Goal: Task Accomplishment & Management: Manage account settings

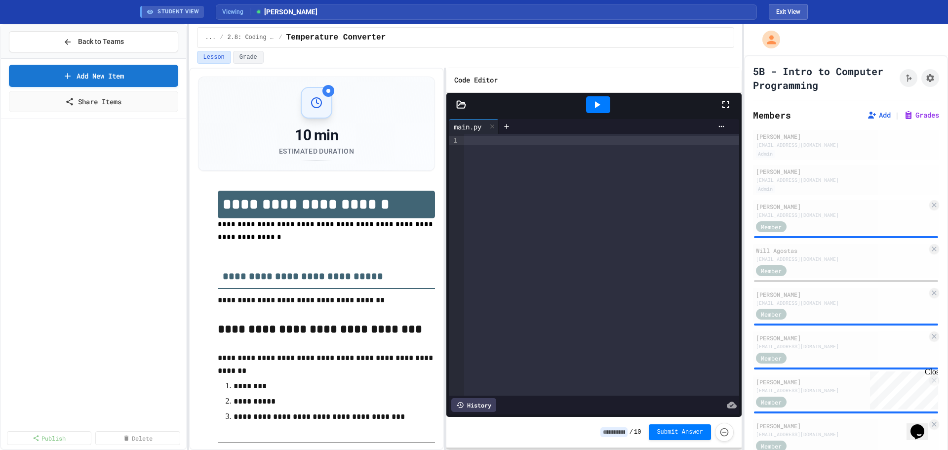
scroll to position [511, 0]
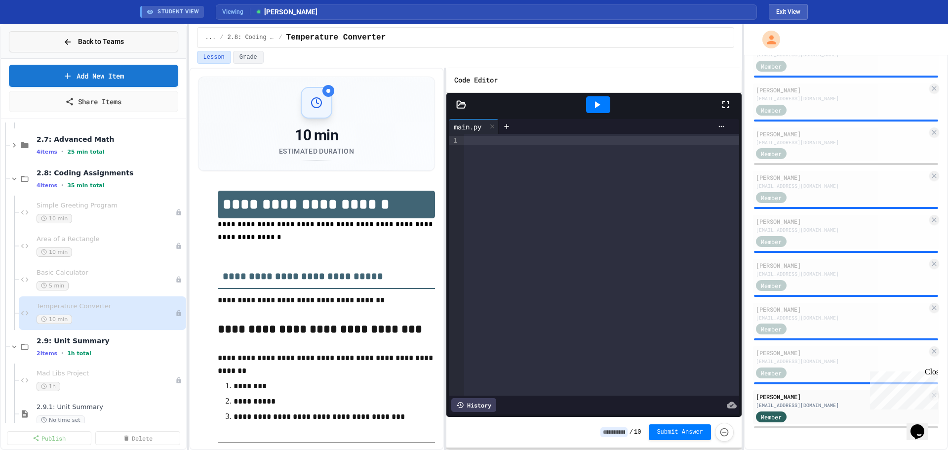
click at [124, 47] on button "Back to Teams" at bounding box center [93, 41] width 169 height 21
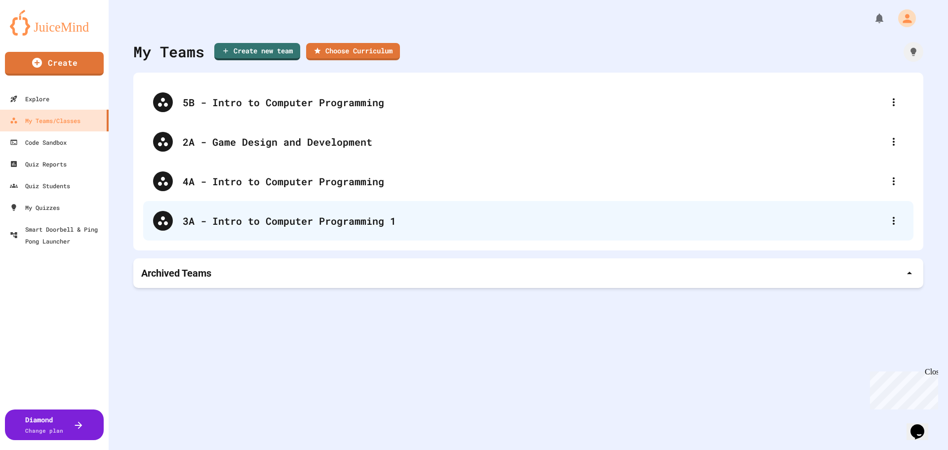
click at [255, 225] on div "3A - Intro to Computer Programming 1" at bounding box center [533, 220] width 701 height 15
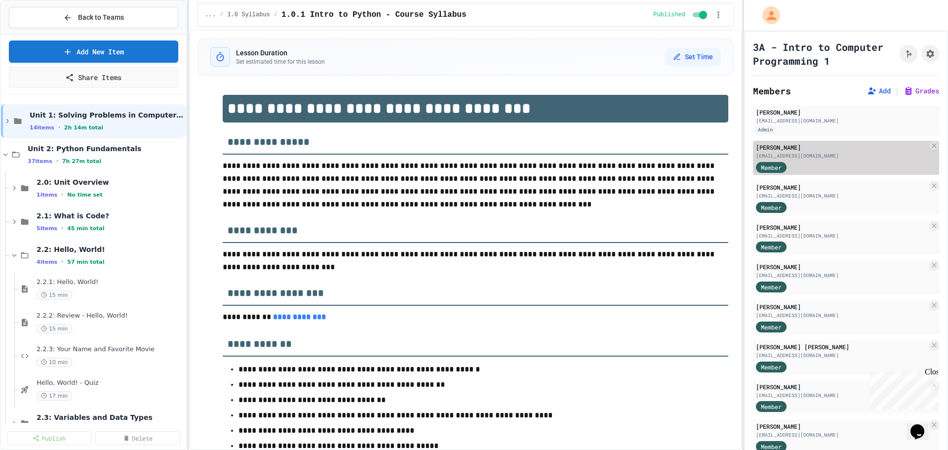
click at [854, 160] on div "[EMAIL_ADDRESS][DOMAIN_NAME]" at bounding box center [841, 155] width 171 height 7
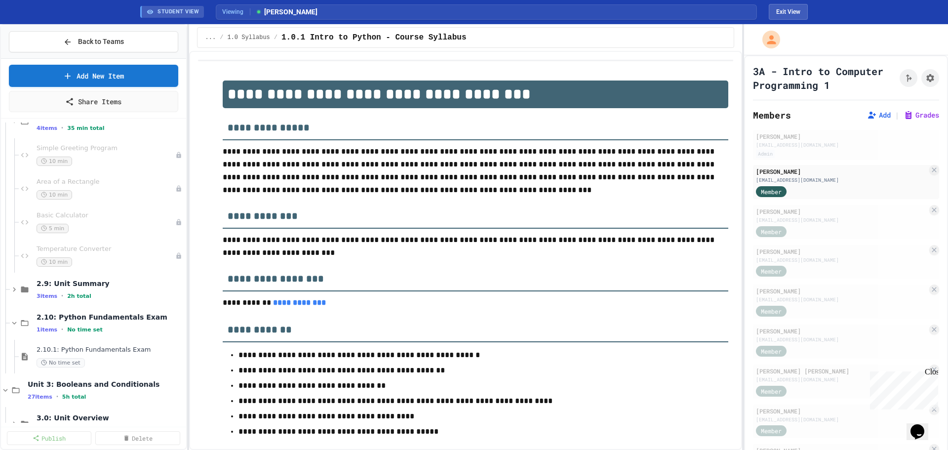
scroll to position [444, 0]
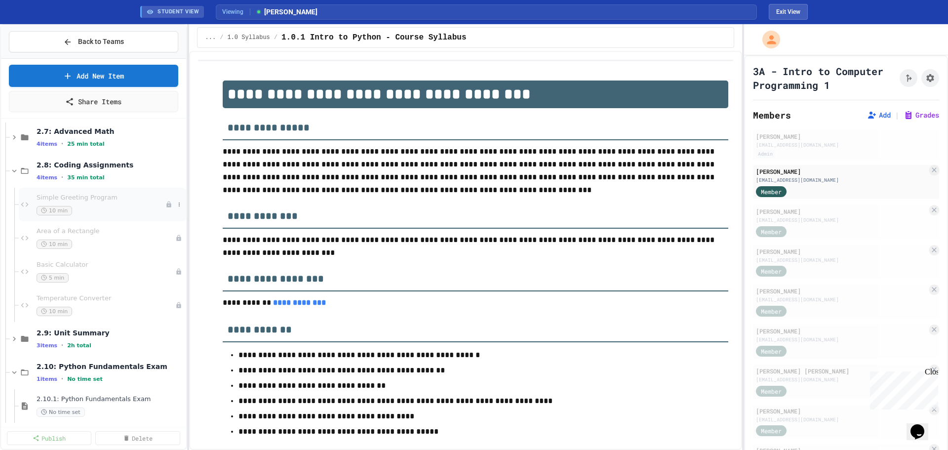
click at [57, 201] on span "Simple Greeting Program" at bounding box center [101, 198] width 129 height 8
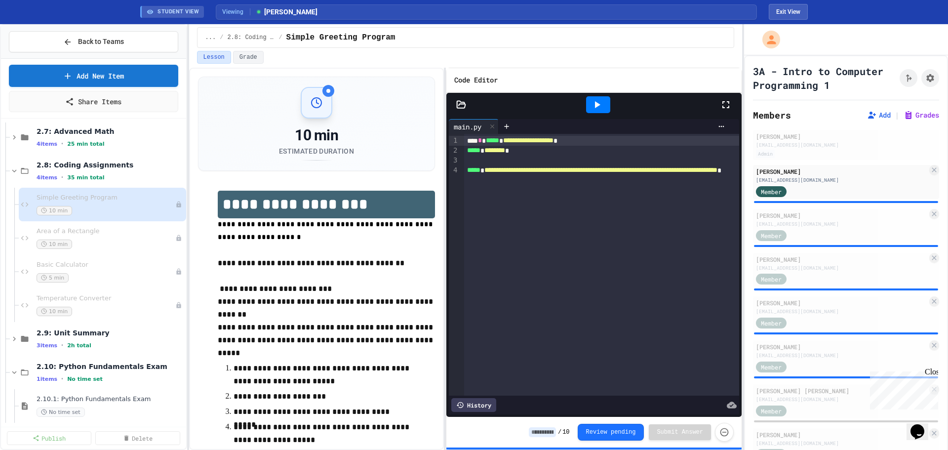
scroll to position [42, 0]
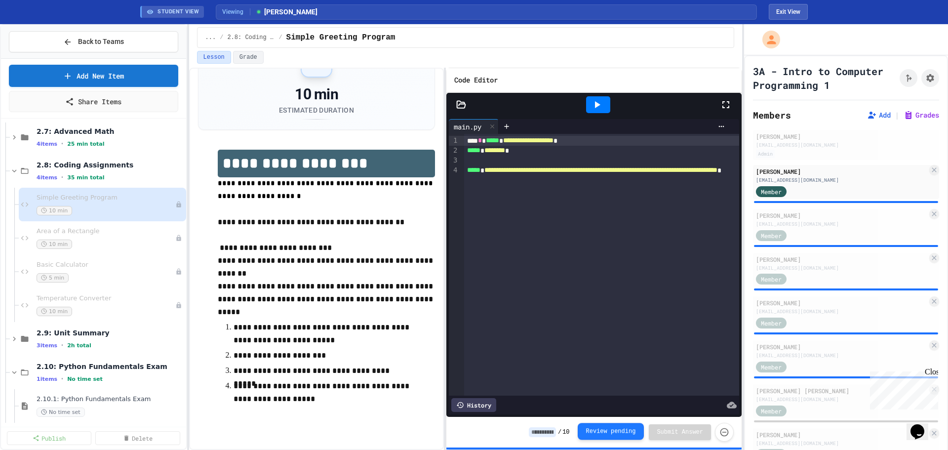
click at [630, 429] on button "Review pending" at bounding box center [611, 431] width 67 height 17
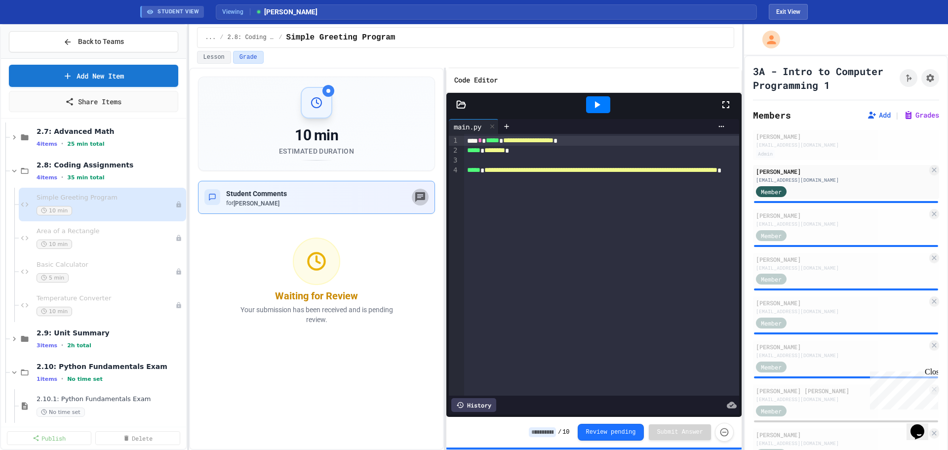
click at [418, 200] on icon "button" at bounding box center [420, 197] width 10 height 10
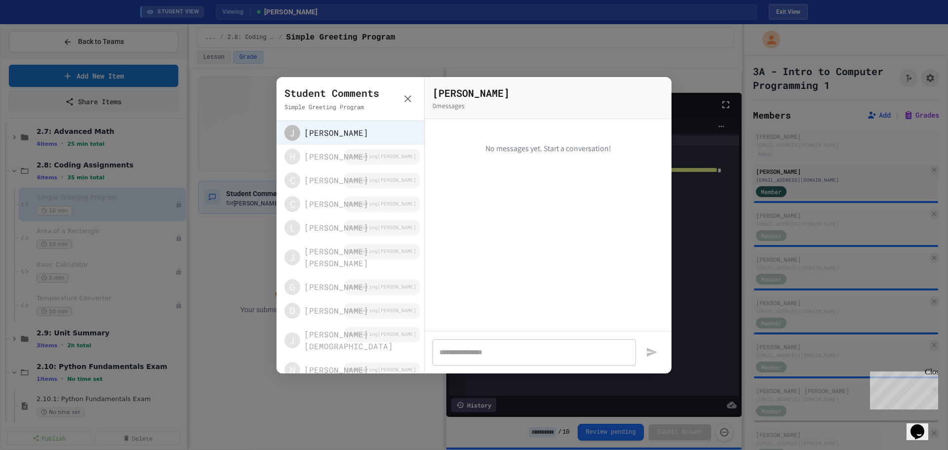
click at [552, 427] on div at bounding box center [474, 225] width 948 height 450
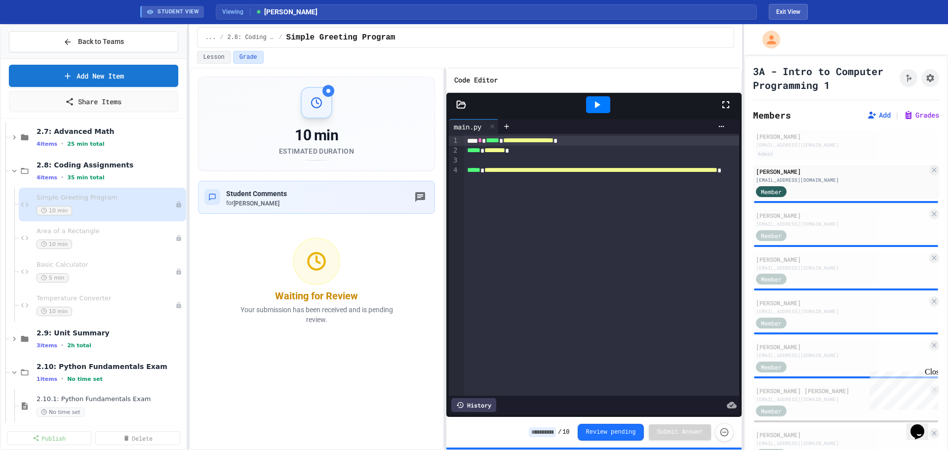
click at [550, 431] on input at bounding box center [542, 432] width 27 height 10
click at [600, 112] on div at bounding box center [598, 104] width 24 height 17
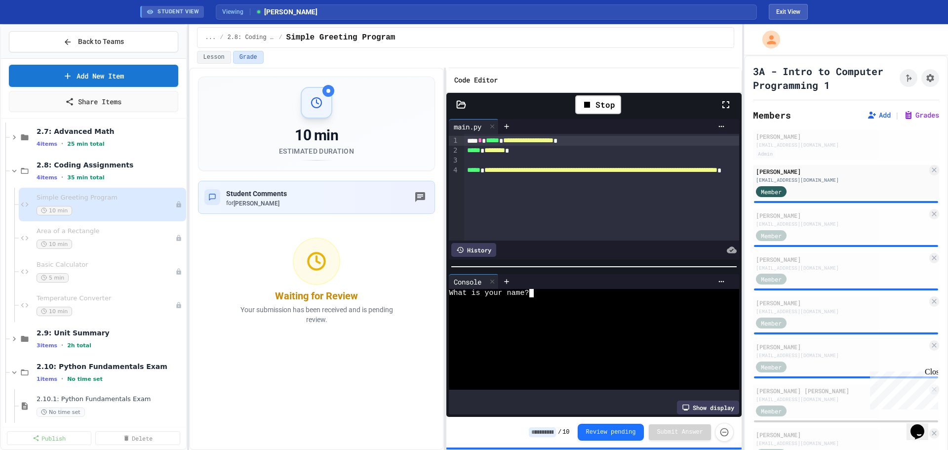
click at [533, 289] on textarea "Terminal input" at bounding box center [531, 293] width 4 height 8
type textarea "*"
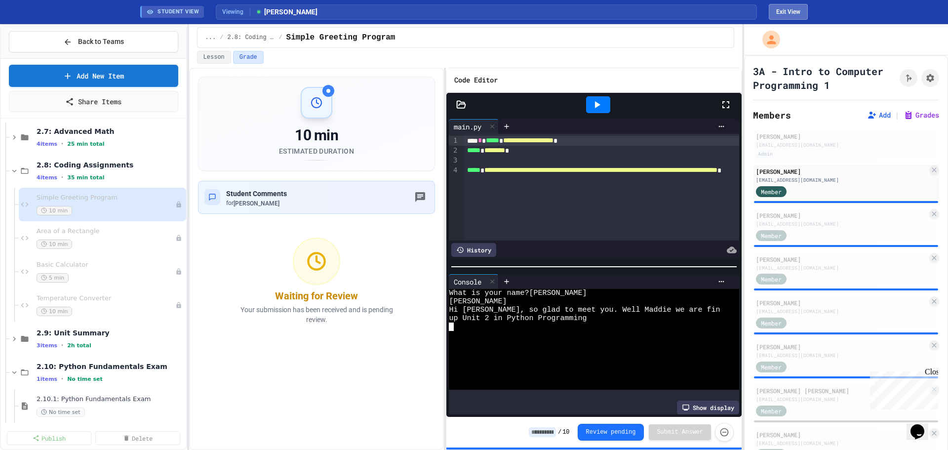
click at [801, 6] on button "Exit View" at bounding box center [788, 12] width 39 height 16
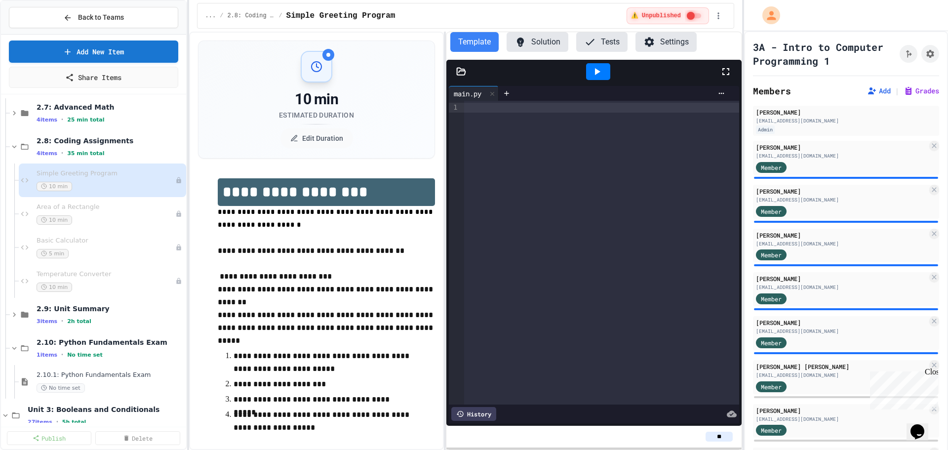
click at [540, 31] on div "... / 2.8: Coding Assignments / Simple Greeting Program ⚠️ Unpublished" at bounding box center [465, 16] width 553 height 32
click at [525, 46] on icon at bounding box center [521, 42] width 12 height 12
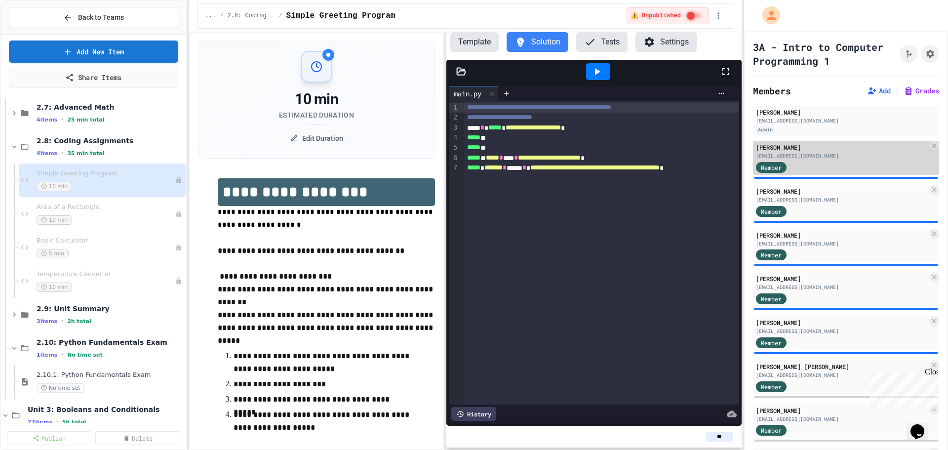
click at [801, 160] on div "[EMAIL_ADDRESS][DOMAIN_NAME]" at bounding box center [841, 155] width 171 height 7
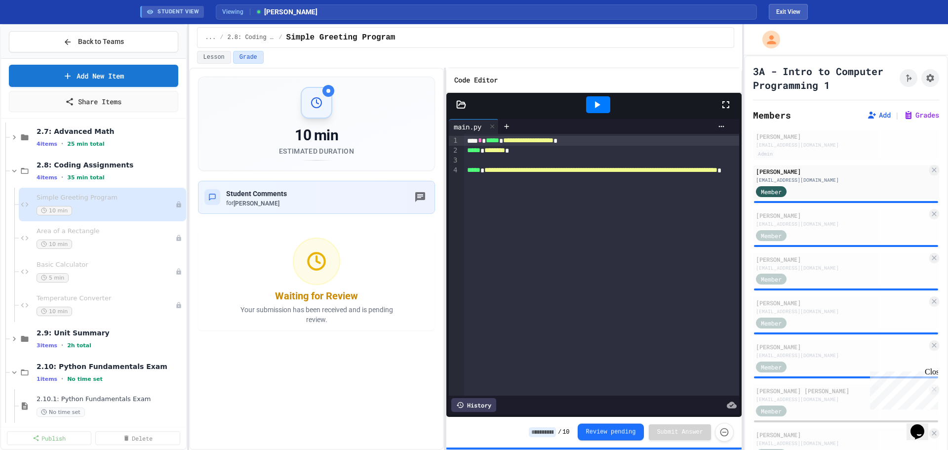
click at [618, 432] on button "Review pending" at bounding box center [611, 432] width 67 height 17
click at [421, 197] on icon "button" at bounding box center [420, 197] width 10 height 10
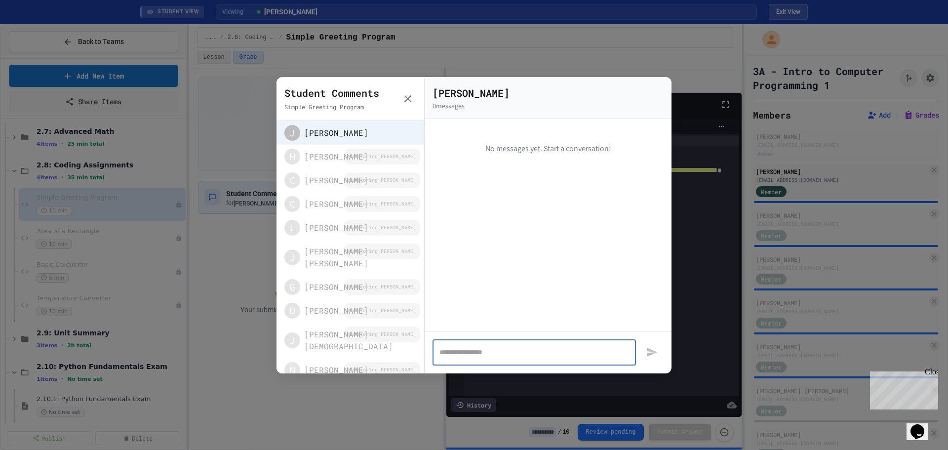
click at [480, 356] on textarea at bounding box center [535, 352] width 190 height 10
click at [257, 366] on div at bounding box center [474, 225] width 948 height 450
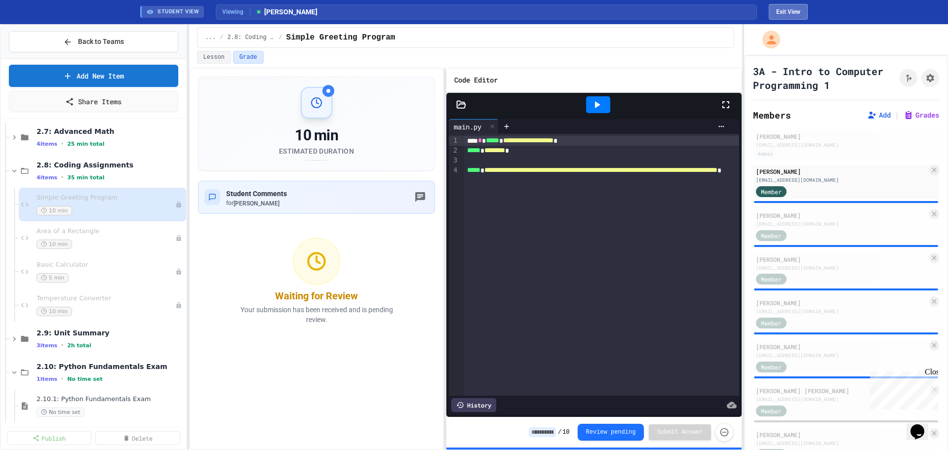
click at [782, 14] on button "Exit View" at bounding box center [788, 12] width 39 height 16
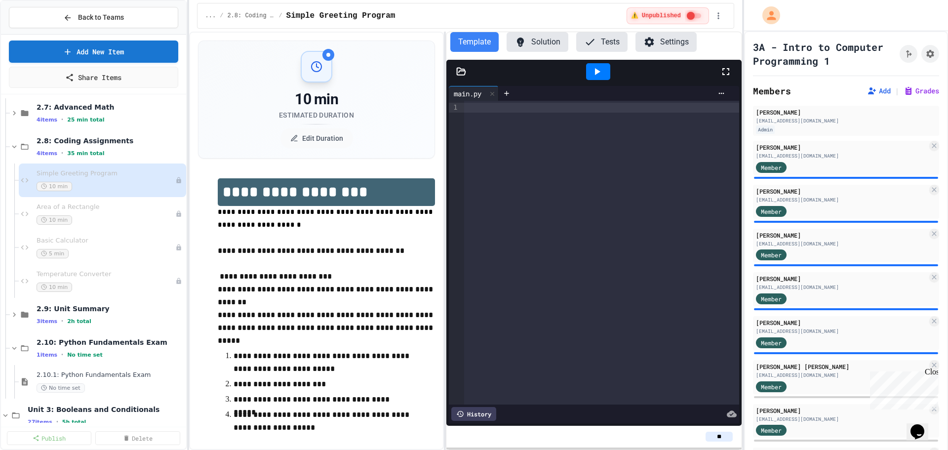
click at [724, 435] on input "**" at bounding box center [719, 437] width 27 height 10
type input "*"
click at [108, 211] on div "Area of a Rectangle 10 min" at bounding box center [101, 214] width 129 height 22
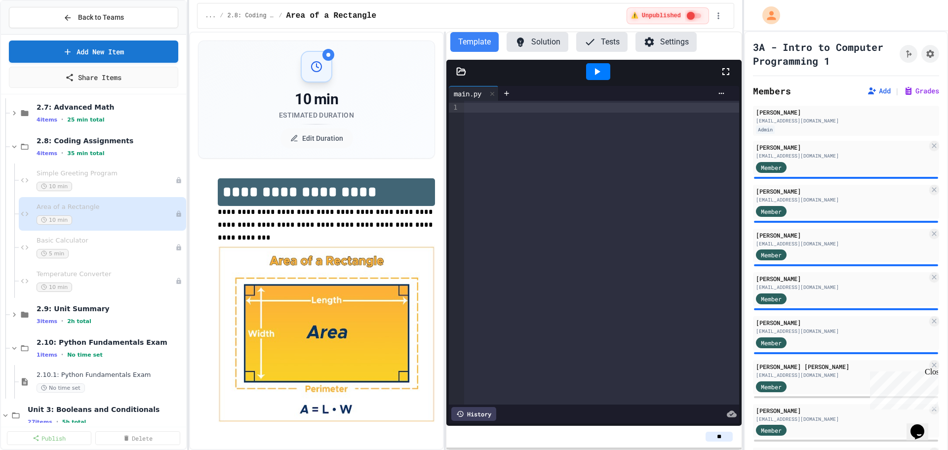
click at [525, 40] on icon at bounding box center [521, 42] width 12 height 12
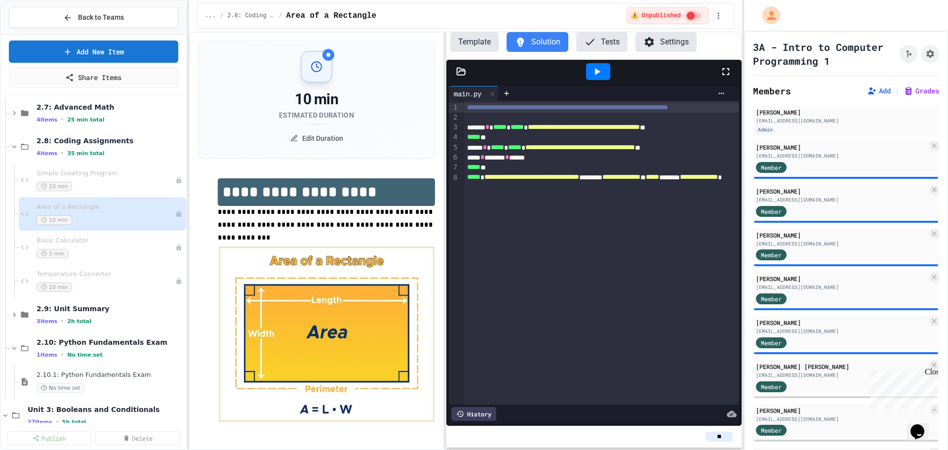
click at [730, 438] on input "**" at bounding box center [719, 437] width 27 height 10
type input "*"
click at [113, 239] on span "Basic Calculator" at bounding box center [101, 241] width 129 height 8
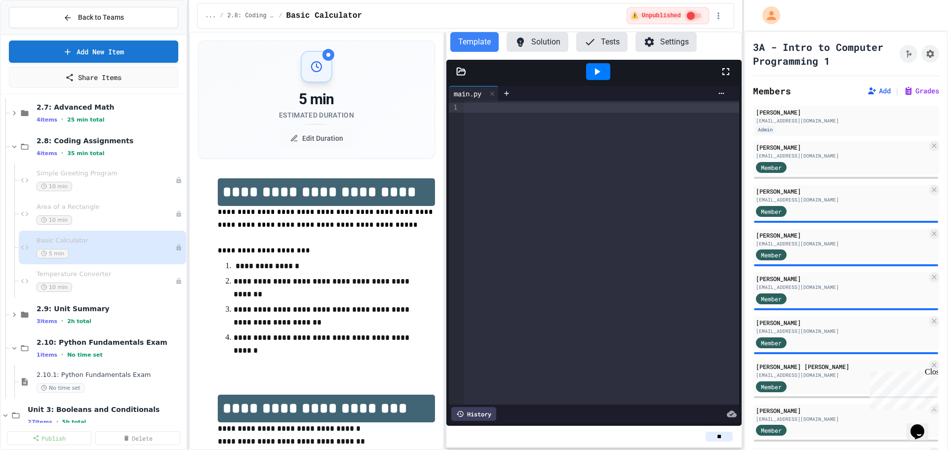
click at [536, 41] on button "Solution" at bounding box center [538, 42] width 62 height 20
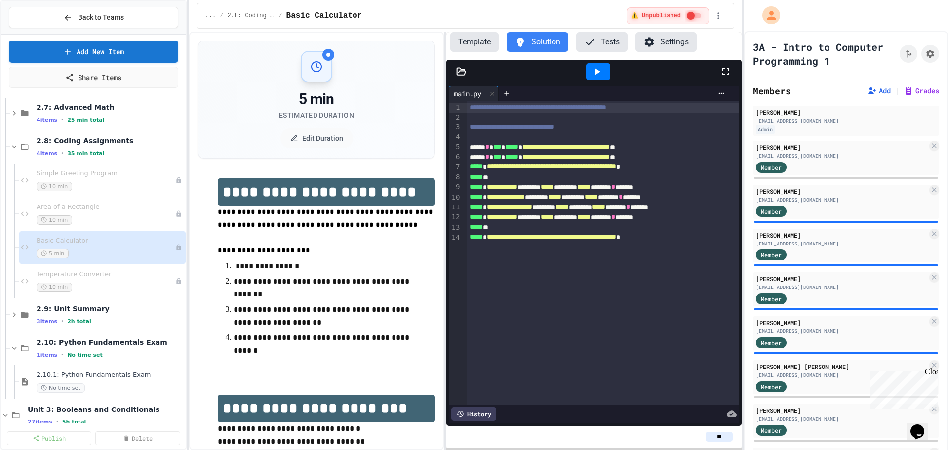
click at [726, 436] on input "**" at bounding box center [719, 437] width 27 height 10
type input "**"
click at [115, 275] on span "Temperature Converter" at bounding box center [101, 274] width 129 height 8
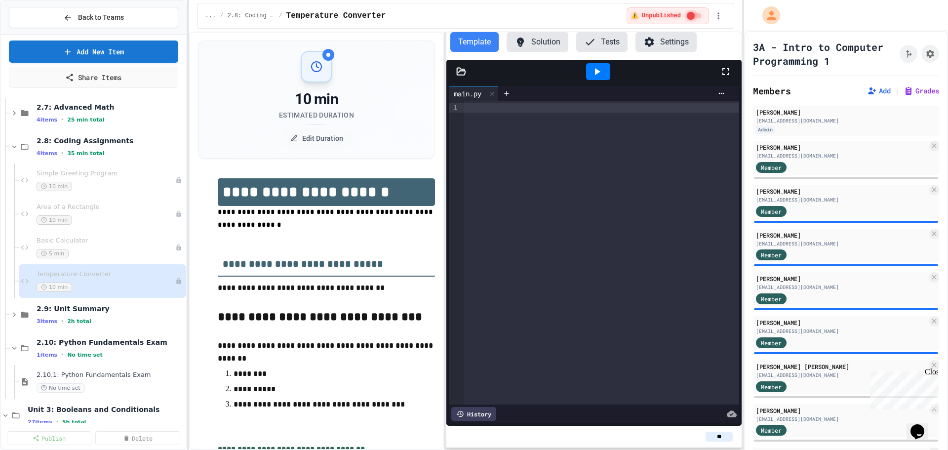
click at [549, 45] on button "Solution" at bounding box center [538, 42] width 62 height 20
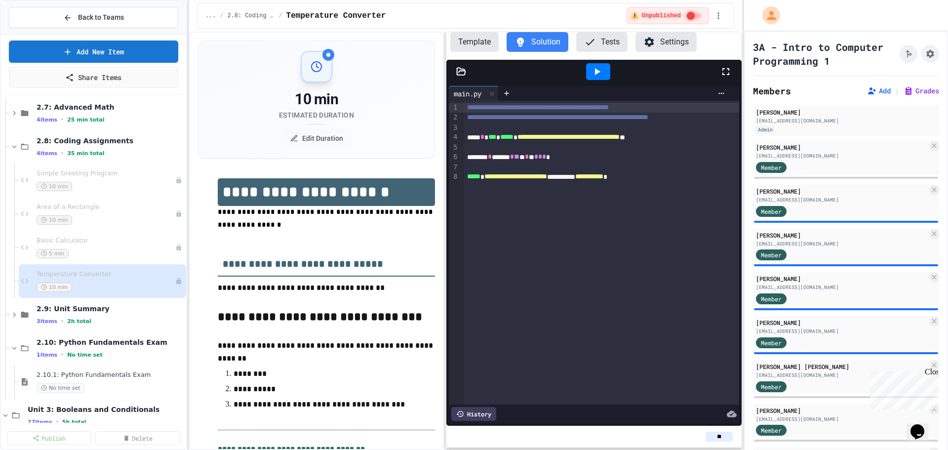
click at [728, 437] on input "**" at bounding box center [719, 437] width 27 height 10
type input "*"
click at [456, 16] on div "... / 2.8: Coding Assignments / Temperature Converter" at bounding box center [413, 16] width 417 height 12
click at [904, 59] on icon "Click to see fork details" at bounding box center [909, 54] width 10 height 10
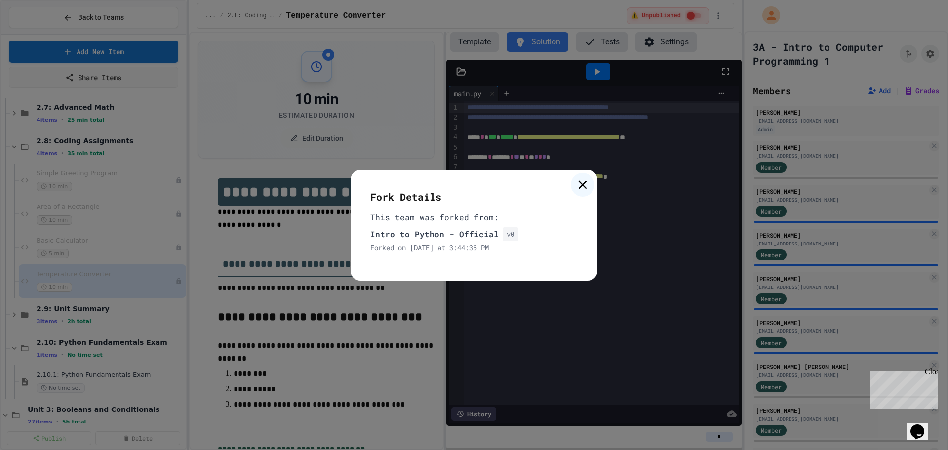
click at [583, 182] on icon at bounding box center [583, 184] width 14 height 14
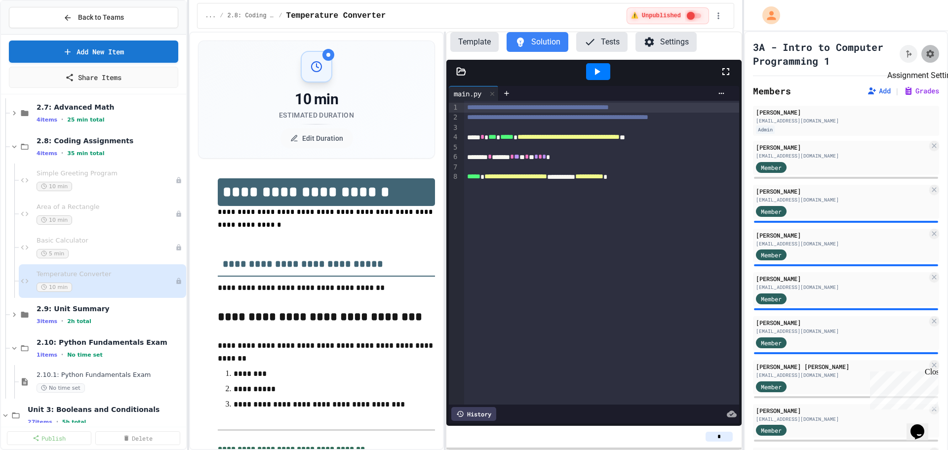
click at [926, 58] on icon "Assignment Settings" at bounding box center [930, 54] width 8 height 8
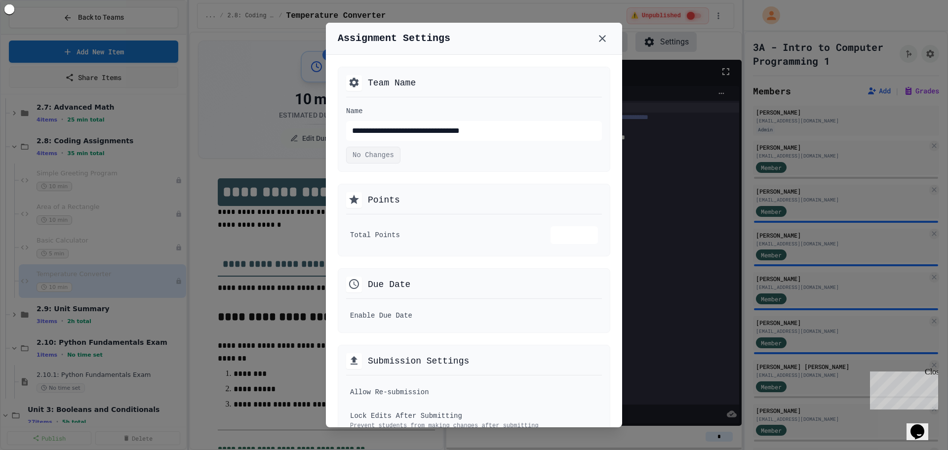
scroll to position [49, 0]
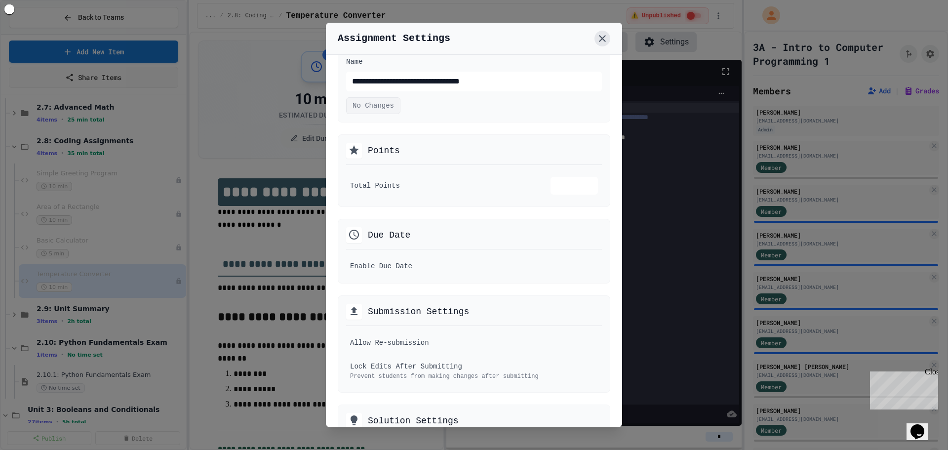
click at [605, 38] on icon at bounding box center [603, 39] width 12 height 12
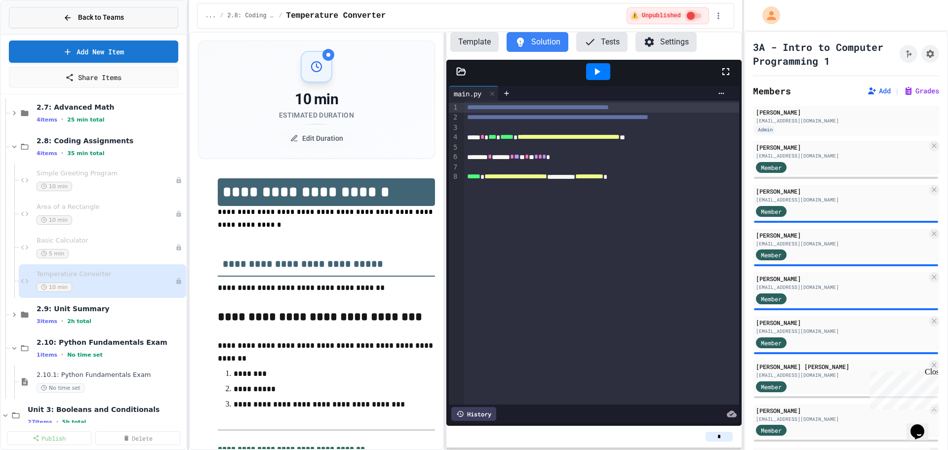
click at [133, 11] on button "Back to Teams" at bounding box center [93, 17] width 169 height 21
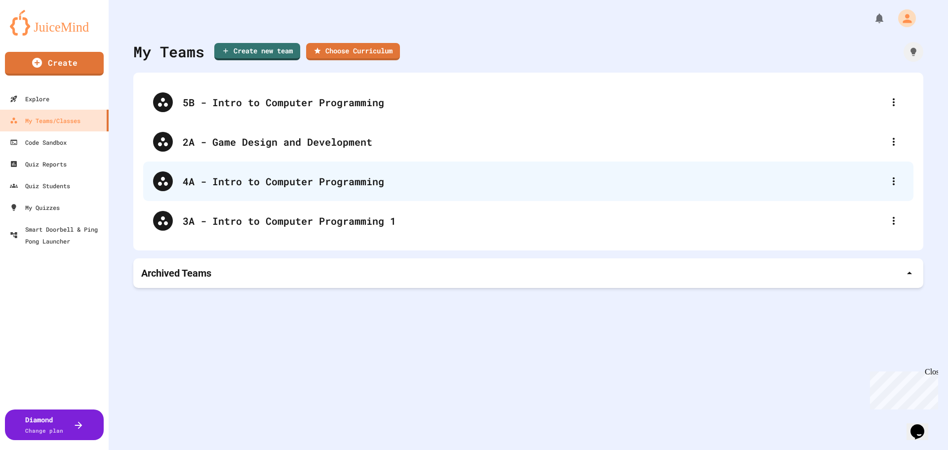
click at [231, 177] on div "4A - Intro to Computer Programming" at bounding box center [533, 181] width 701 height 15
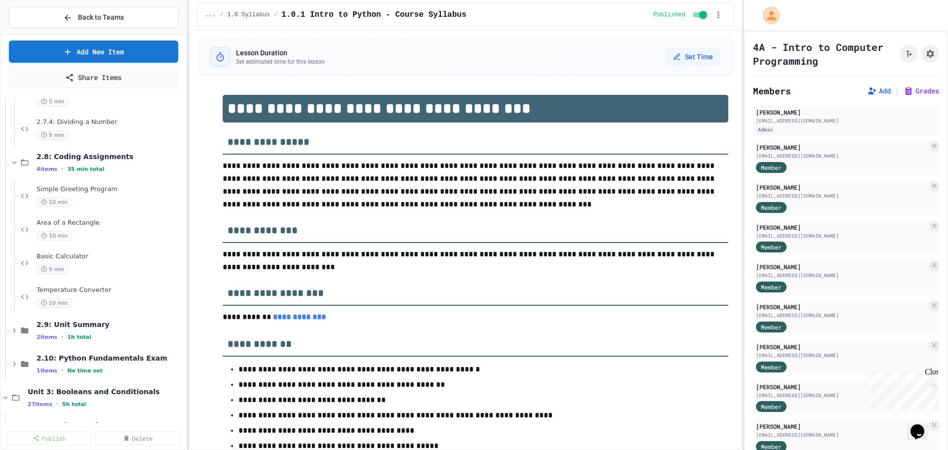
scroll to position [1185, 0]
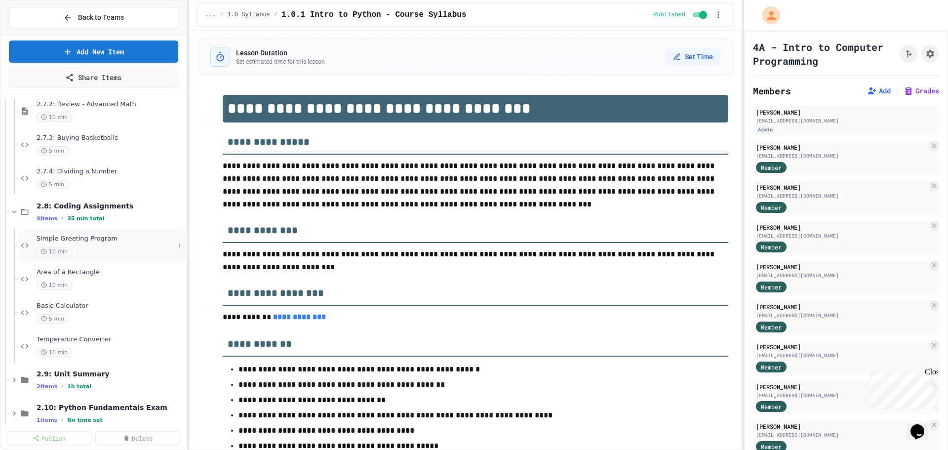
click at [64, 238] on span "Simple Greeting Program" at bounding box center [106, 239] width 138 height 8
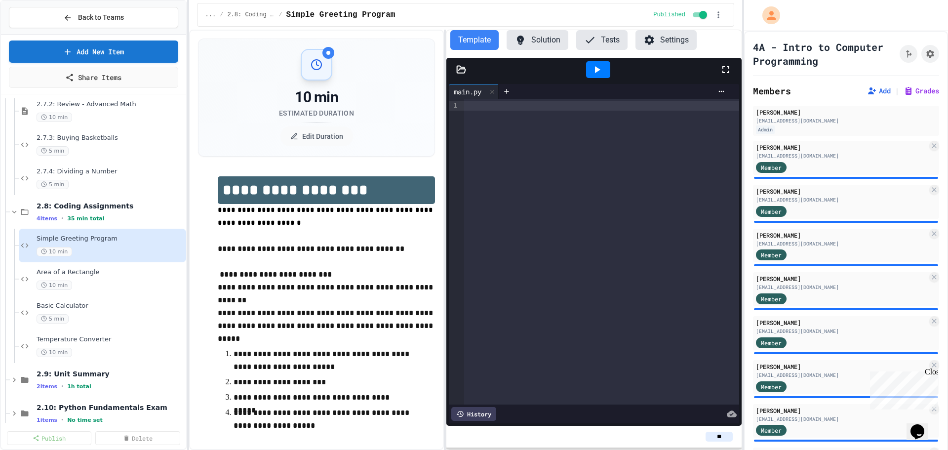
click at [723, 437] on input "**" at bounding box center [719, 437] width 27 height 10
type input "*"
click at [79, 283] on div "10 min" at bounding box center [106, 285] width 138 height 9
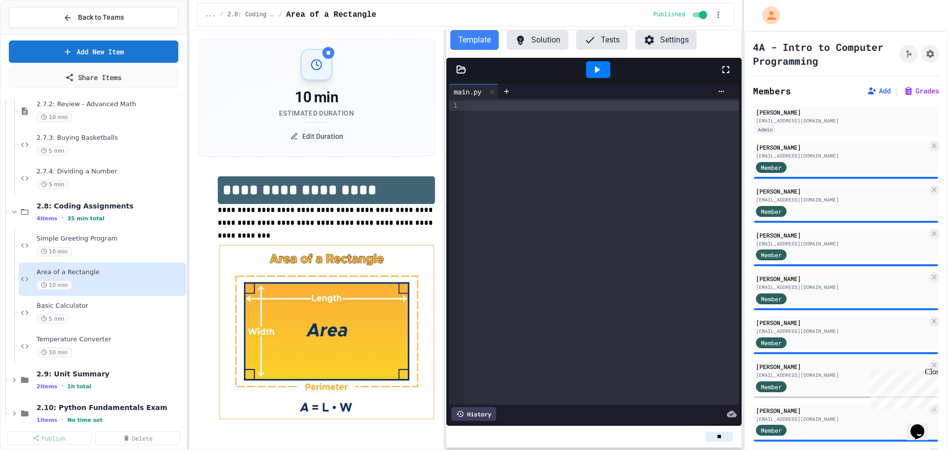
click at [723, 437] on input "**" at bounding box center [719, 437] width 27 height 10
type input "*"
click at [102, 307] on span "Basic Calculator" at bounding box center [106, 306] width 138 height 8
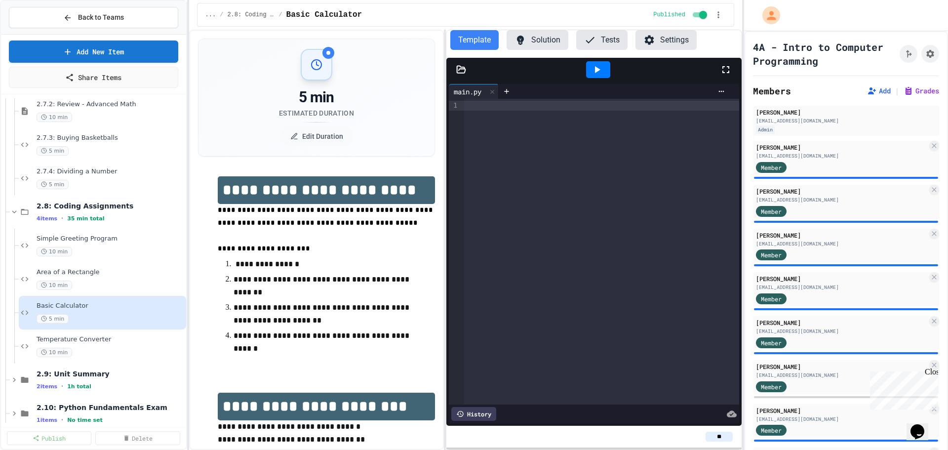
click at [727, 437] on input "**" at bounding box center [719, 437] width 27 height 10
type input "**"
click at [114, 337] on span "Temperature Converter" at bounding box center [106, 339] width 138 height 8
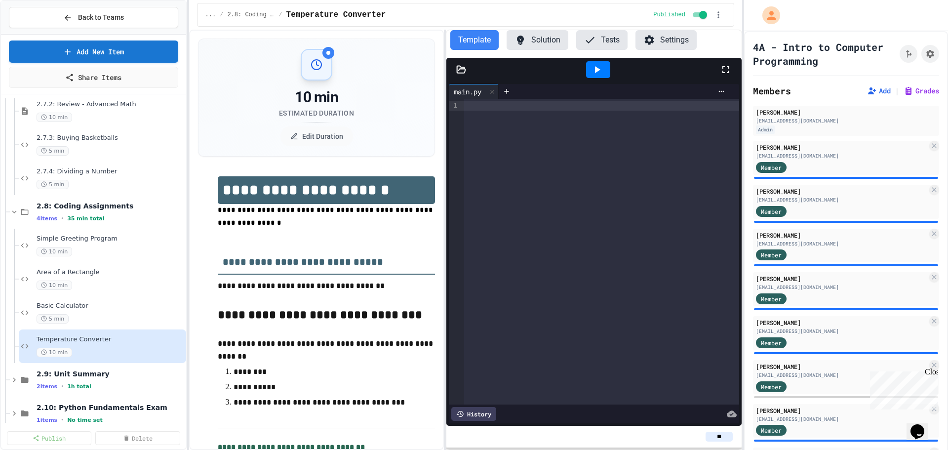
click at [726, 436] on input "**" at bounding box center [719, 437] width 27 height 10
type input "*"
click at [922, 57] on button "Assignment Settings" at bounding box center [931, 54] width 18 height 18
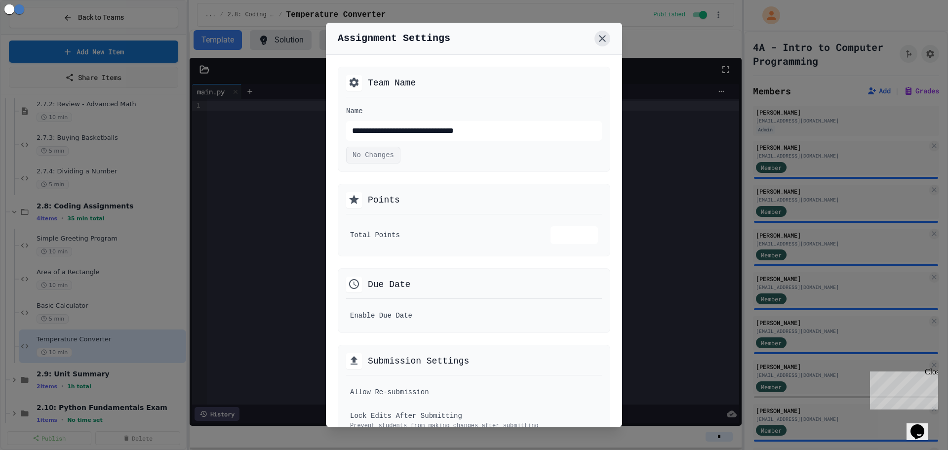
click at [604, 37] on icon at bounding box center [602, 38] width 7 height 7
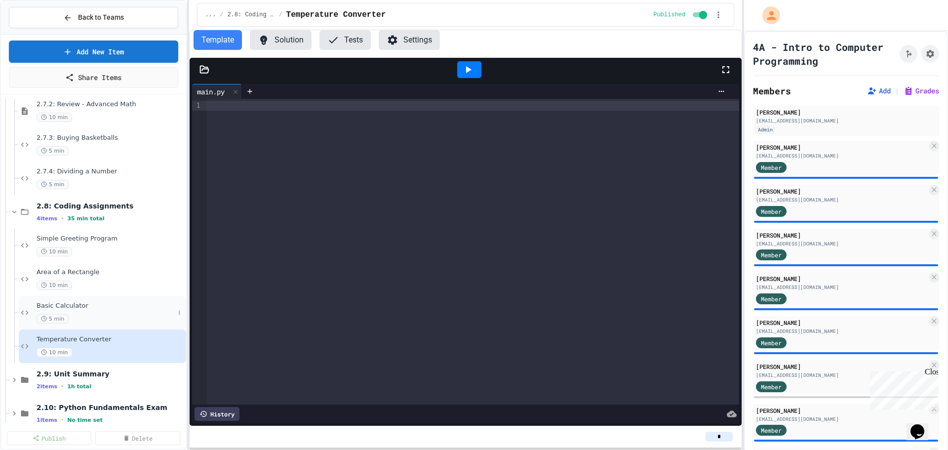
click at [75, 319] on div "5 min" at bounding box center [106, 318] width 138 height 9
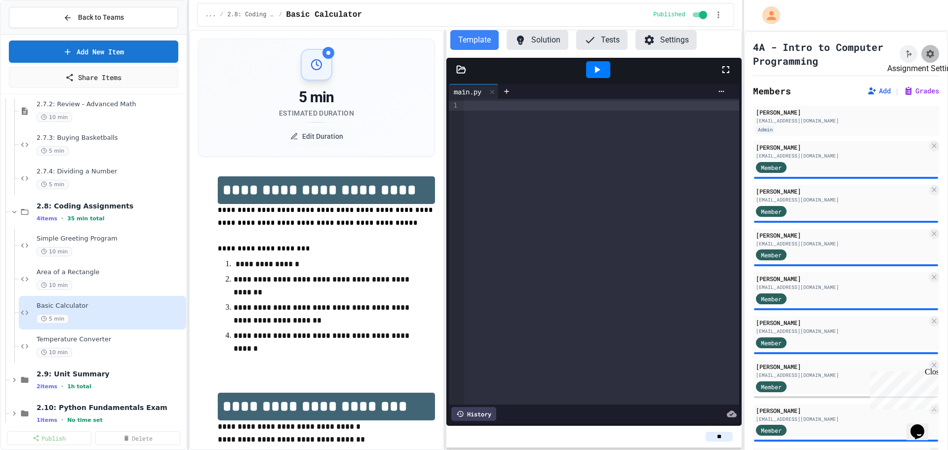
click at [922, 59] on button "Assignment Settings" at bounding box center [931, 54] width 18 height 18
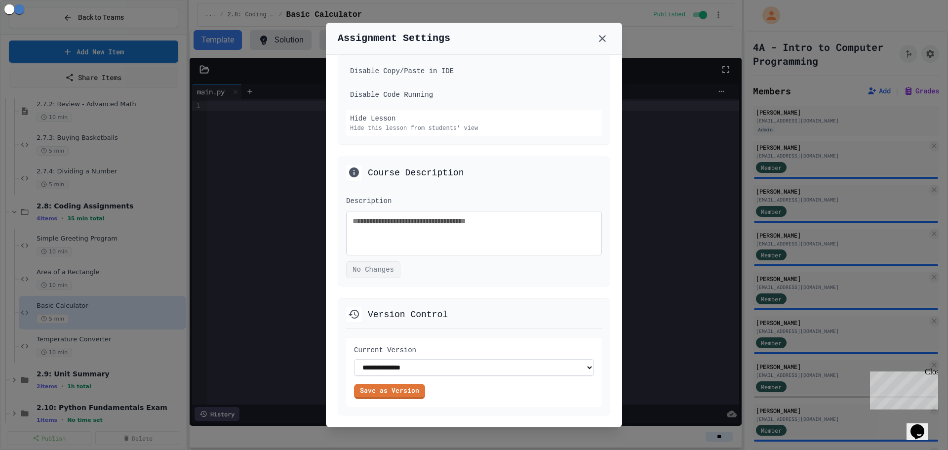
scroll to position [618, 0]
click at [602, 43] on icon at bounding box center [603, 39] width 12 height 12
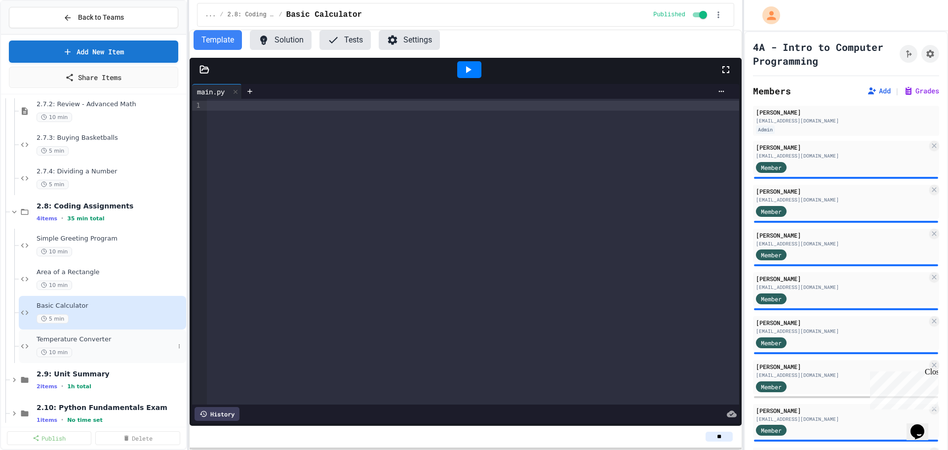
click at [122, 348] on div "10 min" at bounding box center [106, 352] width 138 height 9
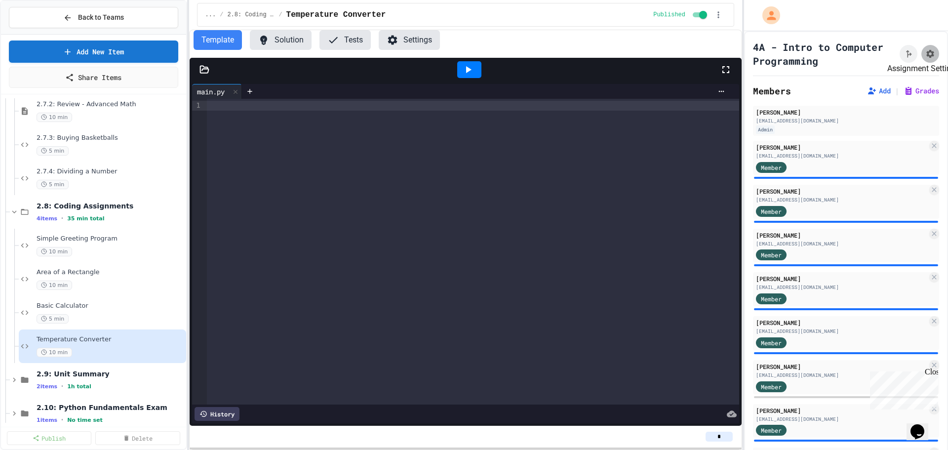
click at [926, 54] on icon "Assignment Settings" at bounding box center [930, 54] width 8 height 8
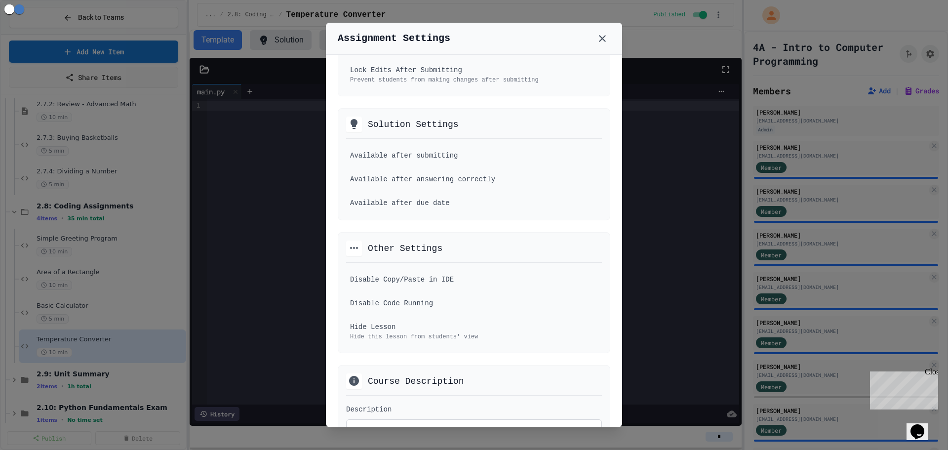
scroll to position [395, 0]
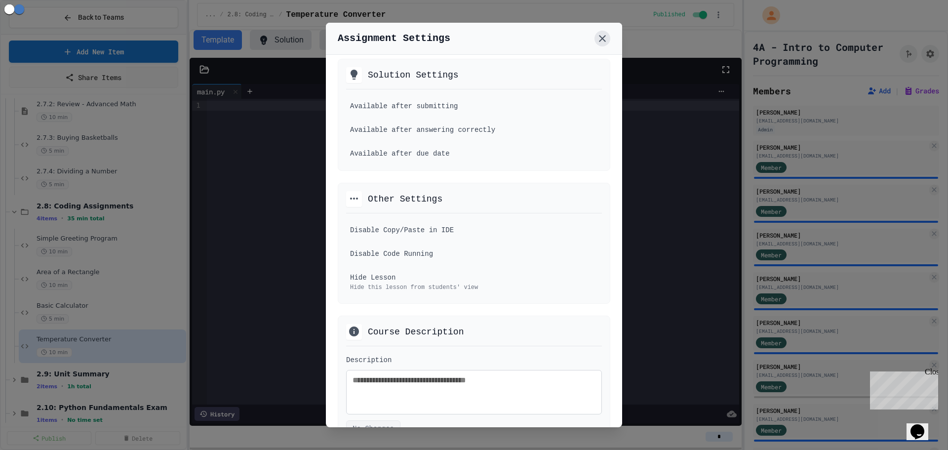
click at [601, 40] on icon at bounding box center [603, 39] width 12 height 12
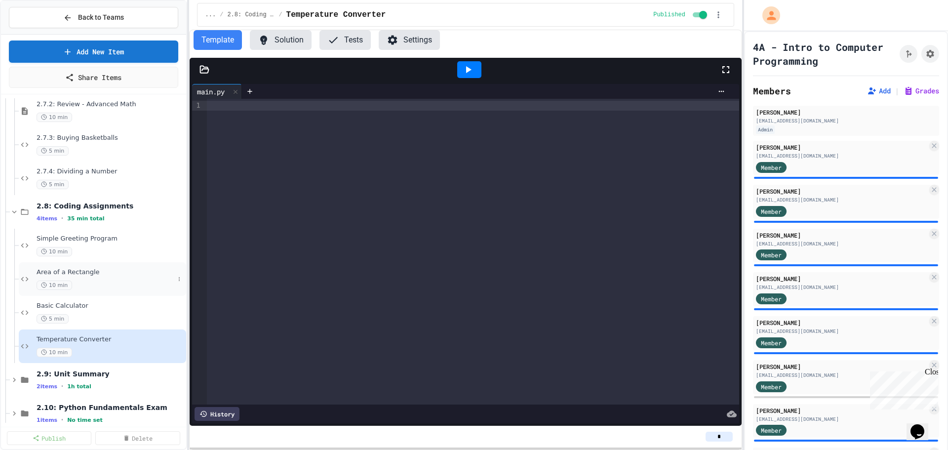
click at [81, 285] on div "10 min" at bounding box center [106, 285] width 138 height 9
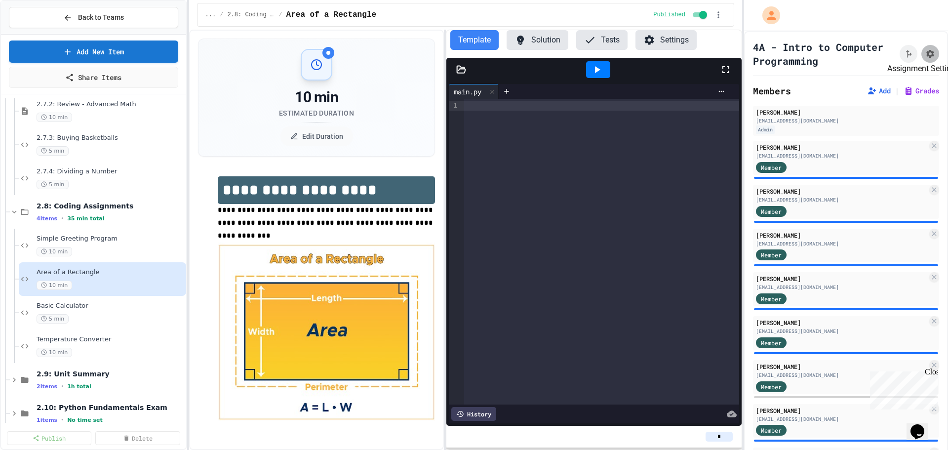
click at [925, 54] on icon "Assignment Settings" at bounding box center [930, 54] width 10 height 10
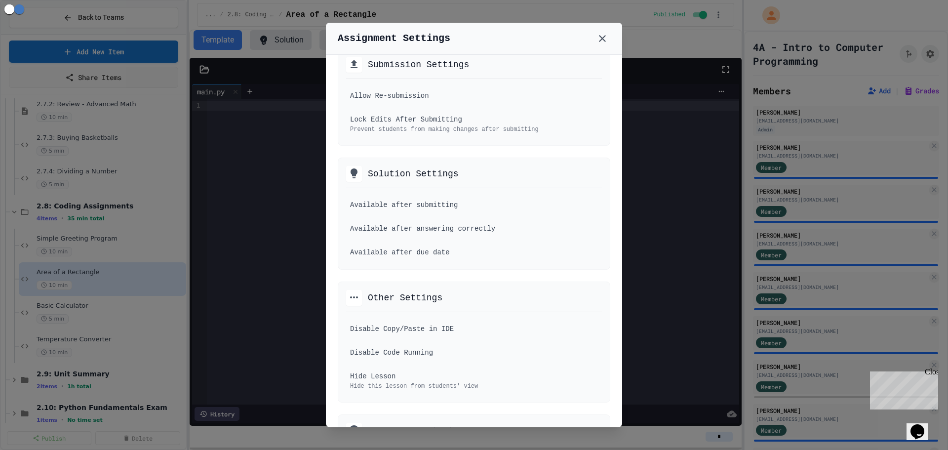
scroll to position [247, 0]
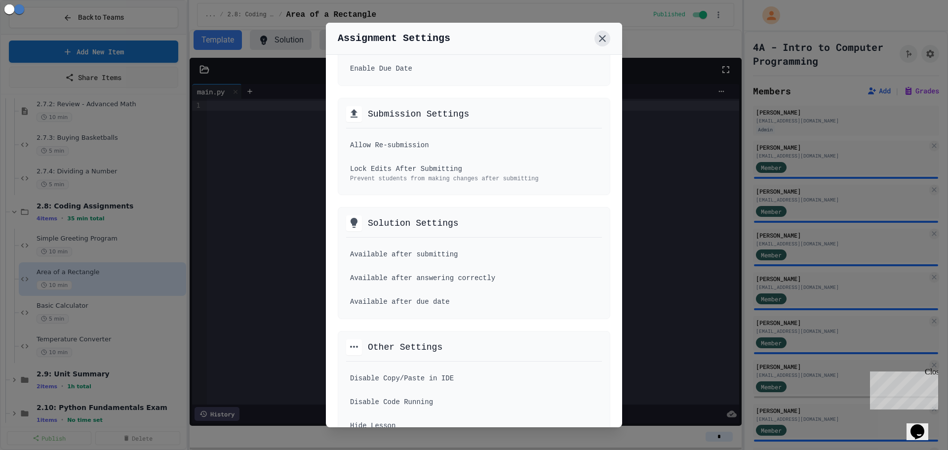
click at [606, 39] on icon at bounding box center [603, 39] width 12 height 12
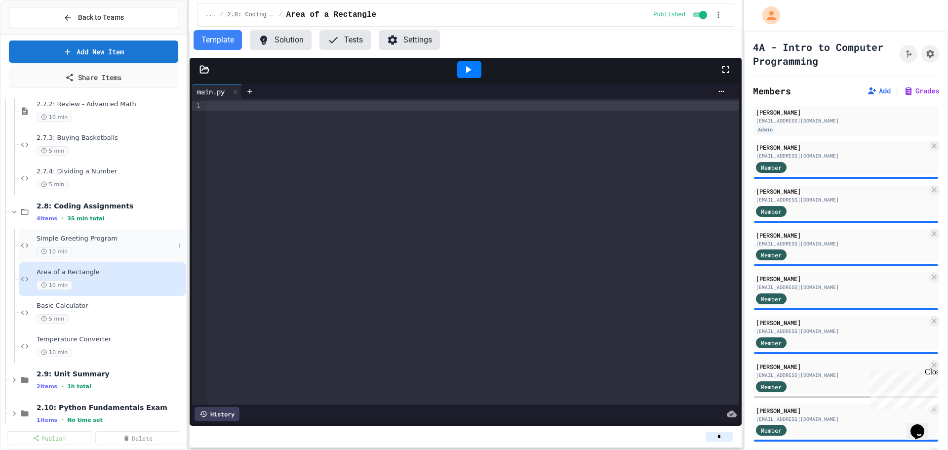
click at [83, 249] on div "10 min" at bounding box center [106, 251] width 138 height 9
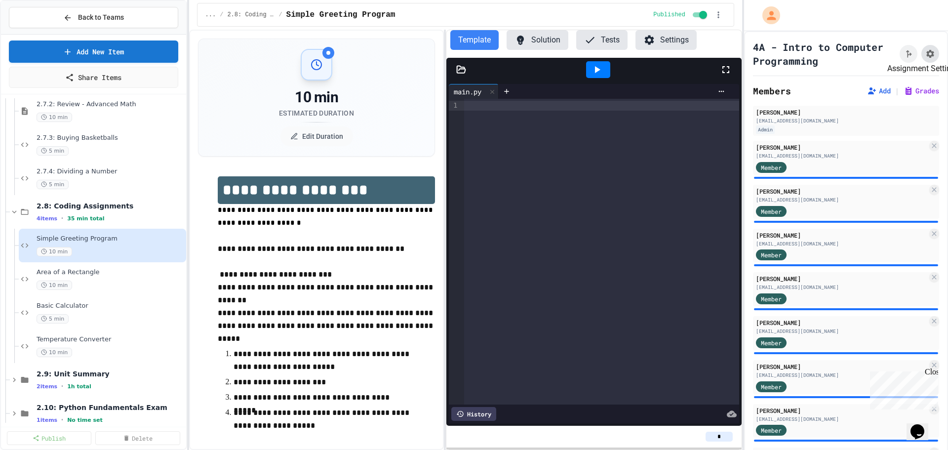
click at [922, 55] on button "Assignment Settings" at bounding box center [931, 54] width 18 height 18
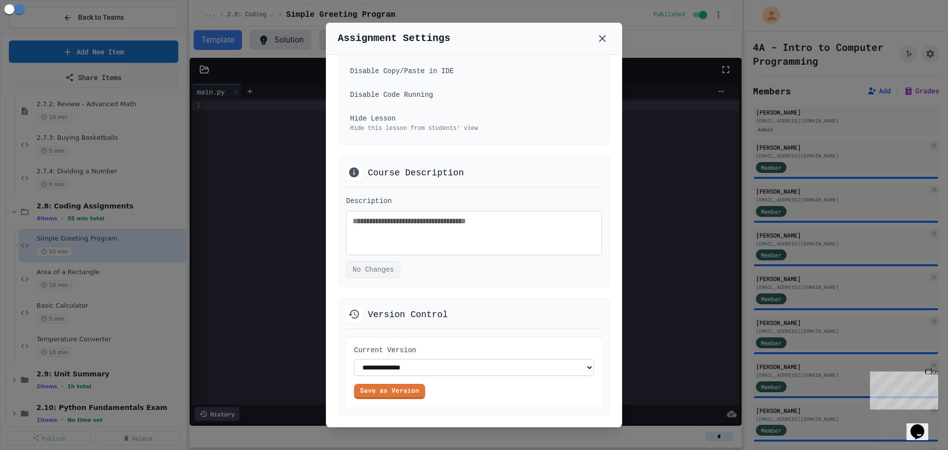
scroll to position [618, 0]
click at [442, 363] on select "**********" at bounding box center [474, 367] width 240 height 17
click at [405, 390] on link "Save as Version" at bounding box center [389, 390] width 69 height 16
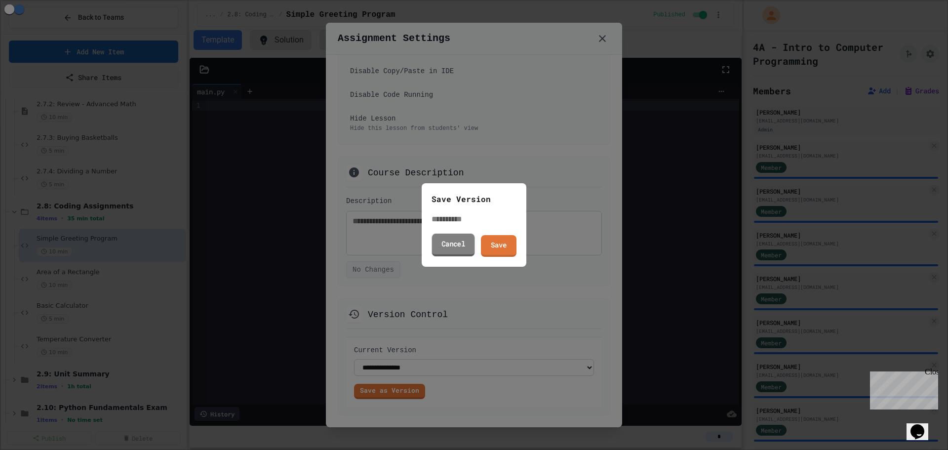
click at [468, 243] on link "Cancel" at bounding box center [453, 245] width 43 height 23
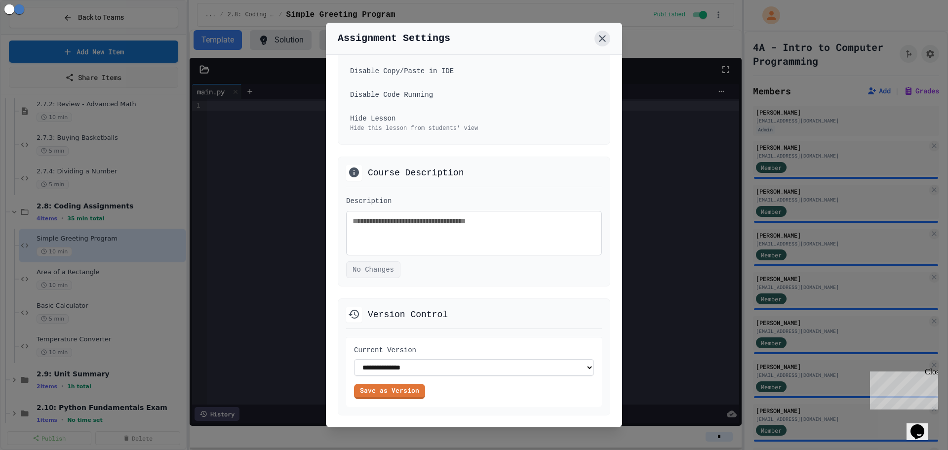
click at [599, 37] on icon at bounding box center [603, 39] width 12 height 12
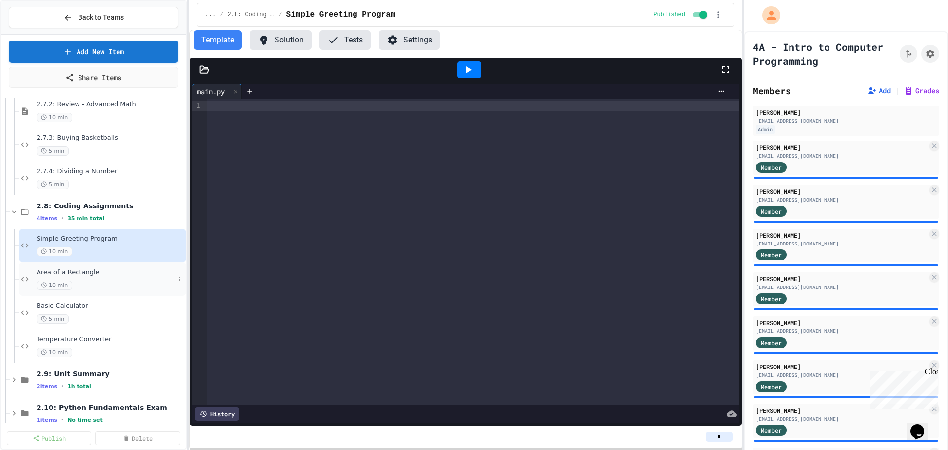
click at [85, 269] on span "Area of a Rectangle" at bounding box center [106, 272] width 138 height 8
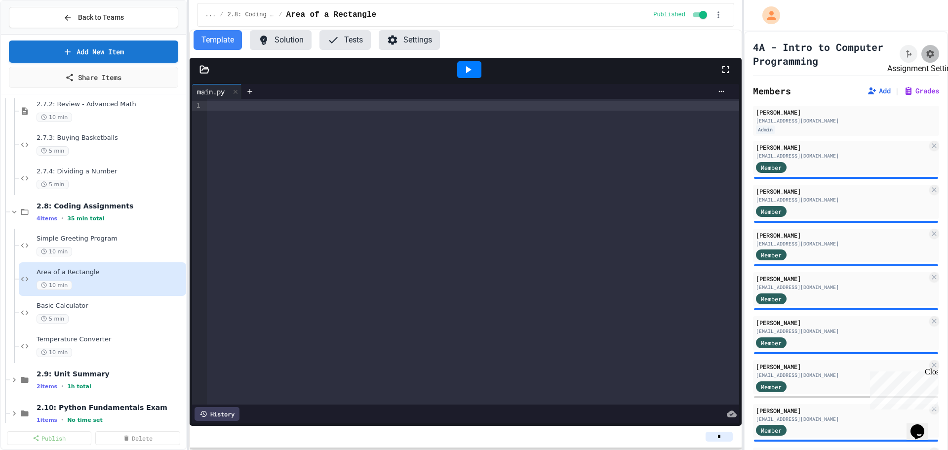
click at [922, 56] on button "Assignment Settings" at bounding box center [931, 54] width 18 height 18
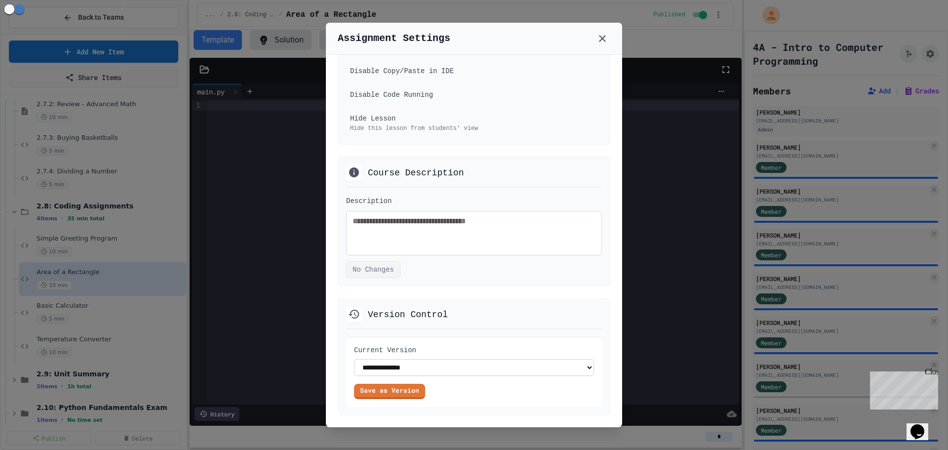
scroll to position [371, 0]
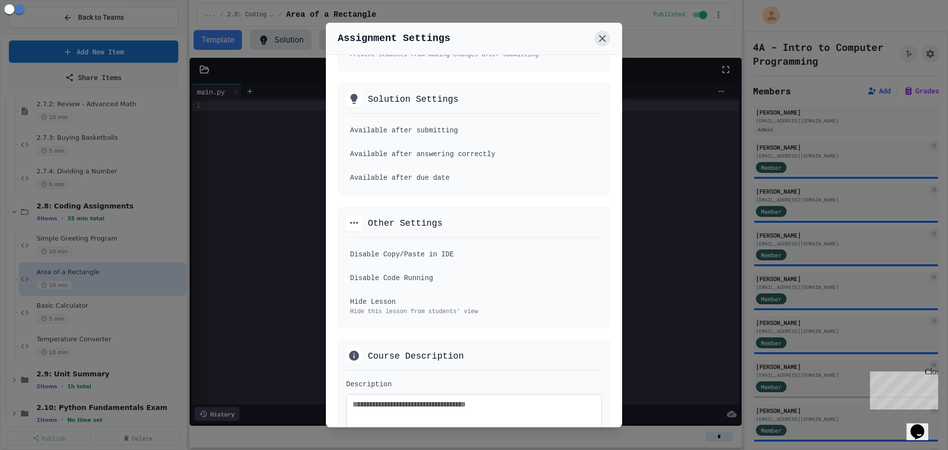
click at [605, 40] on icon at bounding box center [602, 38] width 7 height 7
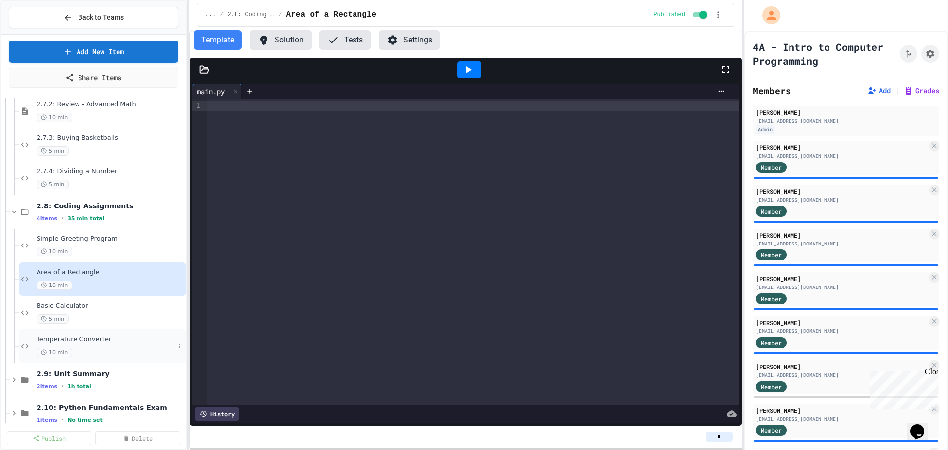
click at [68, 340] on span "Temperature Converter" at bounding box center [106, 339] width 138 height 8
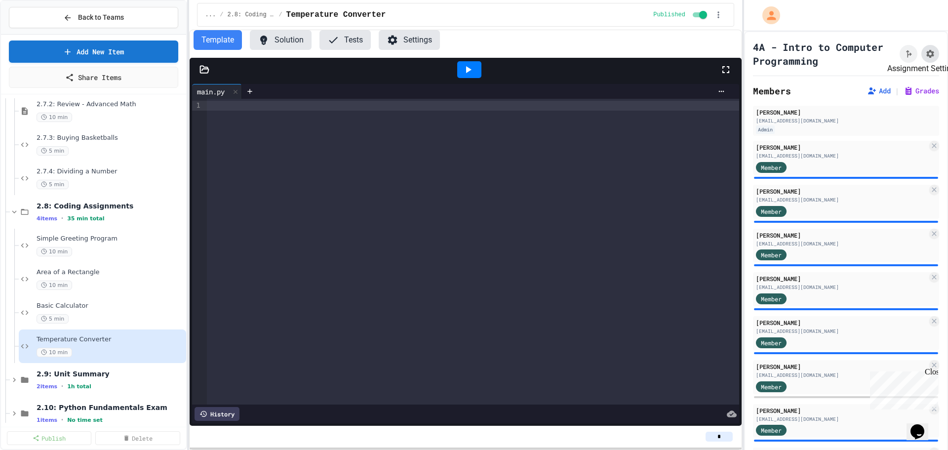
click at [925, 52] on icon "Assignment Settings" at bounding box center [930, 54] width 10 height 10
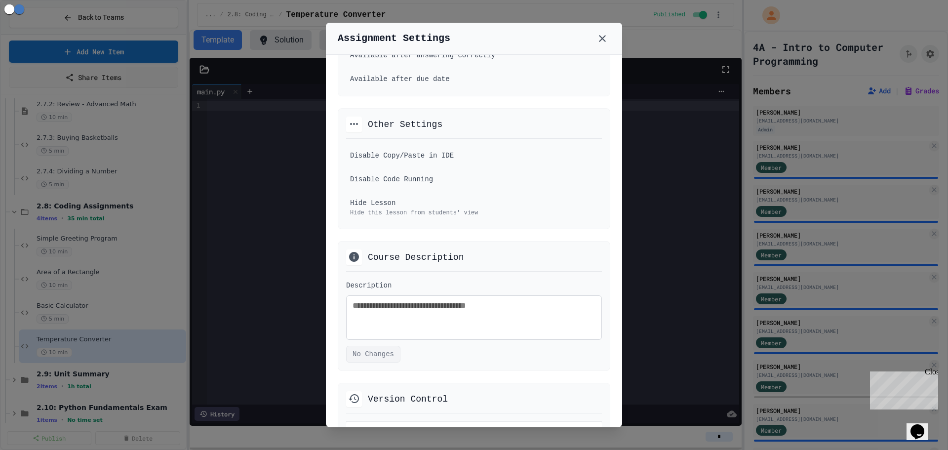
scroll to position [420, 0]
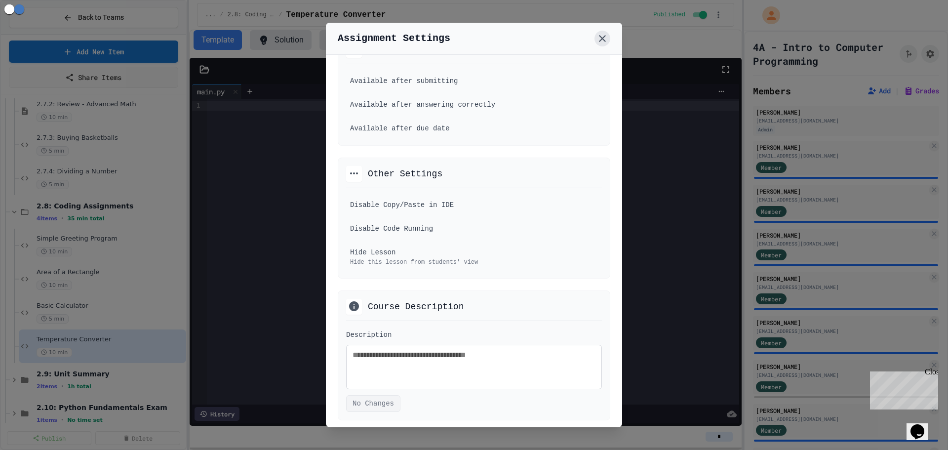
click at [607, 41] on icon at bounding box center [603, 39] width 12 height 12
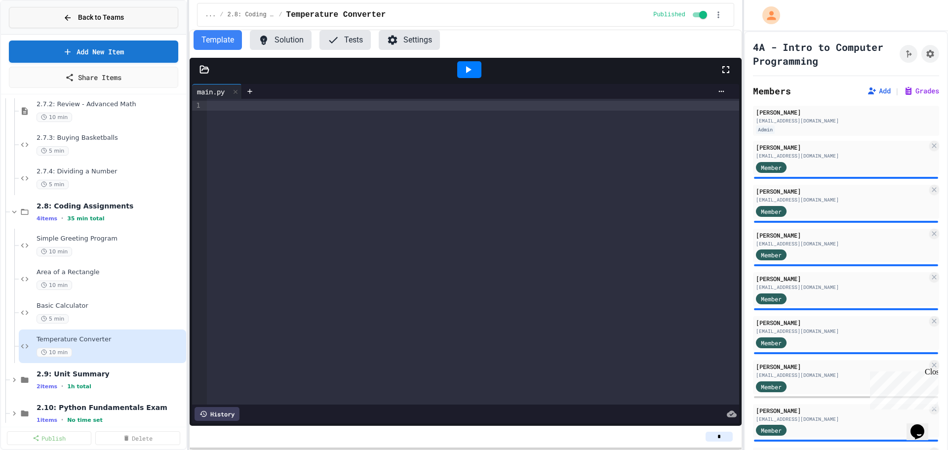
click at [96, 18] on span "Back to Teams" at bounding box center [101, 17] width 46 height 10
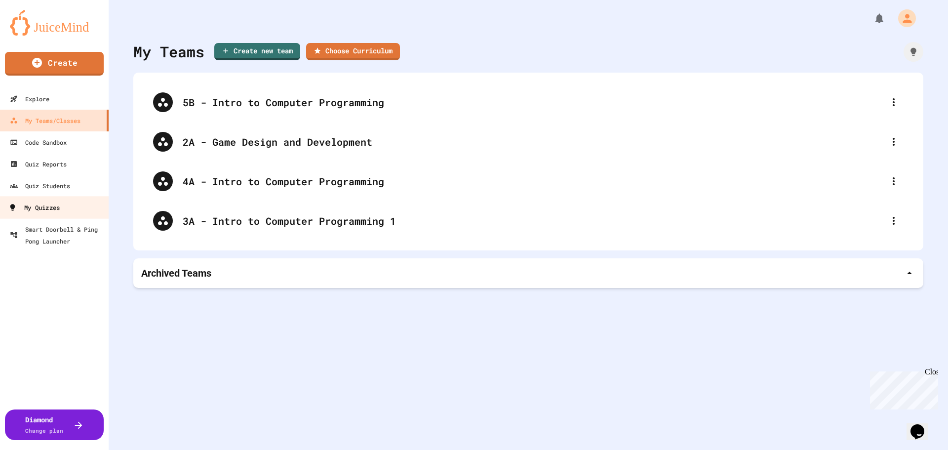
click at [60, 206] on div "My Quizzes" at bounding box center [33, 207] width 51 height 12
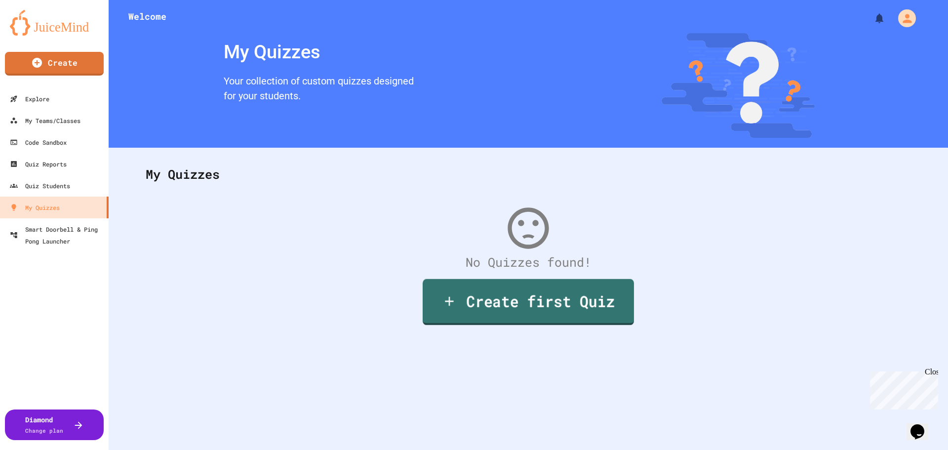
click at [497, 301] on link "Create first Quiz" at bounding box center [528, 302] width 211 height 46
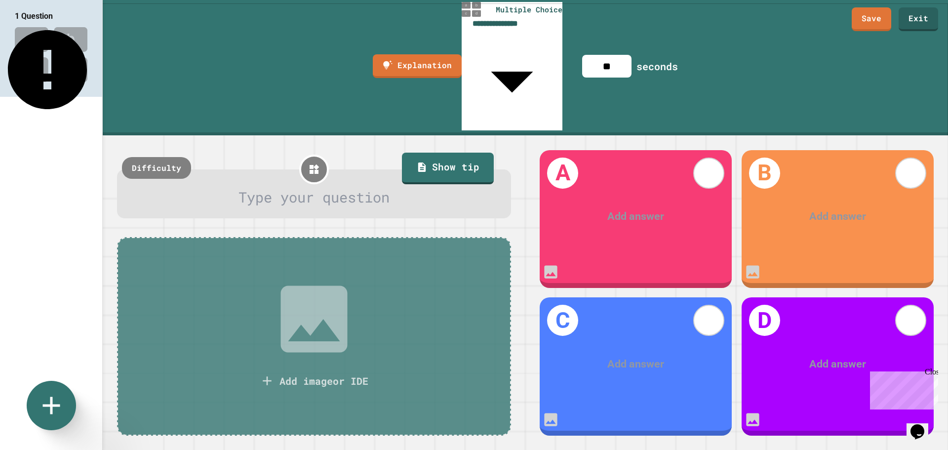
click at [542, 15] on body "**********" at bounding box center [474, 225] width 948 height 450
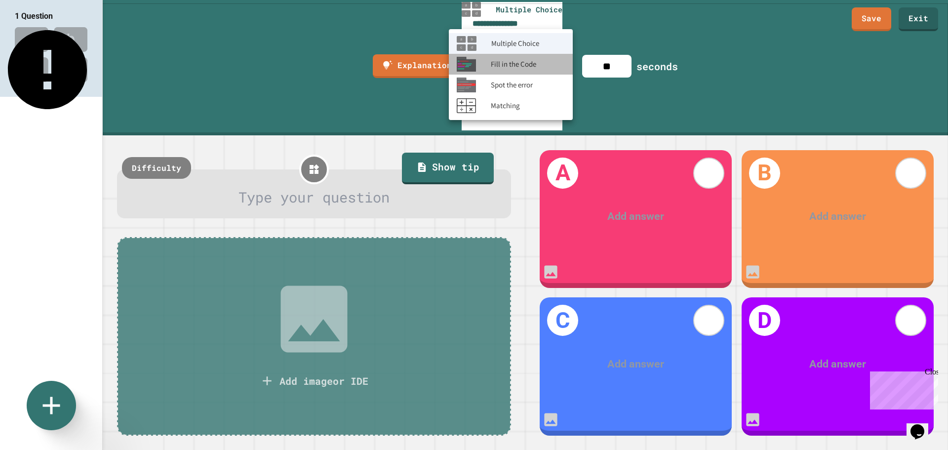
click at [524, 64] on span "Fill in the Code" at bounding box center [513, 64] width 45 height 11
type input "**********"
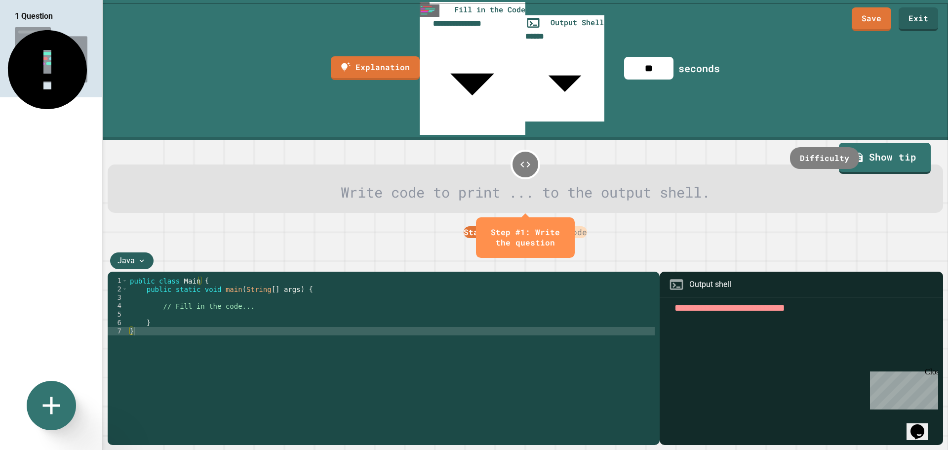
click at [583, 20] on body "**********" at bounding box center [474, 225] width 948 height 450
click at [364, 23] on div at bounding box center [474, 225] width 948 height 450
click at [364, 55] on link "Explanation" at bounding box center [375, 67] width 88 height 25
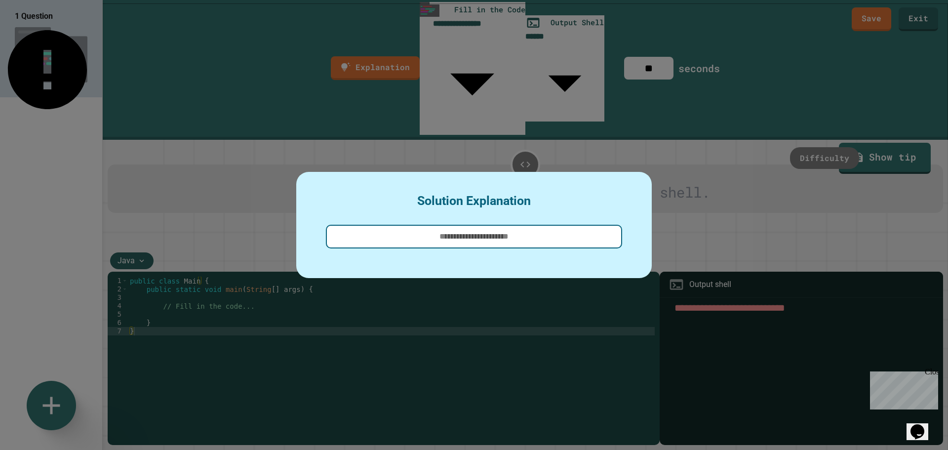
click at [390, 55] on div at bounding box center [474, 225] width 948 height 450
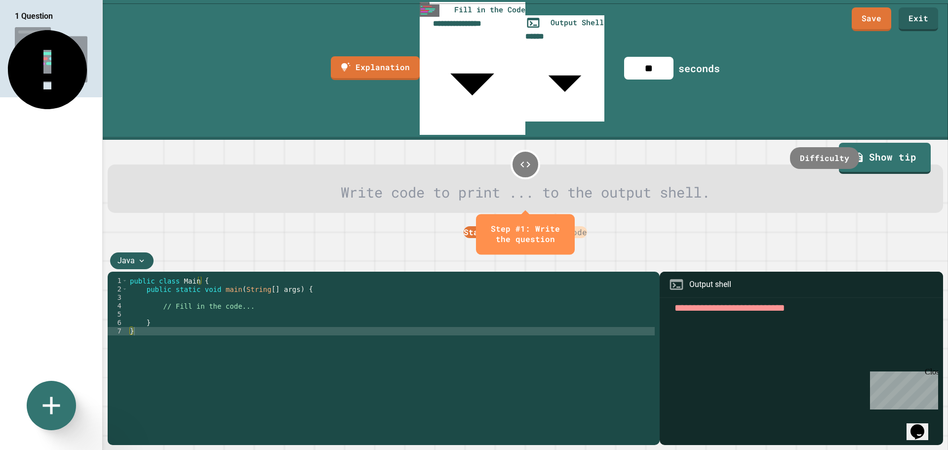
click at [674, 57] on input "**" at bounding box center [648, 68] width 49 height 23
click at [907, 141] on link "Show tip" at bounding box center [885, 157] width 91 height 33
type textarea "*"
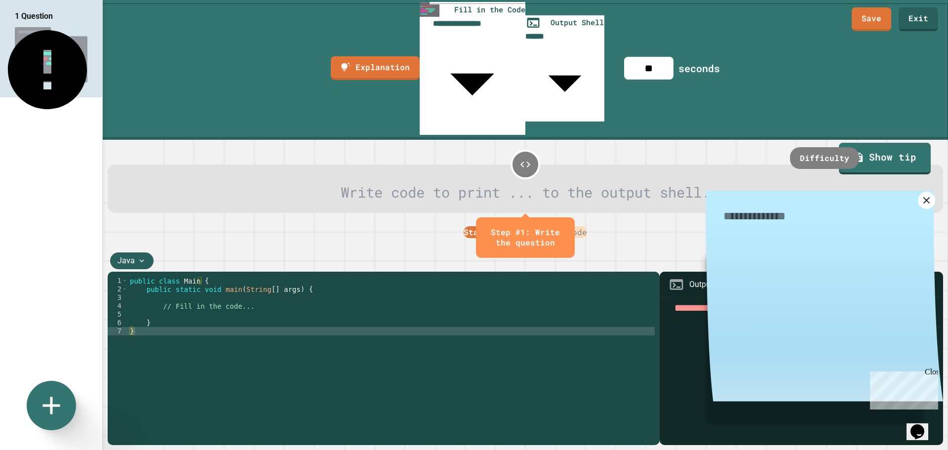
click at [925, 195] on icon at bounding box center [926, 200] width 11 height 11
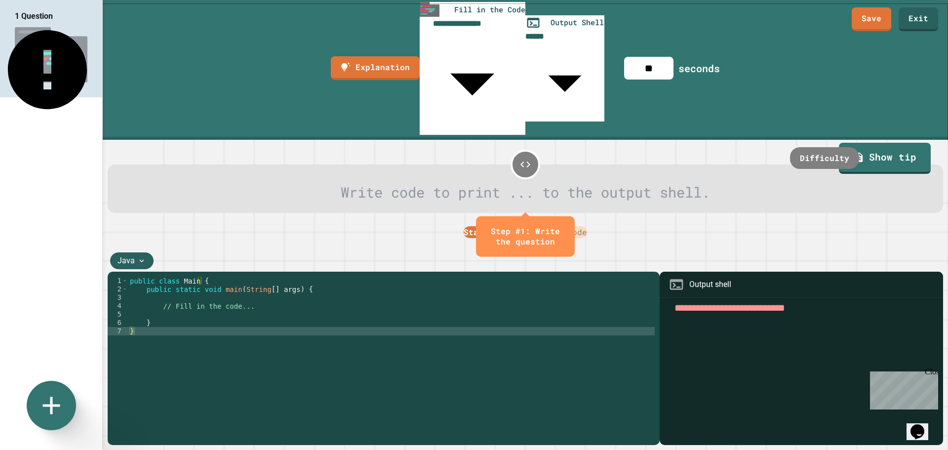
click at [565, 237] on button "close" at bounding box center [565, 237] width 0 height 0
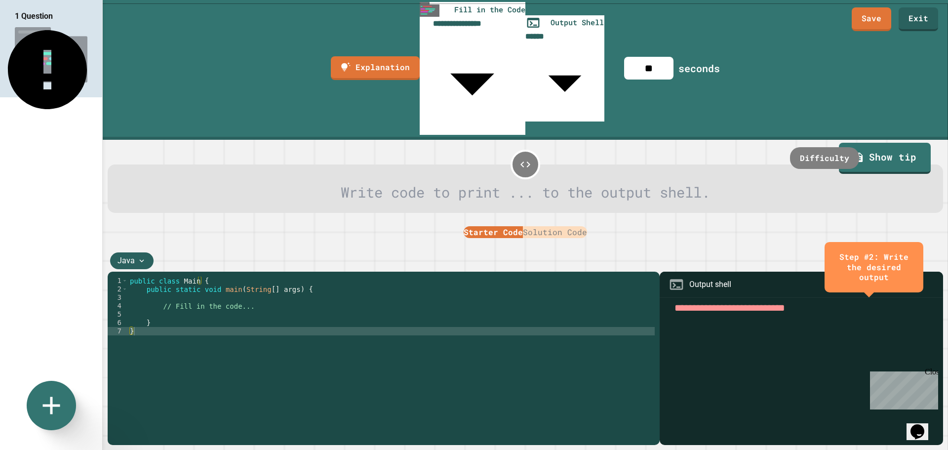
click at [560, 226] on button "Solution Code" at bounding box center [555, 232] width 64 height 12
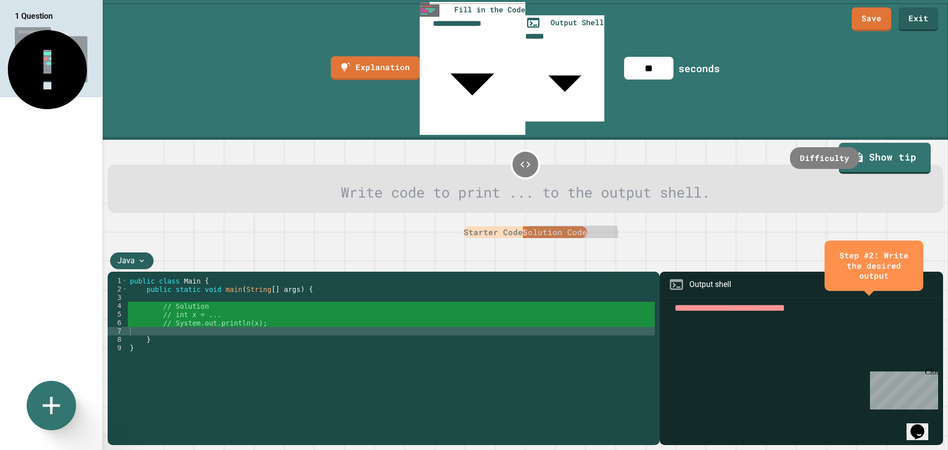
click at [500, 226] on button "Starter Code" at bounding box center [493, 232] width 59 height 12
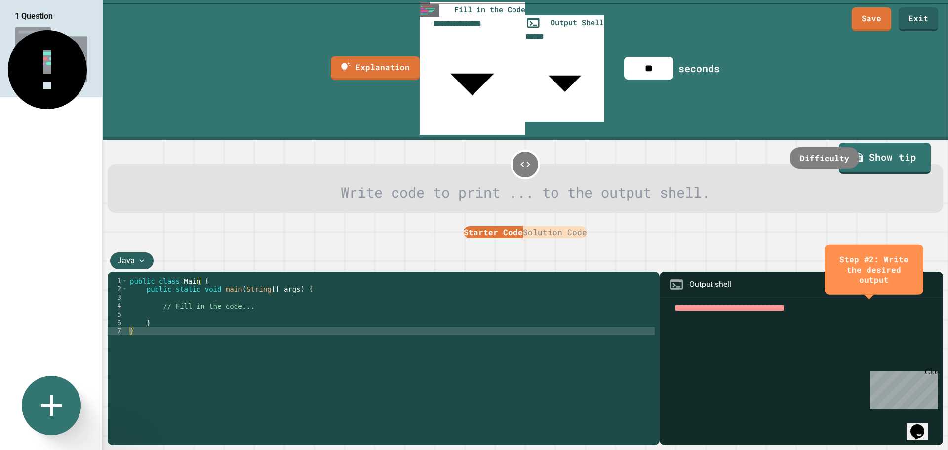
click at [40, 393] on icon at bounding box center [52, 406] width 36 height 36
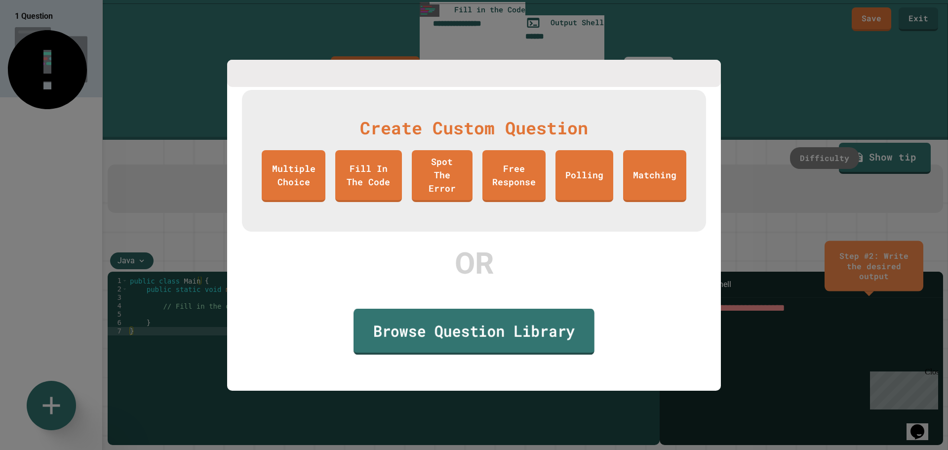
click at [490, 341] on link "Browse Question Library" at bounding box center [474, 332] width 241 height 46
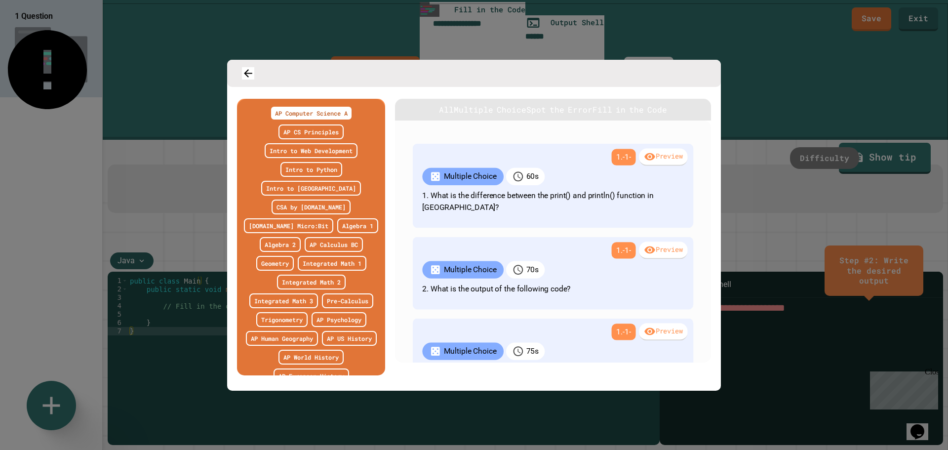
click at [667, 116] on button "Fill in the Code" at bounding box center [630, 110] width 75 height 12
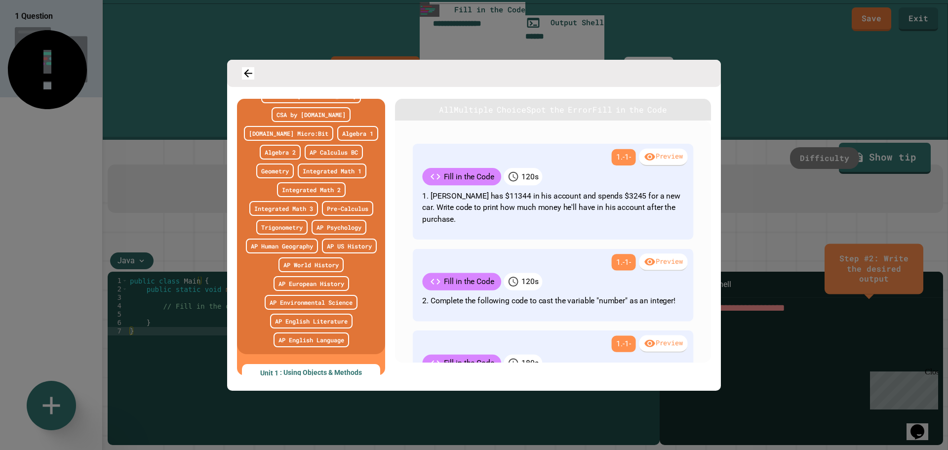
scroll to position [43, 0]
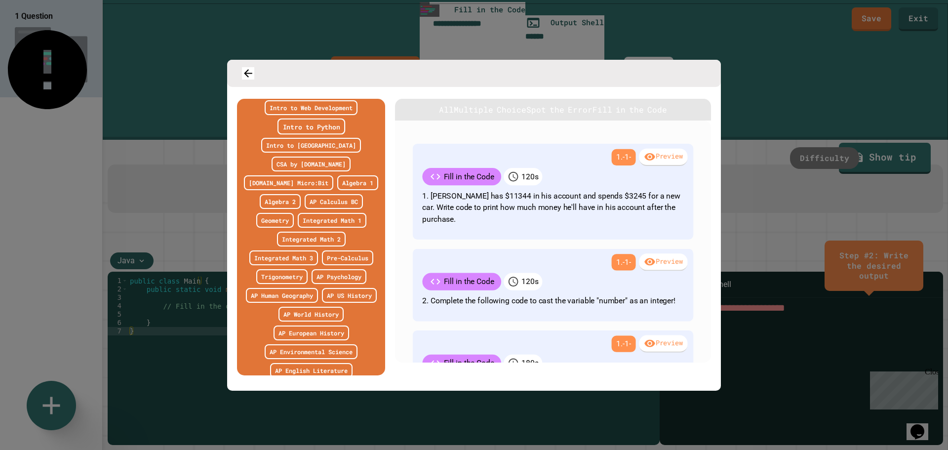
click at [289, 135] on link "Intro to Python" at bounding box center [311, 127] width 68 height 16
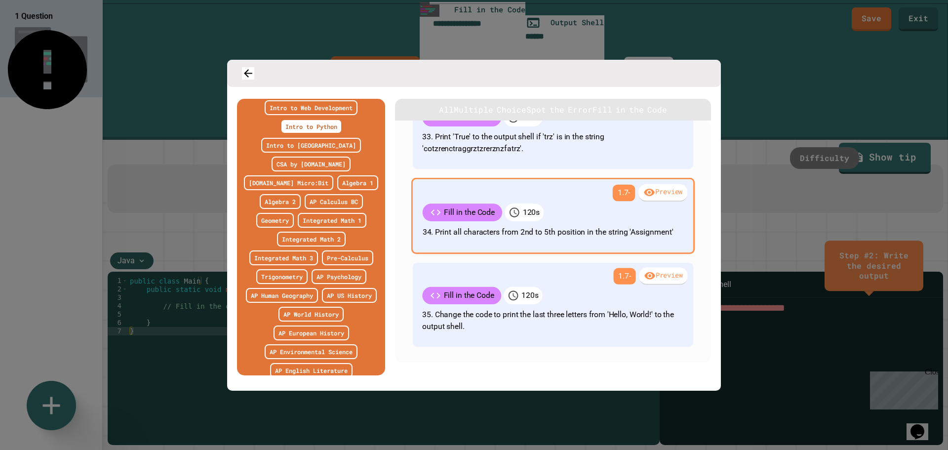
scroll to position [2980, 0]
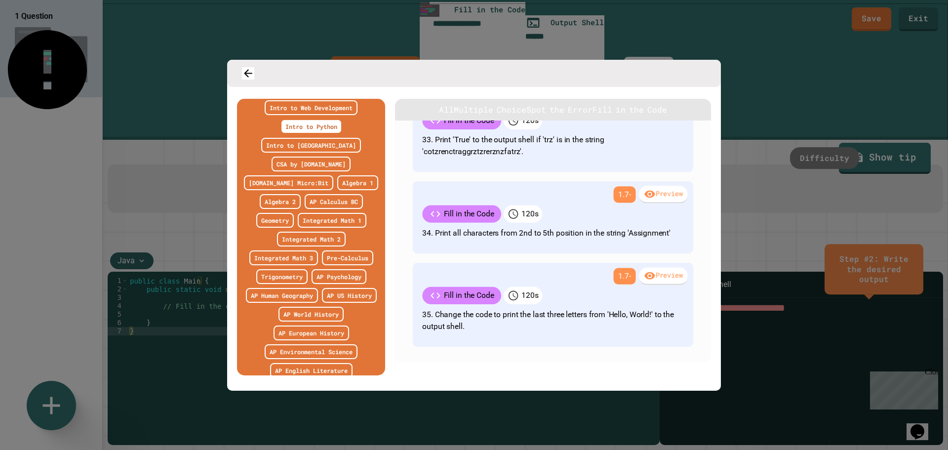
click at [748, 154] on div at bounding box center [474, 225] width 948 height 450
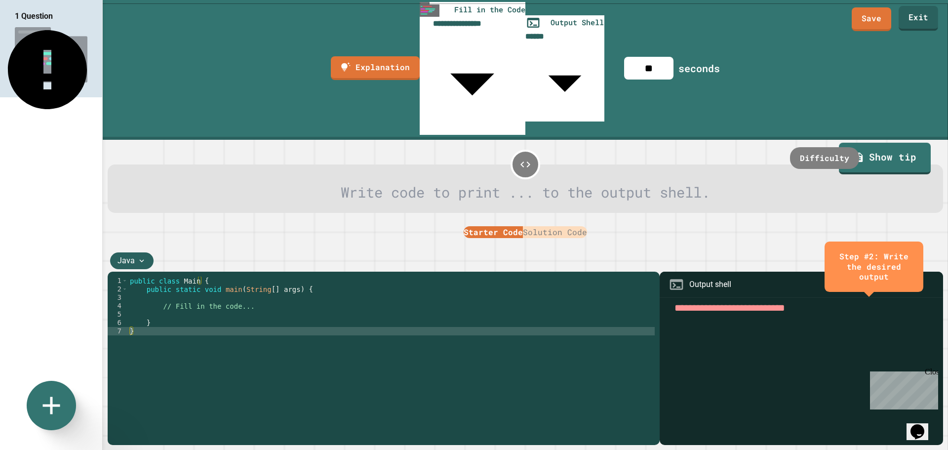
click at [923, 17] on link "Exit" at bounding box center [919, 18] width 40 height 25
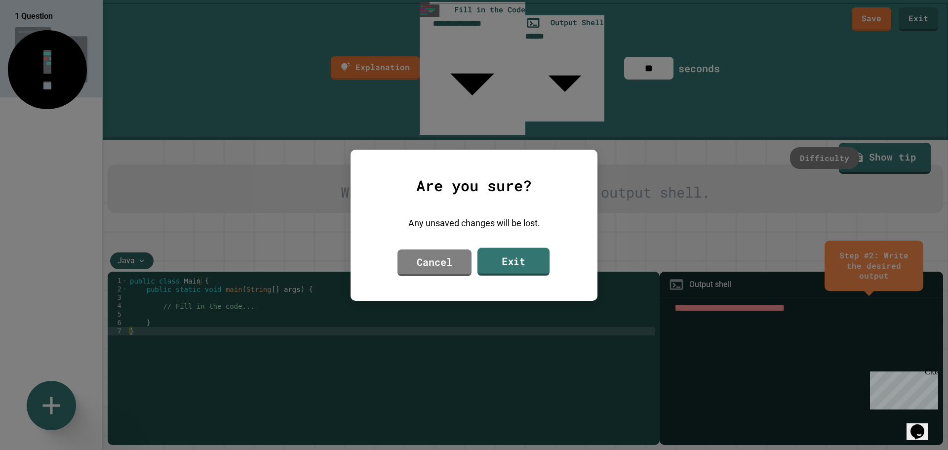
click at [516, 260] on link "Exit" at bounding box center [514, 261] width 72 height 28
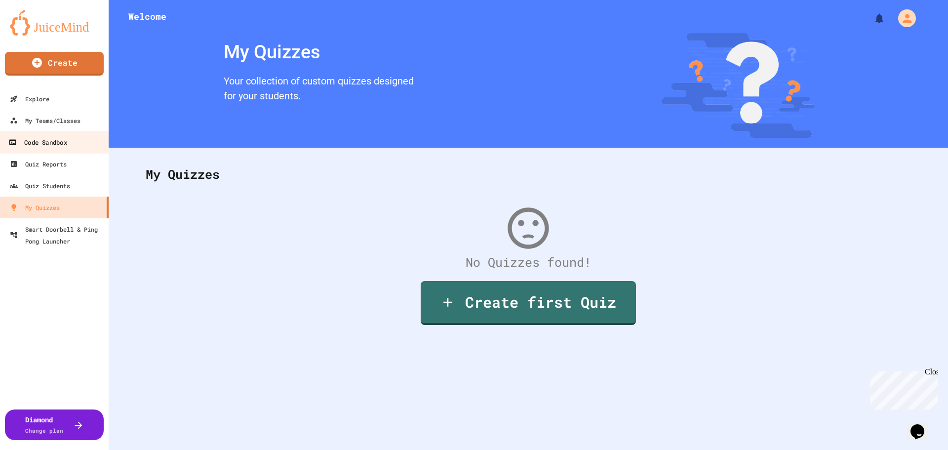
click at [47, 144] on div "Code Sandbox" at bounding box center [37, 142] width 58 height 12
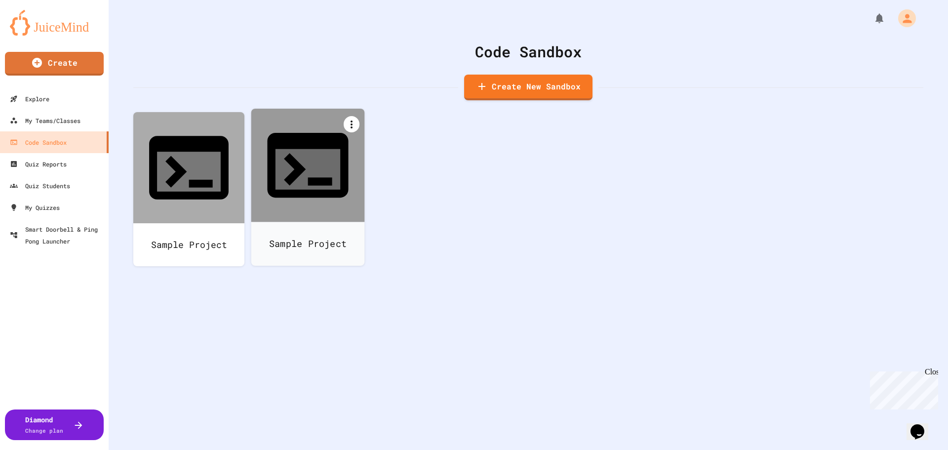
click at [351, 124] on icon at bounding box center [352, 125] width 12 height 12
click at [604, 424] on div at bounding box center [613, 430] width 18 height 12
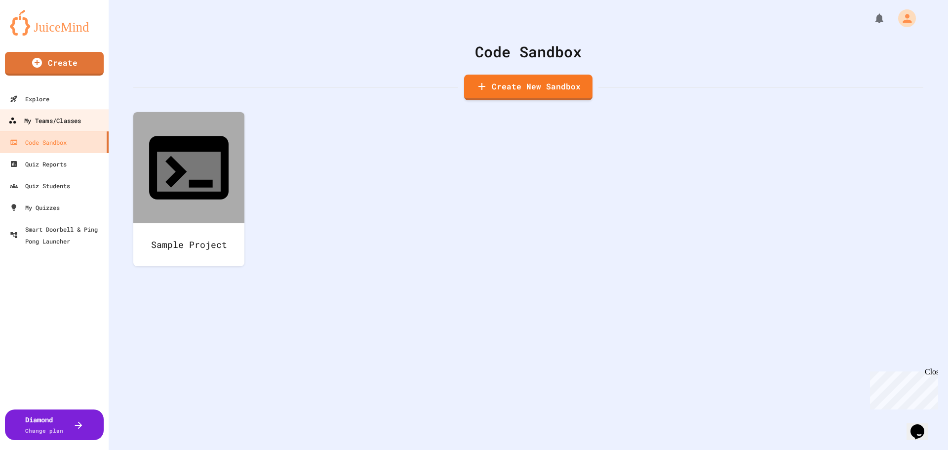
click at [41, 127] on link "My Teams/Classes" at bounding box center [55, 120] width 112 height 22
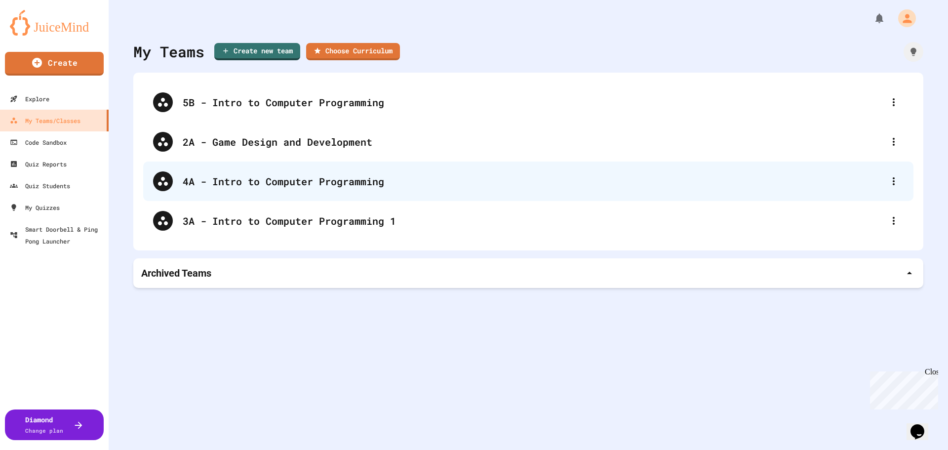
click at [220, 184] on div "4A - Intro to Computer Programming" at bounding box center [533, 181] width 701 height 15
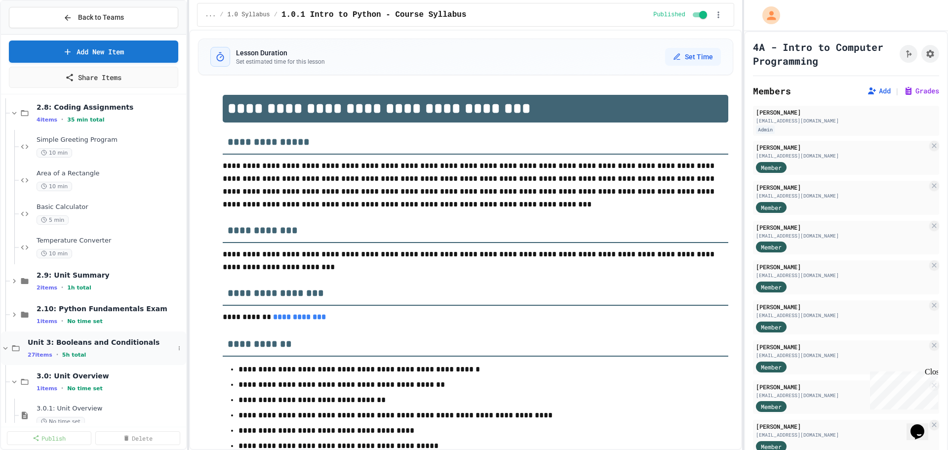
scroll to position [1235, 0]
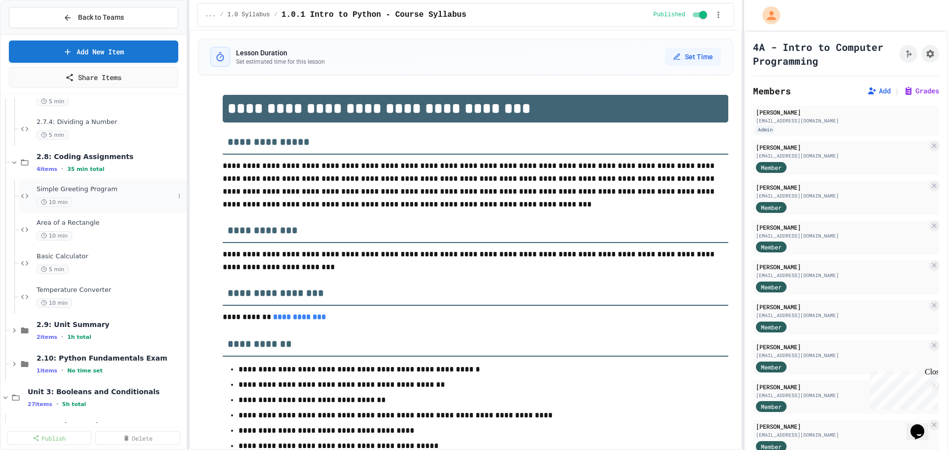
click at [78, 186] on span "Simple Greeting Program" at bounding box center [106, 189] width 138 height 8
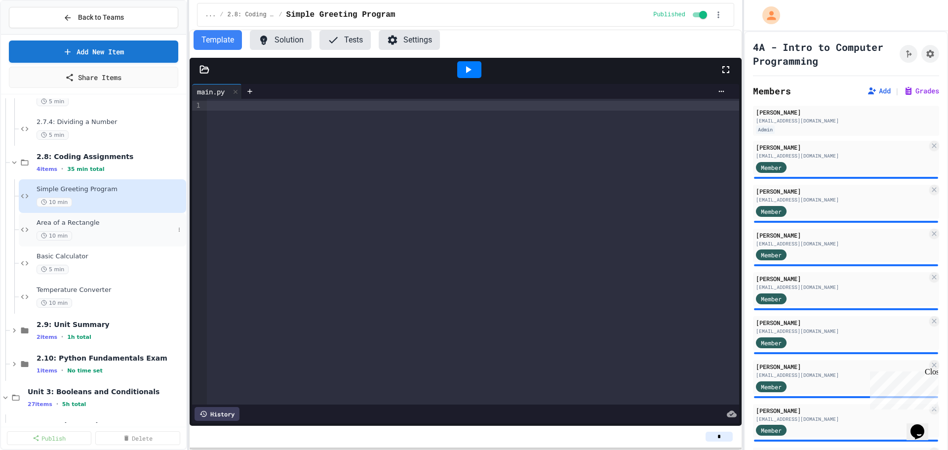
click at [78, 224] on span "Area of a Rectangle" at bounding box center [106, 223] width 138 height 8
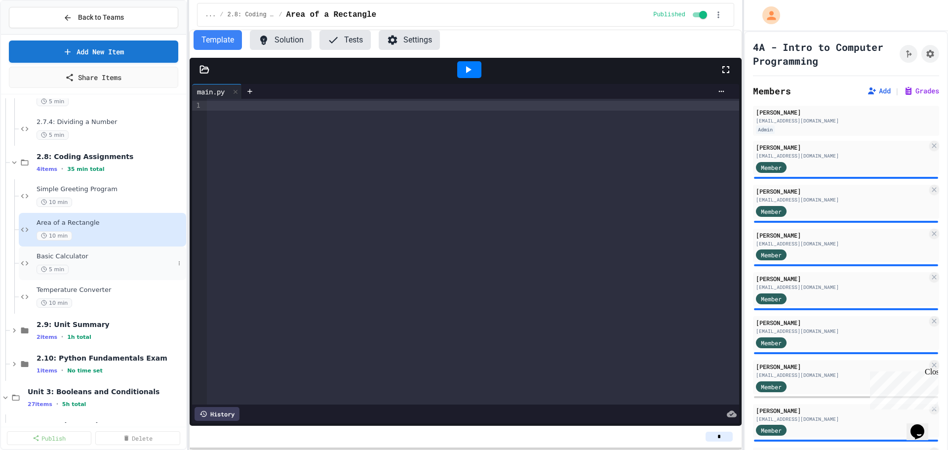
click at [64, 265] on span "5 min" at bounding box center [53, 269] width 32 height 9
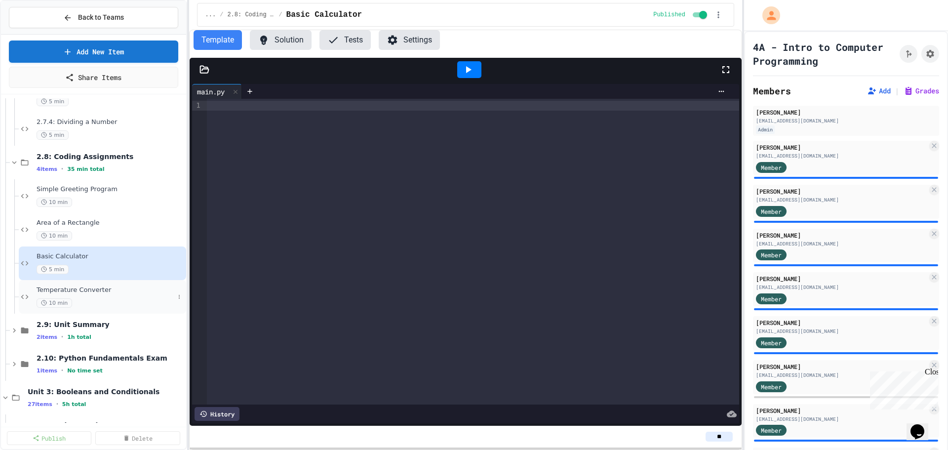
click at [68, 297] on div "Temperature Converter 10 min" at bounding box center [106, 297] width 138 height 22
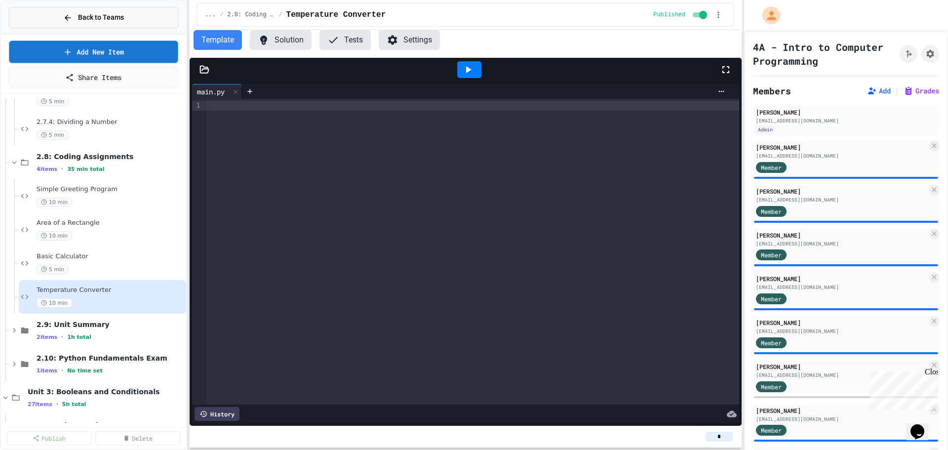
click at [102, 16] on span "Back to Teams" at bounding box center [101, 17] width 46 height 10
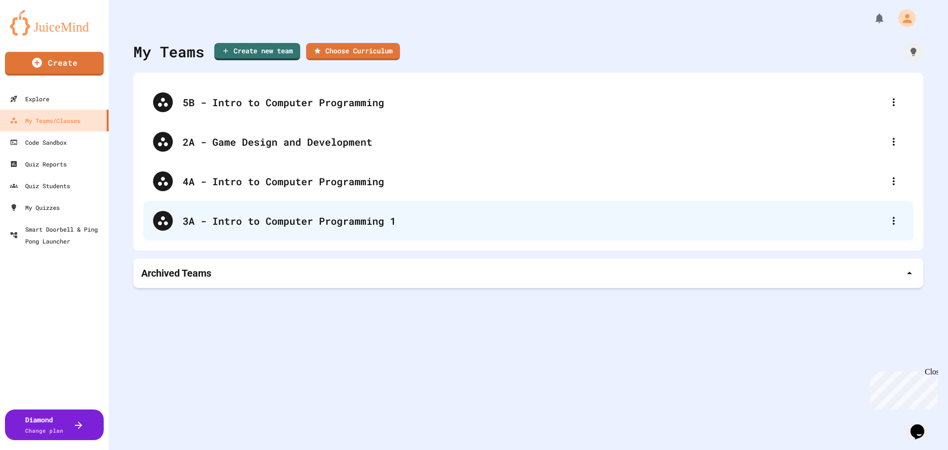
click at [209, 218] on div "3A - Intro to Computer Programming 1" at bounding box center [533, 220] width 701 height 15
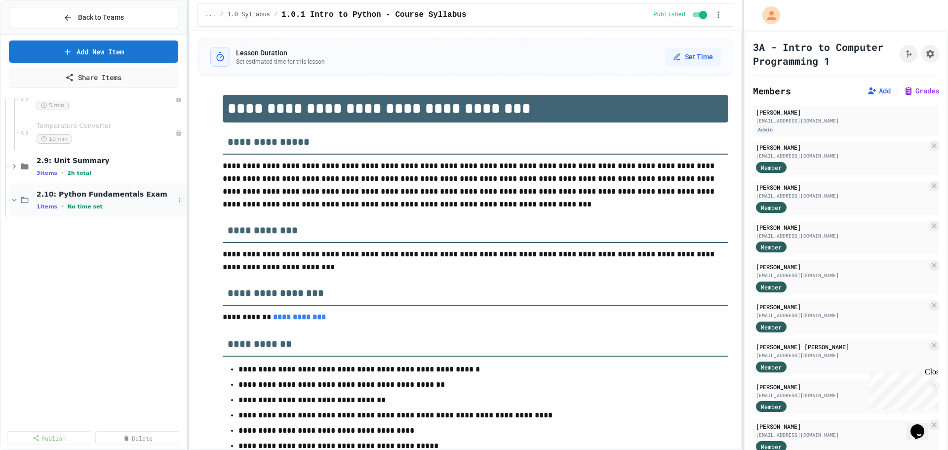
scroll to position [346, 0]
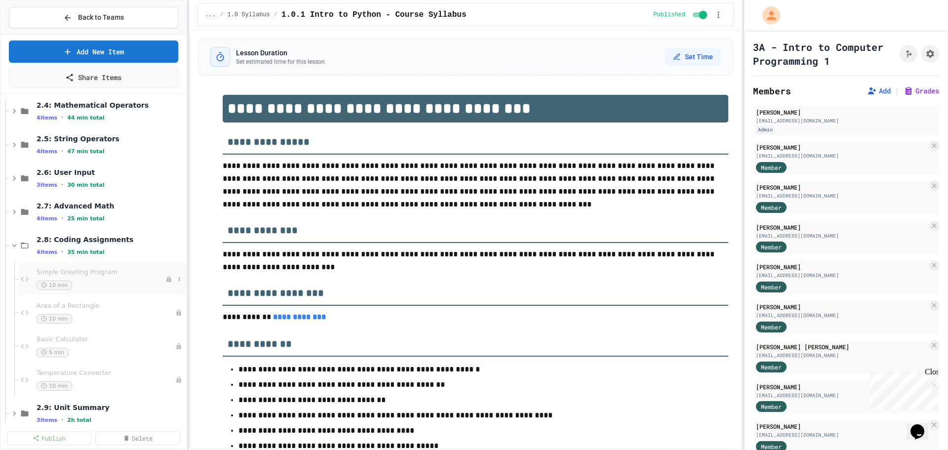
click at [56, 281] on span "10 min" at bounding box center [55, 285] width 36 height 9
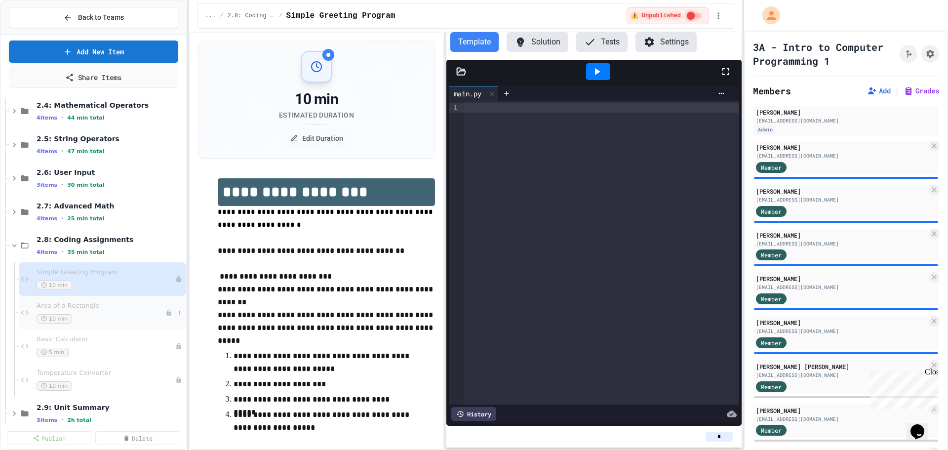
click at [49, 307] on span "Area of a Rectangle" at bounding box center [101, 306] width 129 height 8
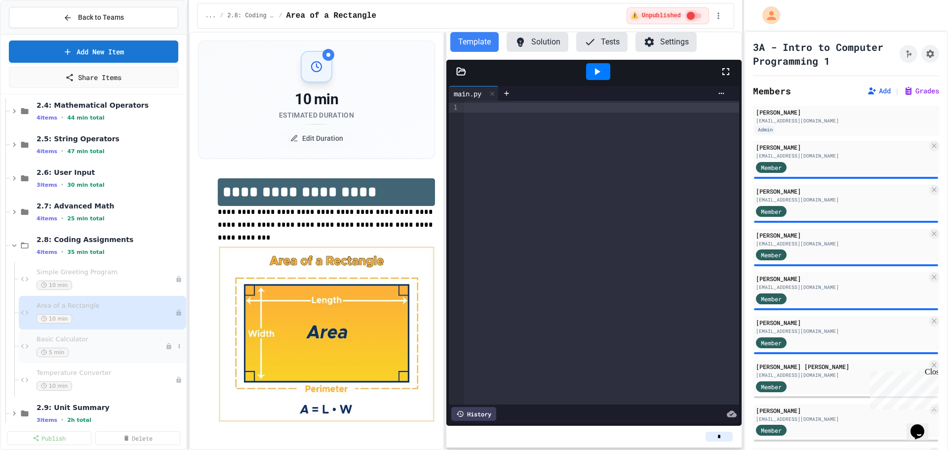
click at [52, 357] on span "5 min" at bounding box center [53, 352] width 32 height 9
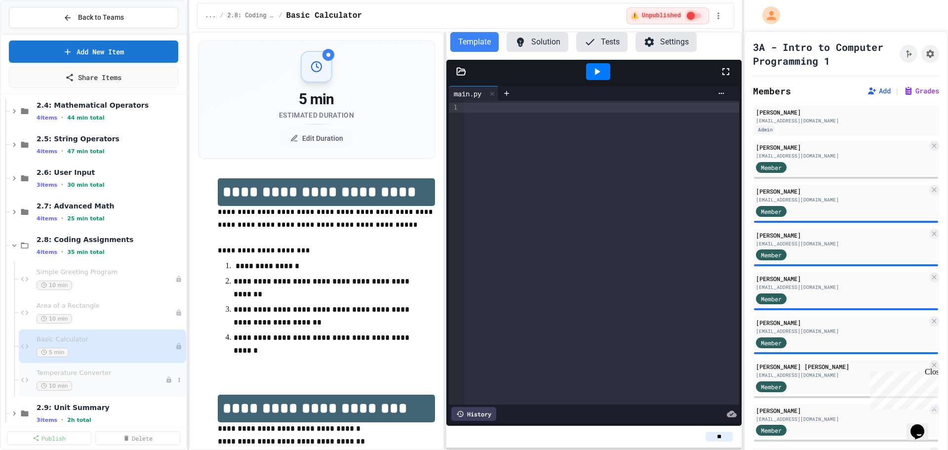
click at [46, 376] on span "Temperature Converter" at bounding box center [101, 373] width 129 height 8
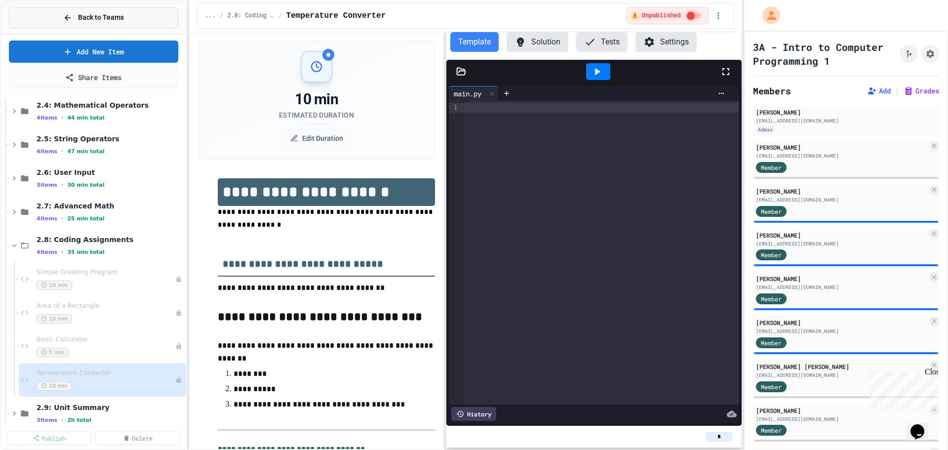
click at [111, 20] on span "Back to Teams" at bounding box center [101, 17] width 46 height 10
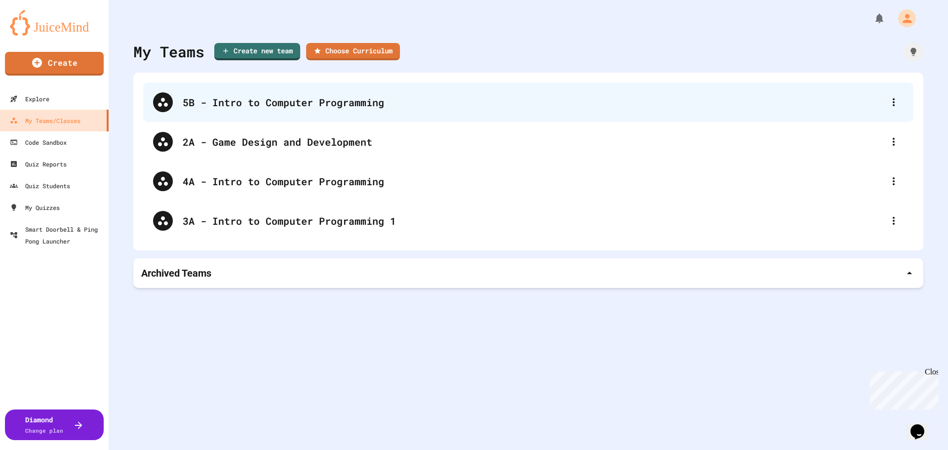
click at [243, 102] on div "5B - Intro to Computer Programming" at bounding box center [533, 102] width 701 height 15
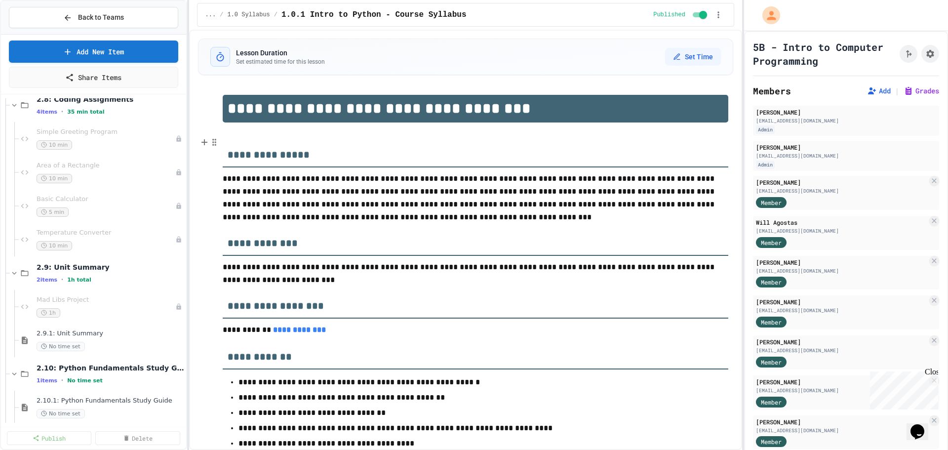
scroll to position [840, 0]
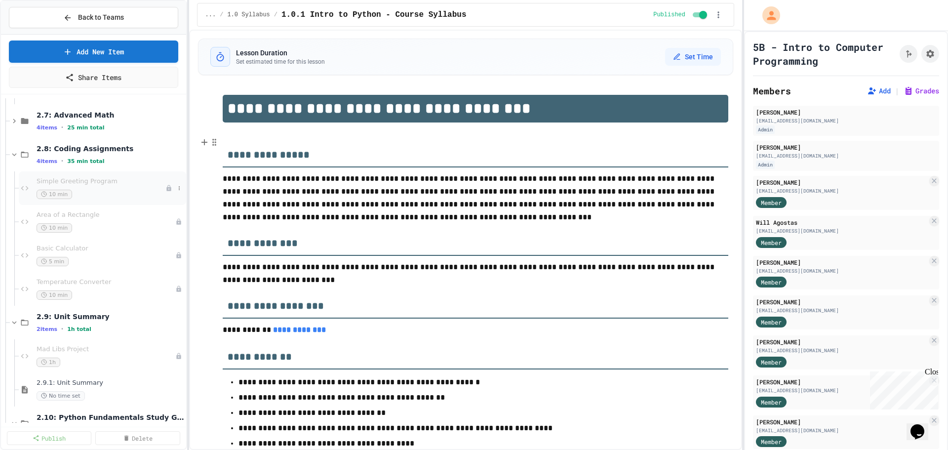
click at [92, 182] on span "Simple Greeting Program" at bounding box center [101, 181] width 129 height 8
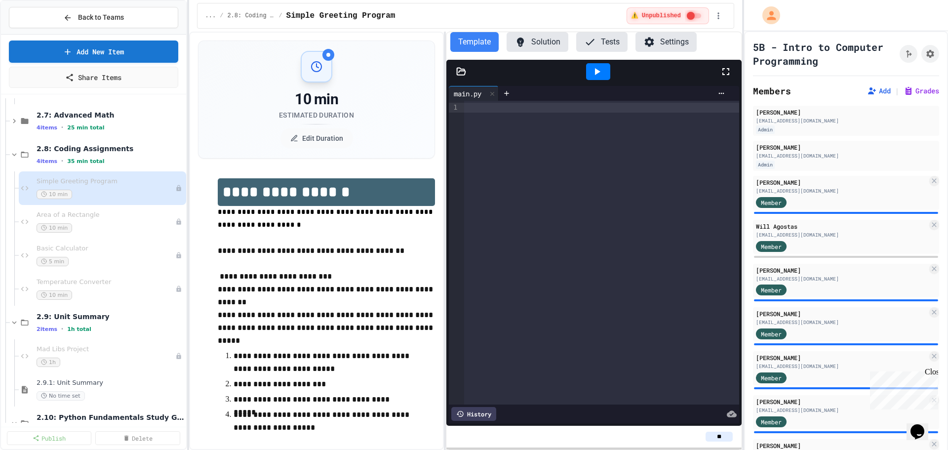
click at [729, 437] on input "**" at bounding box center [719, 437] width 27 height 10
type input "*"
click at [925, 55] on icon "Assignment Settings" at bounding box center [930, 54] width 10 height 10
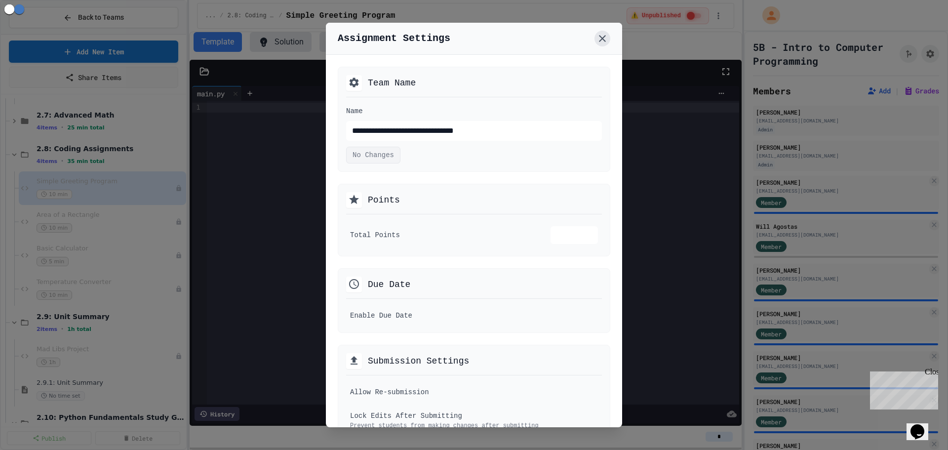
click at [605, 39] on icon at bounding box center [603, 39] width 12 height 12
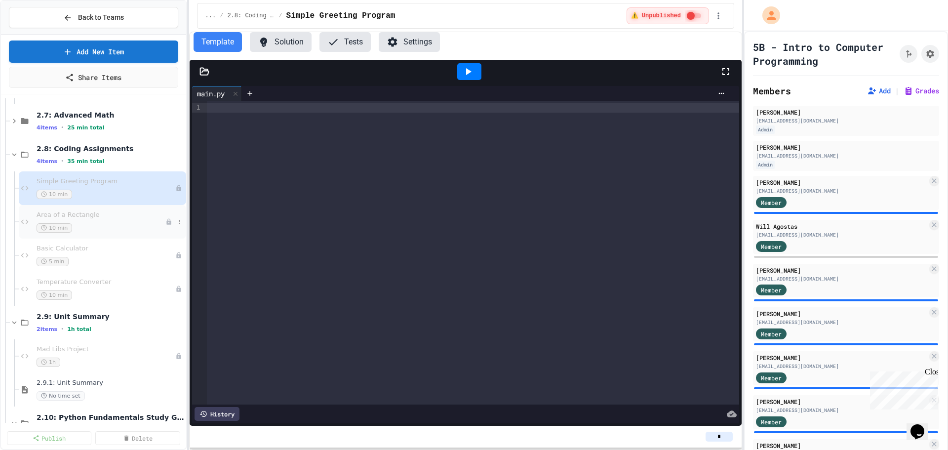
click at [135, 221] on div "Area of a Rectangle 10 min" at bounding box center [101, 222] width 129 height 22
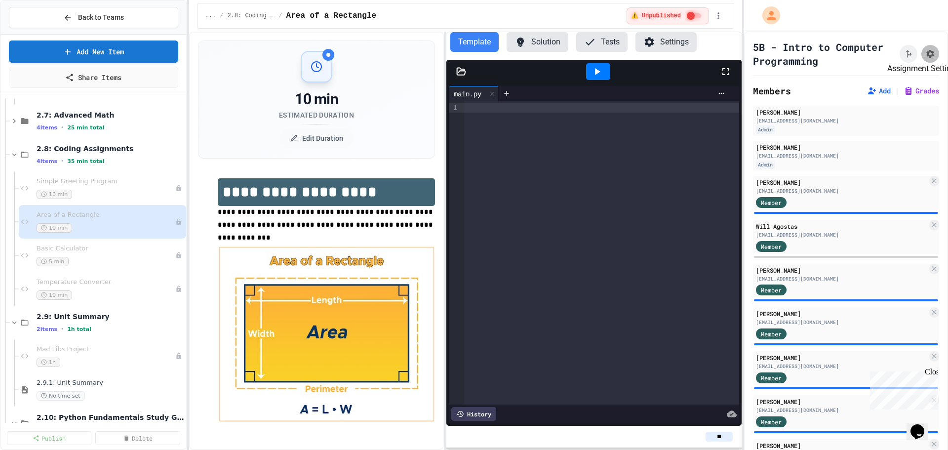
click at [926, 55] on icon "Assignment Settings" at bounding box center [930, 54] width 8 height 8
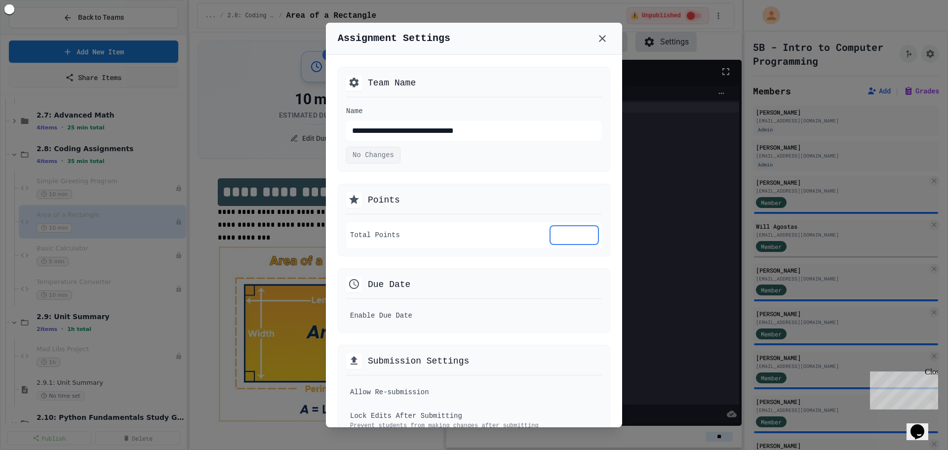
type input "*"
click at [579, 239] on input "*" at bounding box center [574, 235] width 47 height 18
type input "*"
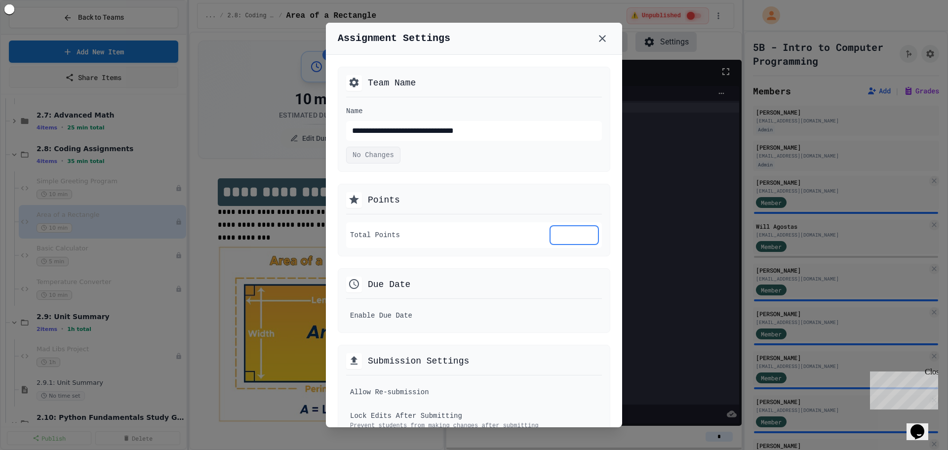
type input "*"
click at [579, 239] on input "*" at bounding box center [574, 235] width 47 height 18
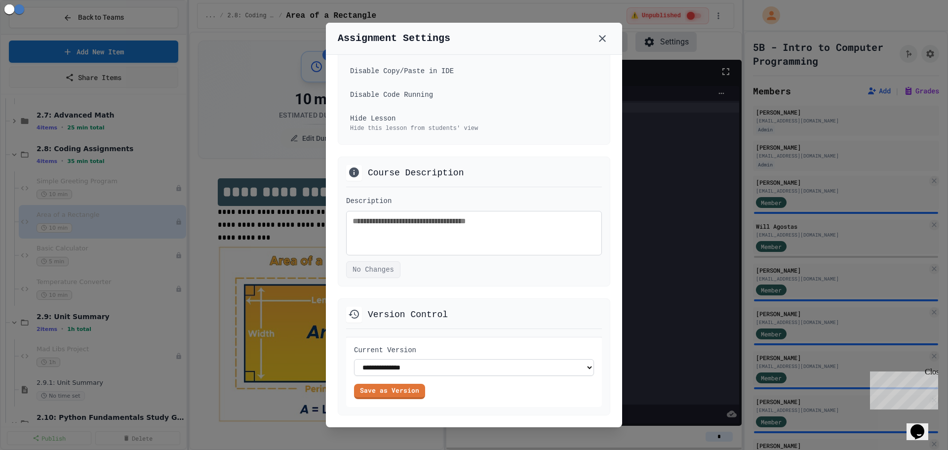
scroll to position [618, 0]
click at [604, 40] on icon at bounding box center [603, 39] width 12 height 12
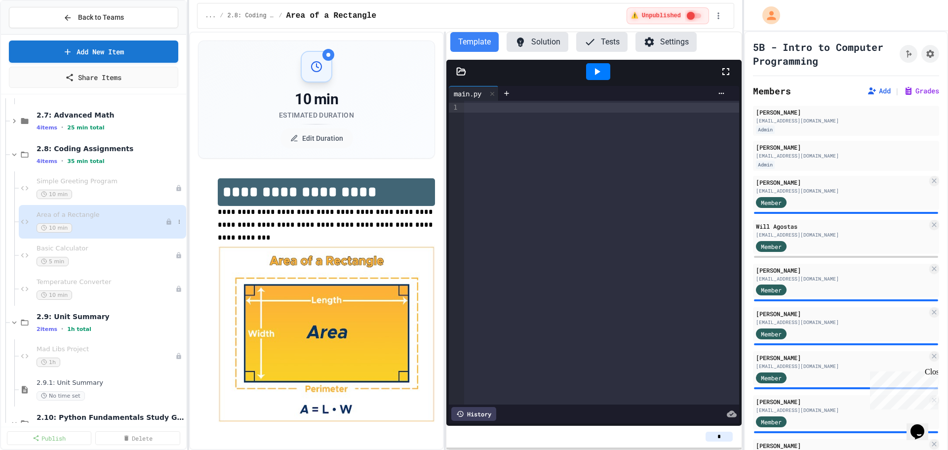
click at [121, 220] on div "Area of a Rectangle 10 min" at bounding box center [101, 222] width 129 height 22
click at [925, 55] on icon "Assignment Settings" at bounding box center [930, 54] width 10 height 10
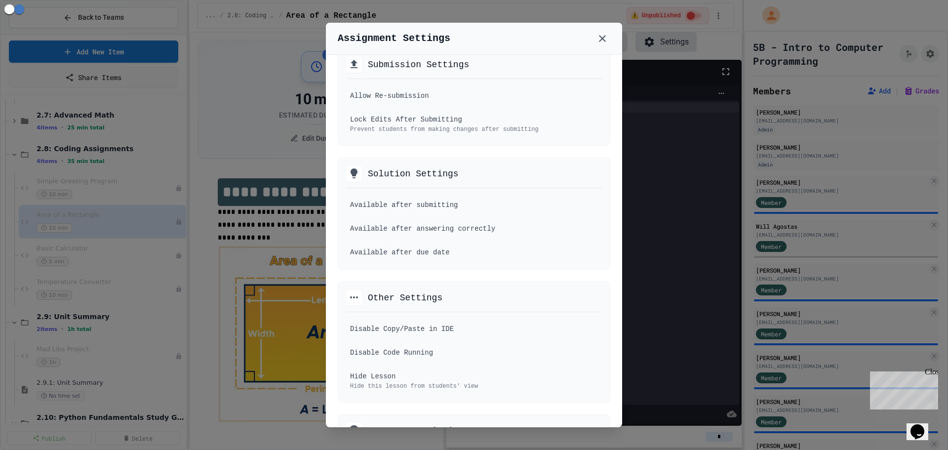
scroll to position [543, 0]
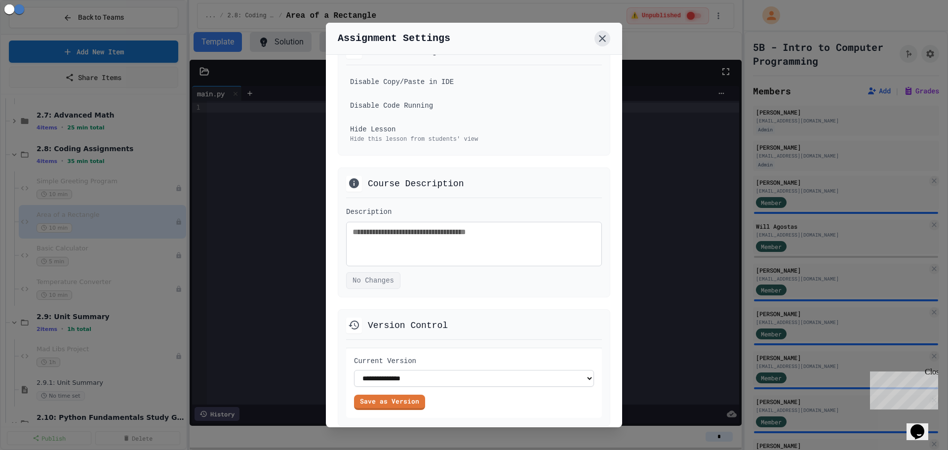
click at [599, 39] on icon at bounding box center [603, 39] width 12 height 12
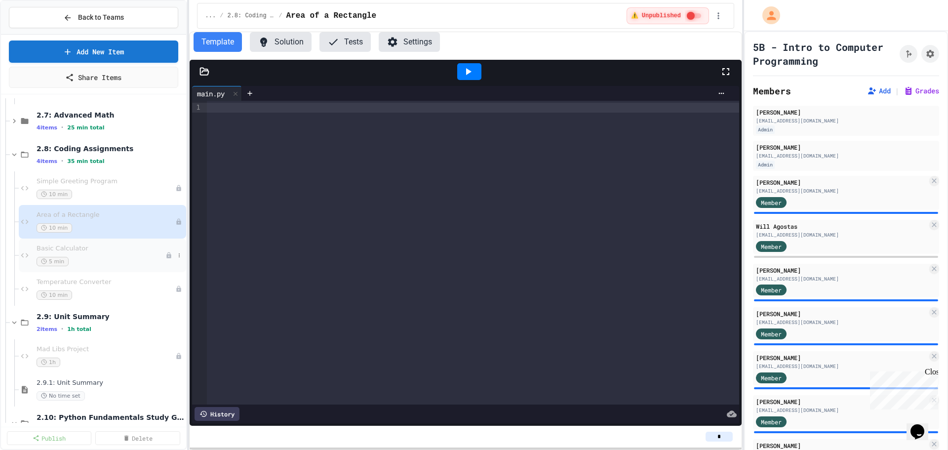
click at [120, 259] on div "5 min" at bounding box center [101, 261] width 129 height 9
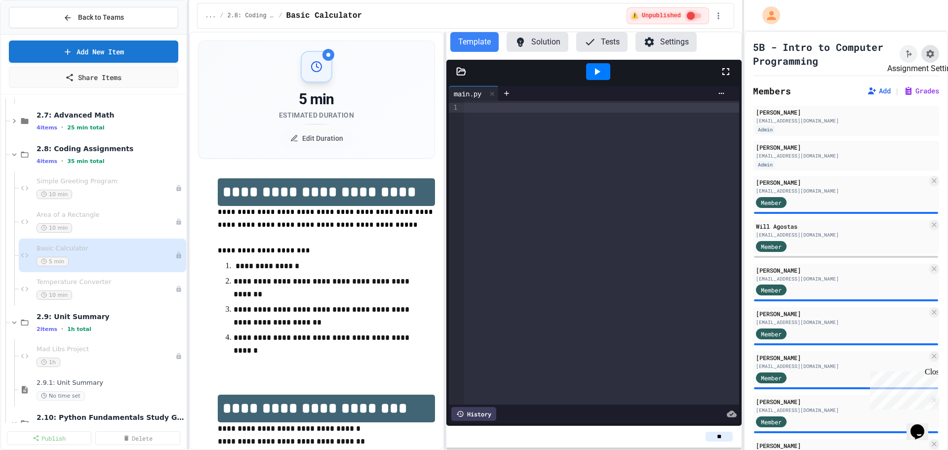
click at [925, 49] on icon "Assignment Settings" at bounding box center [930, 54] width 10 height 10
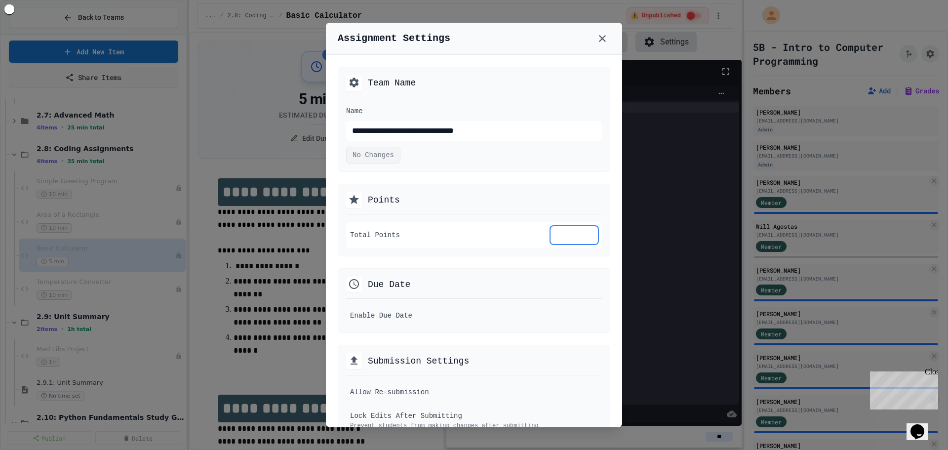
click at [572, 236] on input "**" at bounding box center [574, 235] width 47 height 18
click at [580, 231] on input "**" at bounding box center [574, 235] width 47 height 18
type input "**"
click at [580, 231] on input "**" at bounding box center [574, 235] width 47 height 18
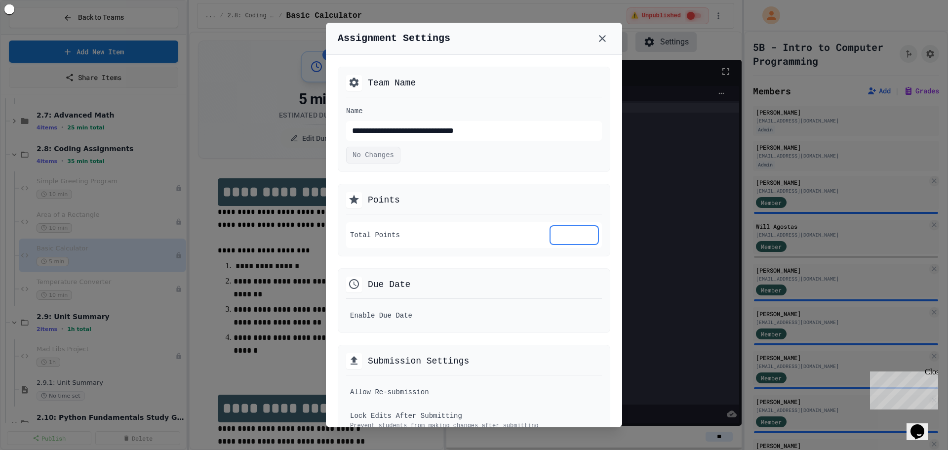
type input "**"
click at [580, 231] on input "**" at bounding box center [574, 235] width 47 height 18
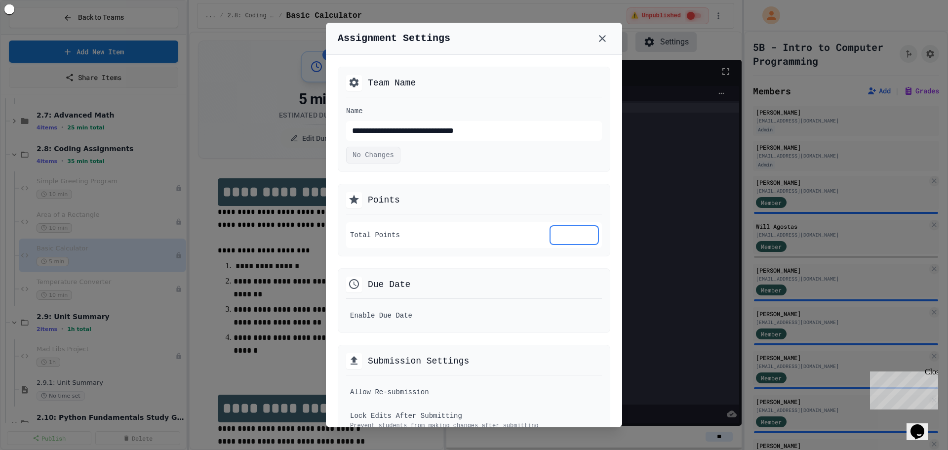
click at [580, 231] on input "**" at bounding box center [574, 235] width 47 height 18
type input "**"
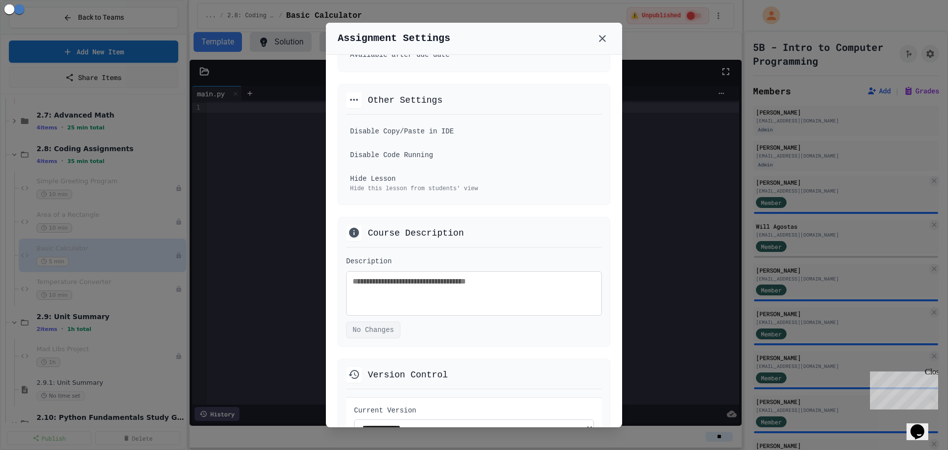
scroll to position [618, 0]
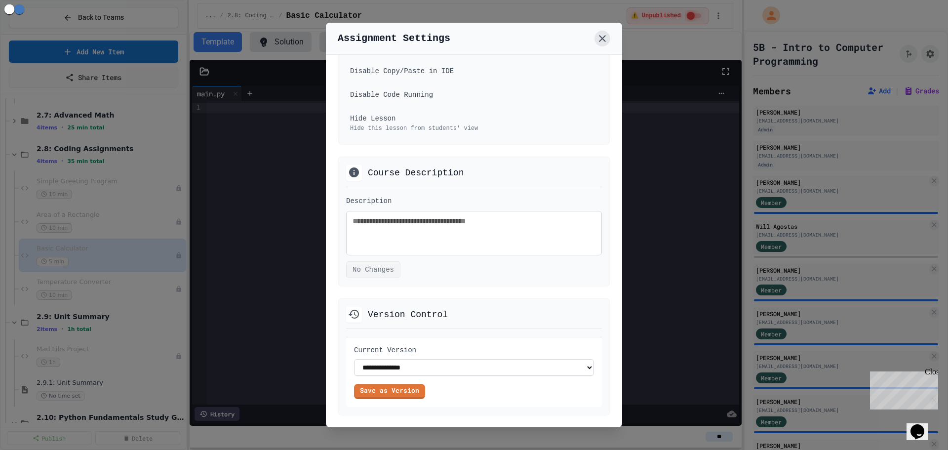
click at [601, 36] on icon at bounding box center [602, 38] width 7 height 7
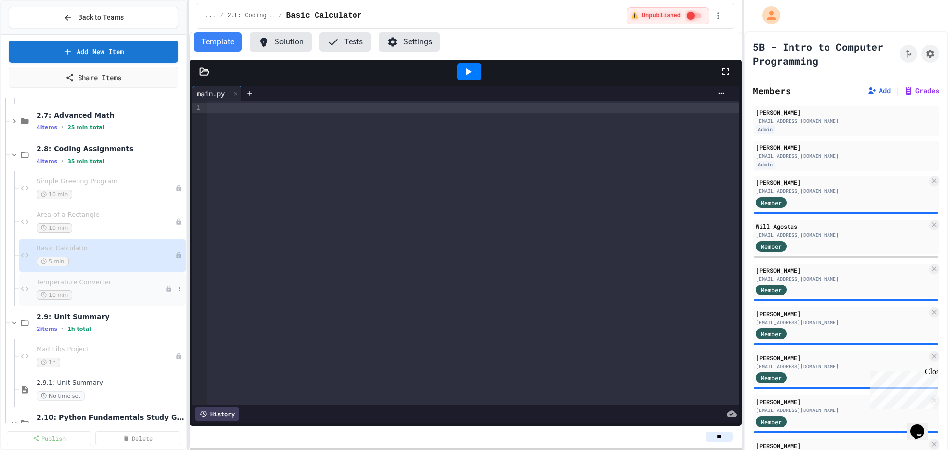
click at [134, 289] on div "Temperature Converter 10 min" at bounding box center [101, 289] width 129 height 22
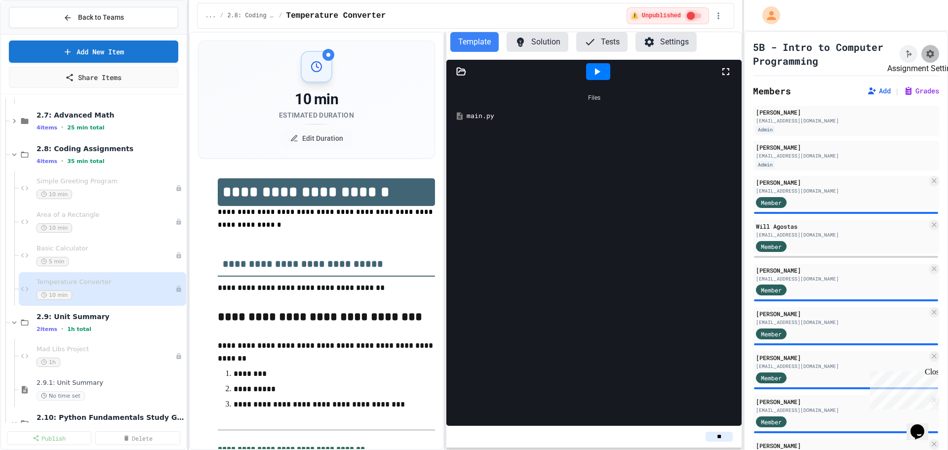
click at [925, 49] on icon "Assignment Settings" at bounding box center [930, 54] width 10 height 10
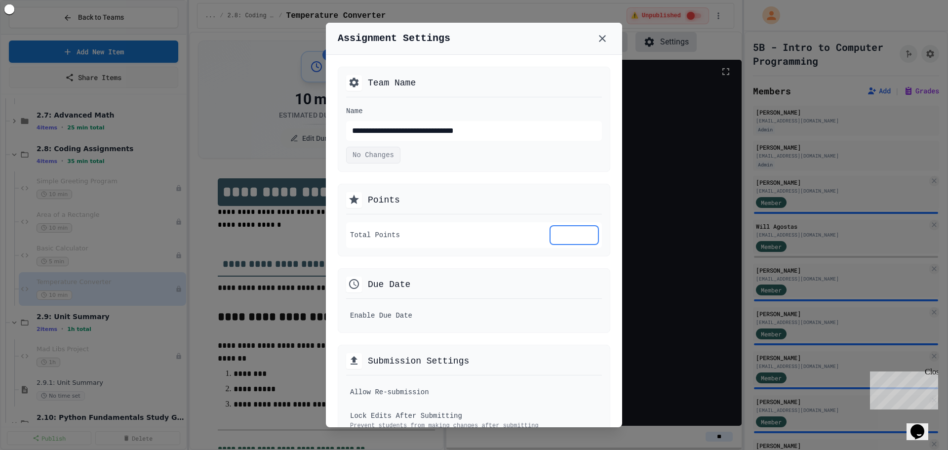
click at [564, 236] on input "**" at bounding box center [574, 235] width 47 height 18
click at [576, 237] on input "**" at bounding box center [574, 235] width 47 height 18
click at [583, 240] on input "**" at bounding box center [574, 235] width 47 height 18
type input "*"
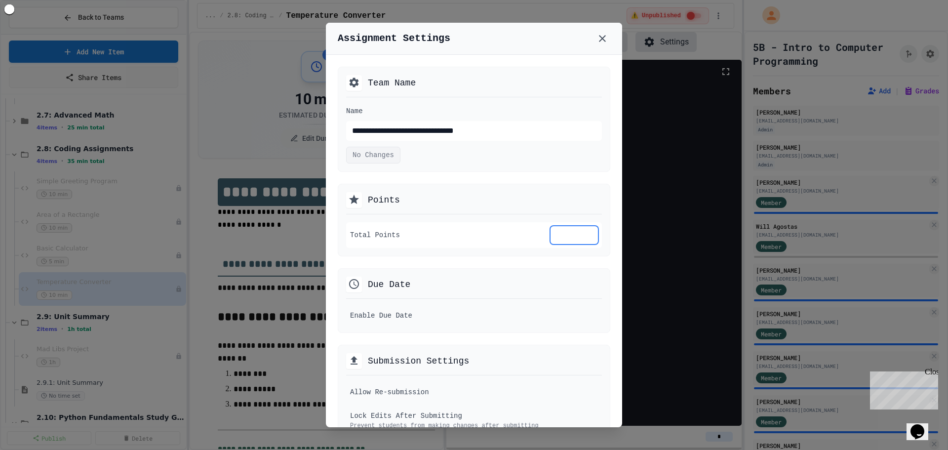
click at [581, 240] on input "*" at bounding box center [574, 235] width 47 height 18
type input "*"
click at [580, 240] on input "*" at bounding box center [574, 235] width 47 height 18
type input "*"
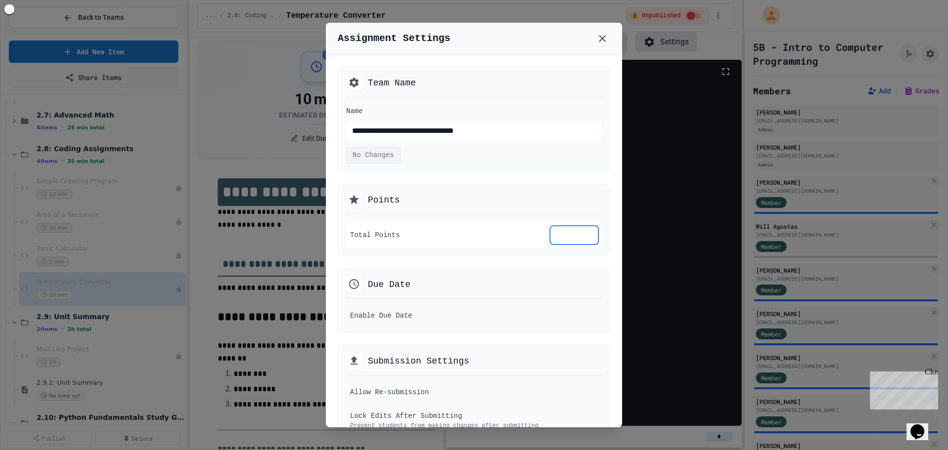
type input "*"
click at [579, 240] on input "*" at bounding box center [574, 235] width 47 height 18
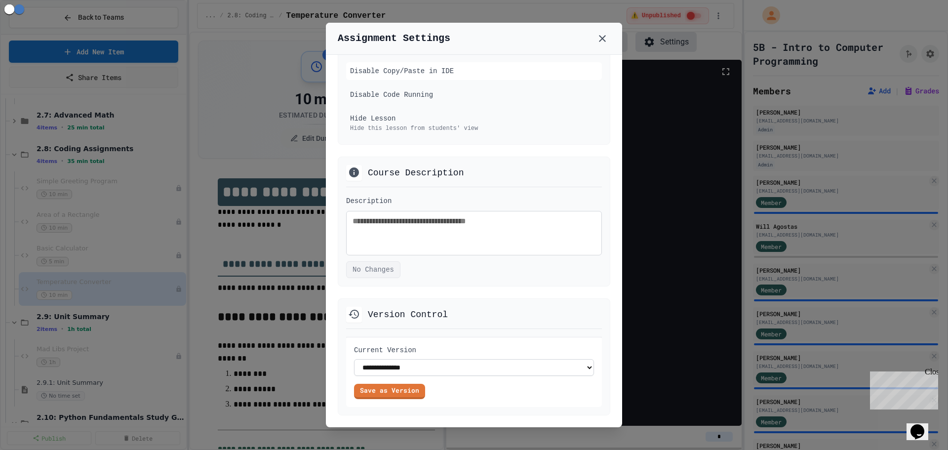
scroll to position [494, 0]
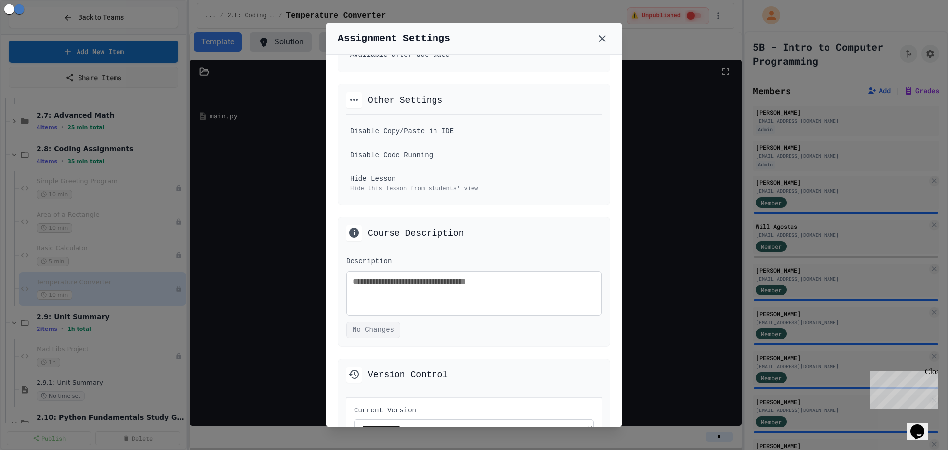
click at [612, 41] on div "Assignment Settings" at bounding box center [474, 39] width 296 height 32
click at [603, 41] on icon at bounding box center [603, 39] width 12 height 12
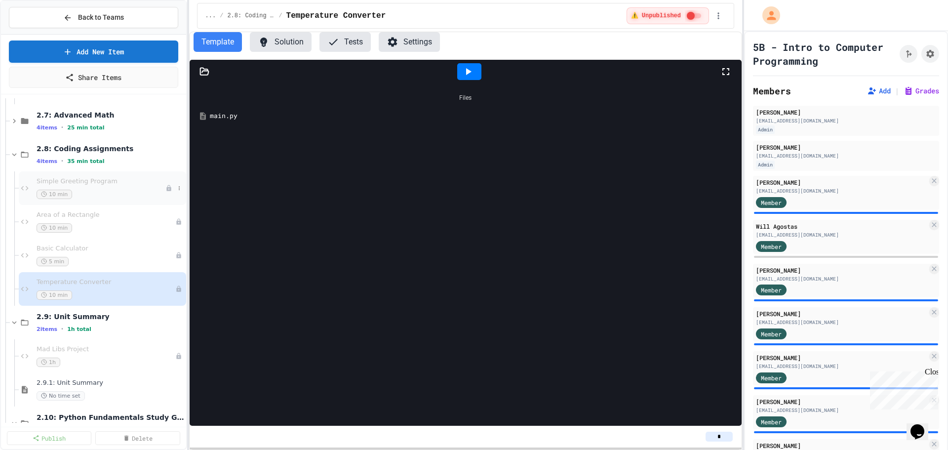
click at [116, 188] on div "Simple Greeting Program 10 min" at bounding box center [101, 188] width 129 height 22
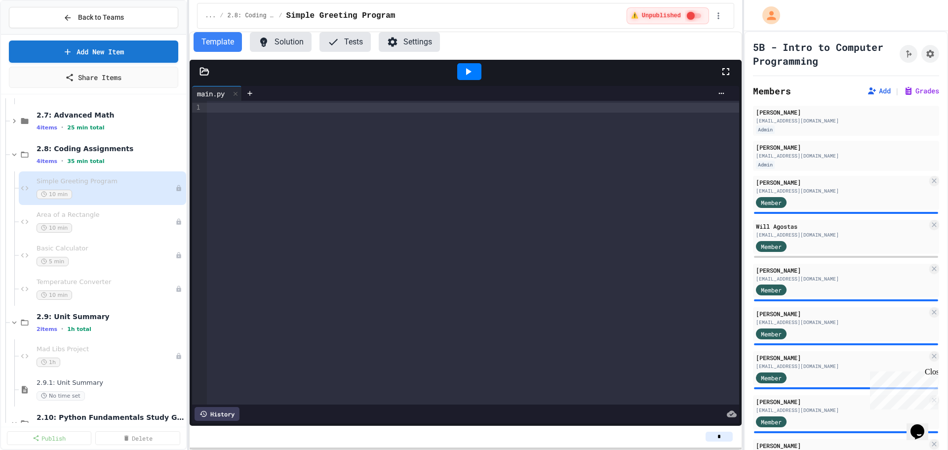
click at [399, 45] on button "Settings" at bounding box center [409, 42] width 61 height 20
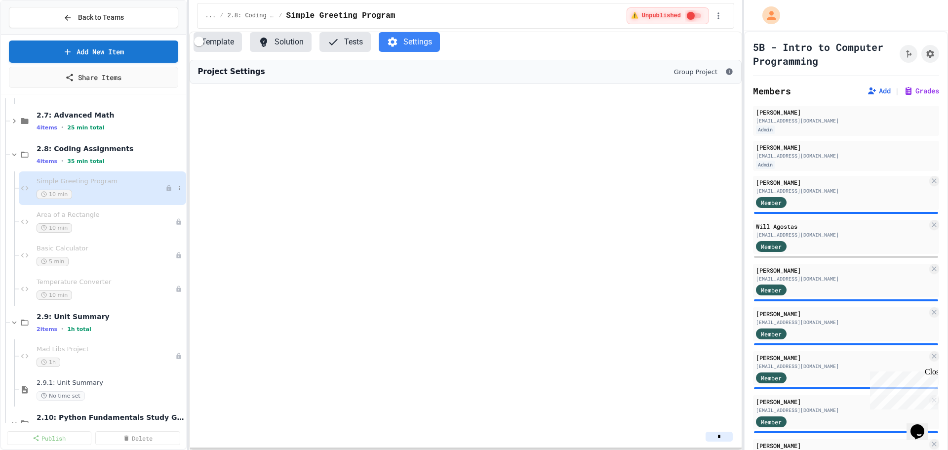
click at [88, 184] on span "Simple Greeting Program" at bounding box center [101, 181] width 129 height 8
click at [230, 43] on button "Template" at bounding box center [218, 42] width 48 height 20
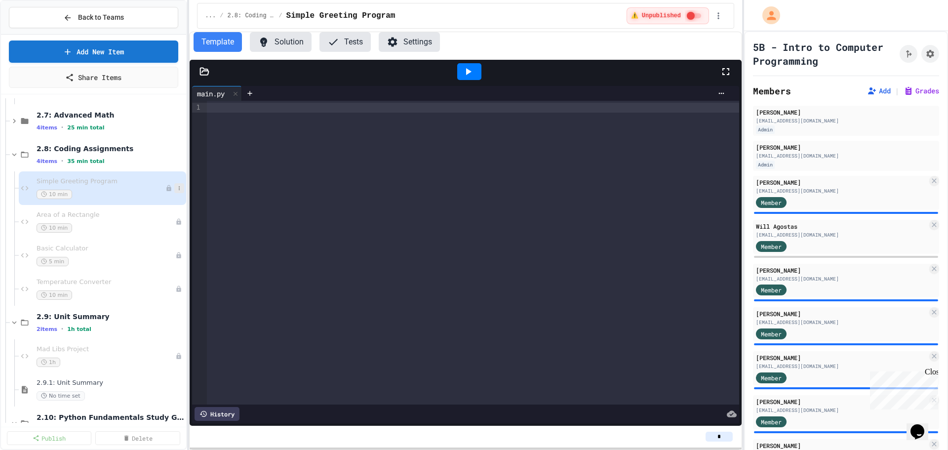
click at [176, 189] on icon at bounding box center [179, 188] width 6 height 6
click at [916, 52] on div at bounding box center [474, 225] width 948 height 450
click at [926, 52] on icon "Assignment Settings" at bounding box center [930, 54] width 8 height 8
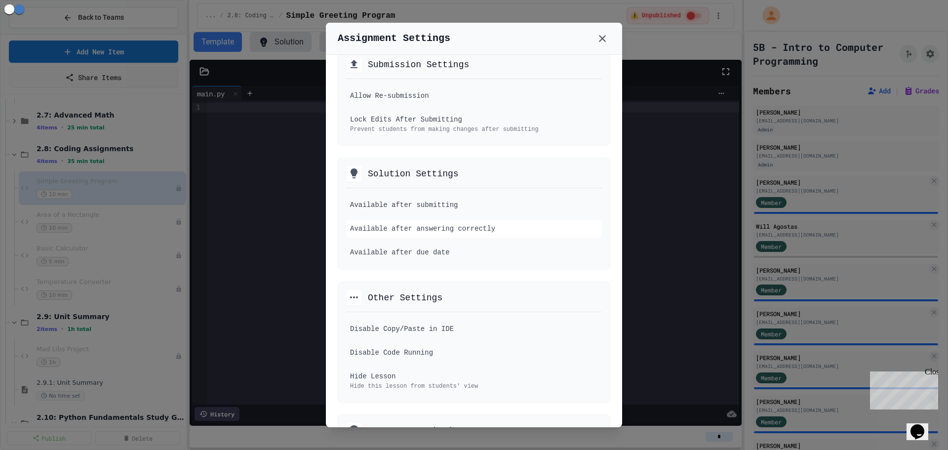
scroll to position [543, 0]
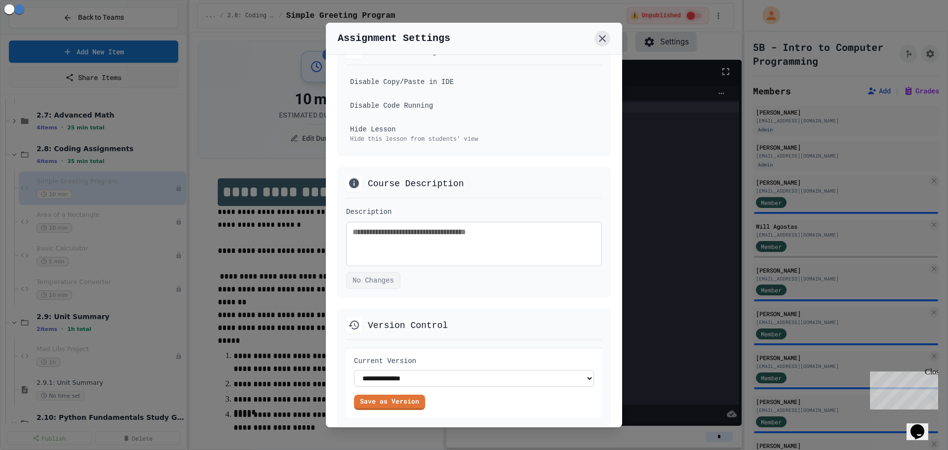
click at [607, 41] on icon at bounding box center [603, 39] width 12 height 12
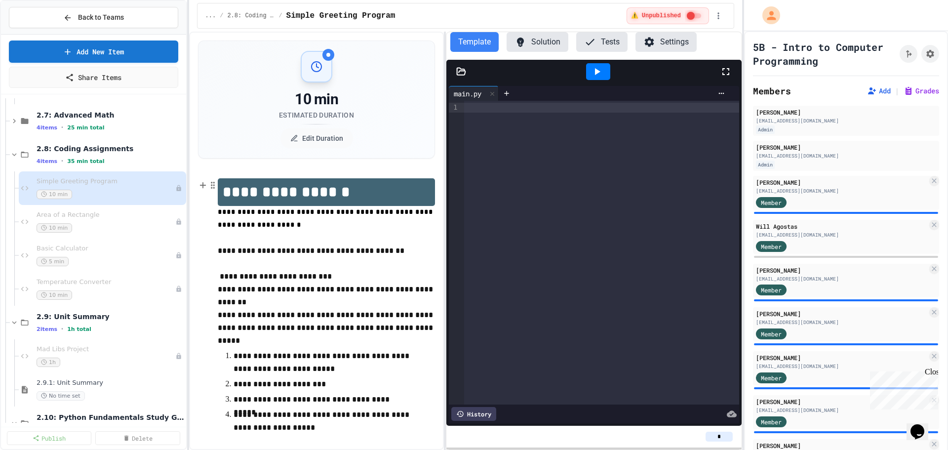
click at [348, 195] on h1 "**********" at bounding box center [327, 192] width 218 height 28
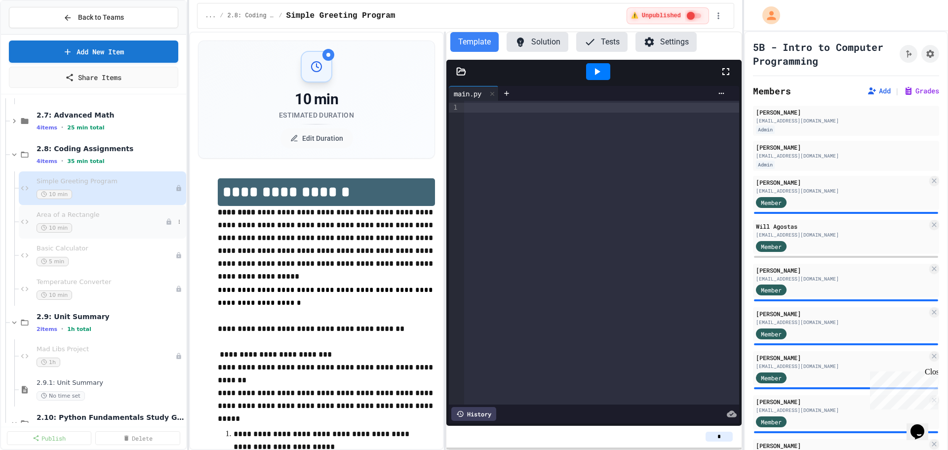
click at [133, 220] on div "Area of a Rectangle 10 min" at bounding box center [101, 222] width 129 height 22
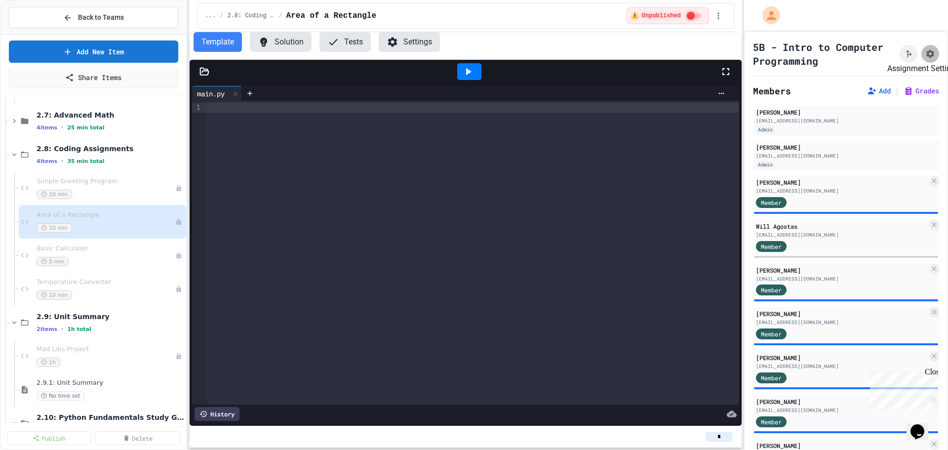
click at [922, 58] on button "Assignment Settings" at bounding box center [931, 54] width 18 height 18
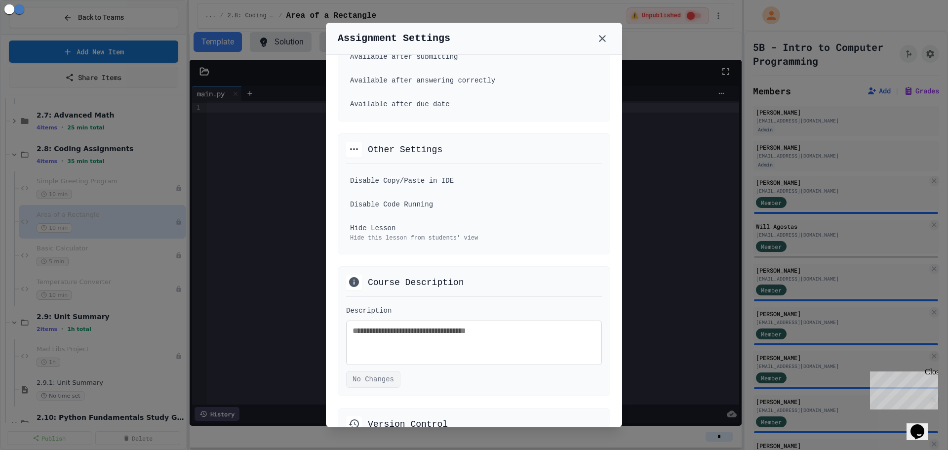
scroll to position [494, 0]
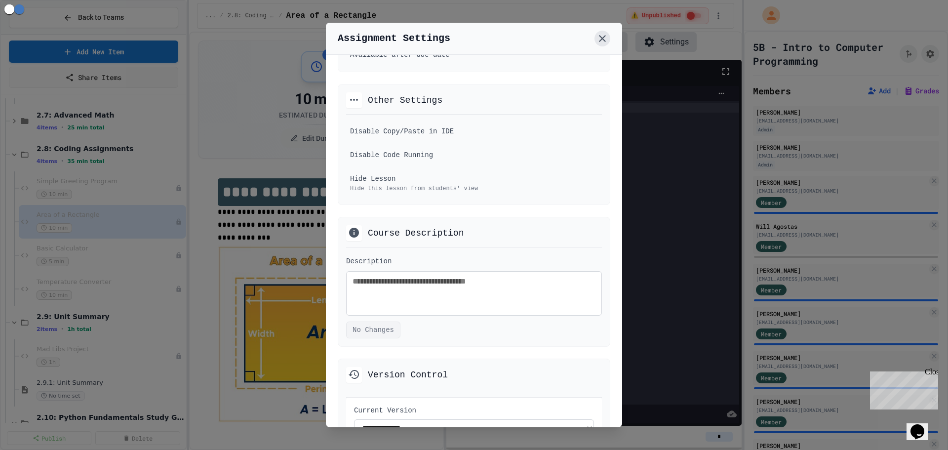
click at [606, 40] on icon at bounding box center [603, 39] width 12 height 12
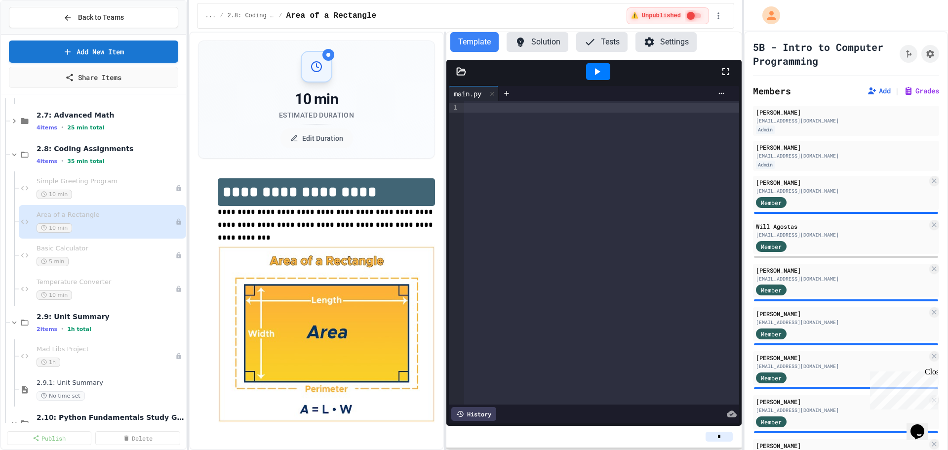
click at [377, 200] on h1 "**********" at bounding box center [327, 192] width 218 height 28
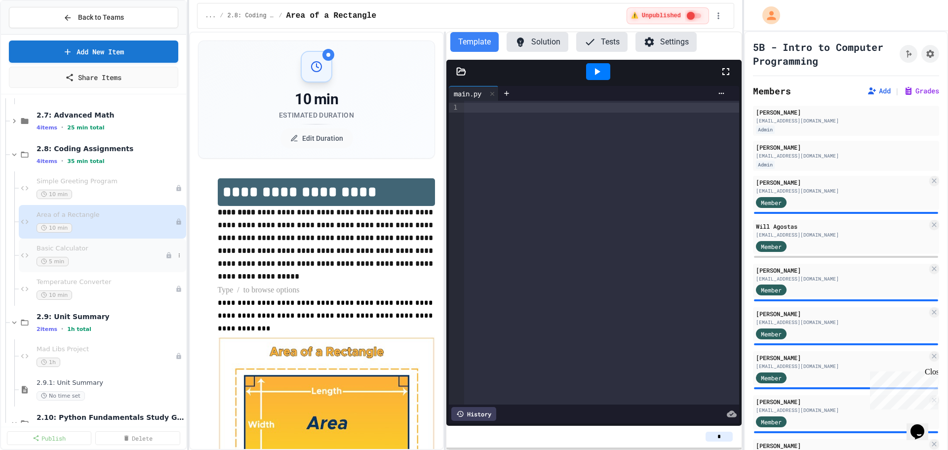
click at [124, 252] on span "Basic Calculator" at bounding box center [101, 248] width 129 height 8
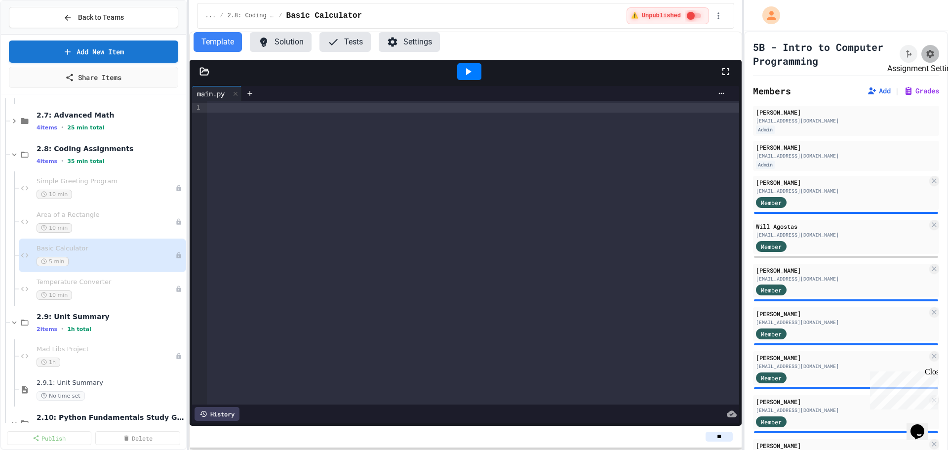
click at [926, 55] on icon "Assignment Settings" at bounding box center [930, 54] width 8 height 8
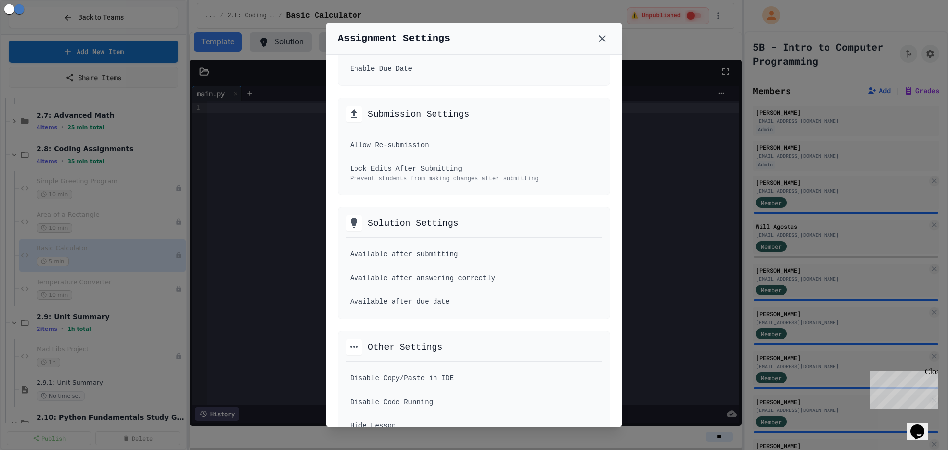
scroll to position [346, 0]
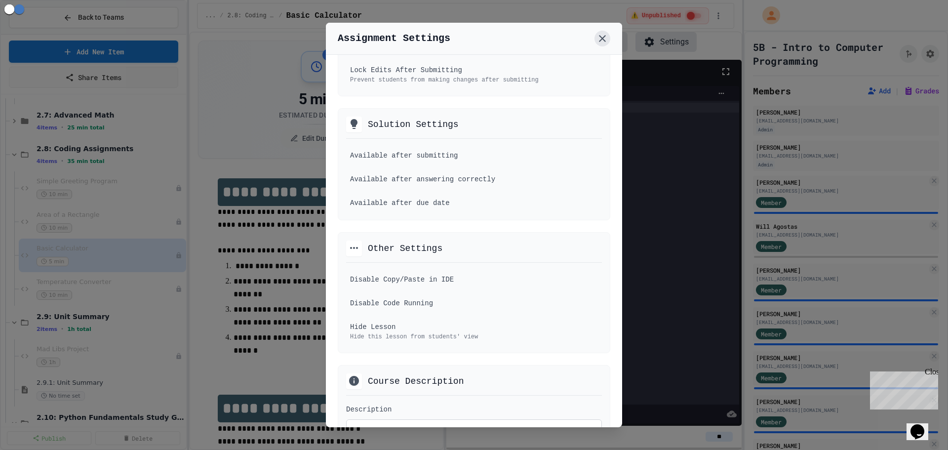
click at [602, 35] on icon at bounding box center [603, 39] width 12 height 12
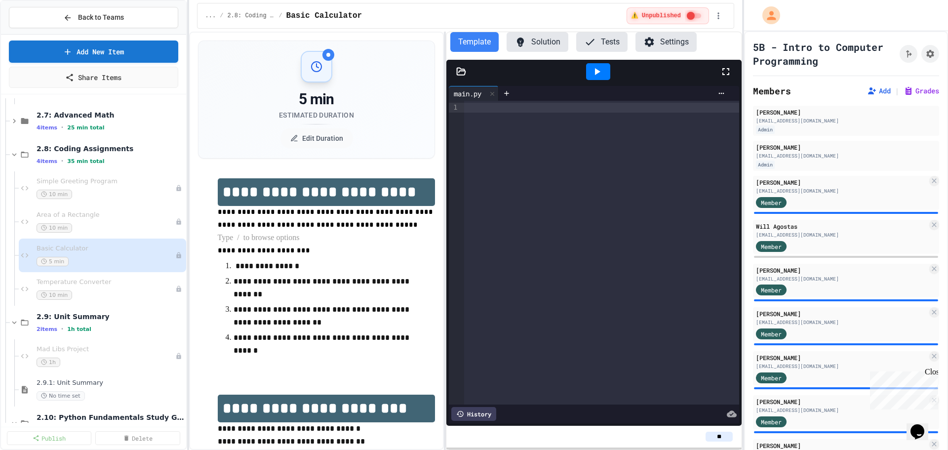
click at [240, 237] on p at bounding box center [327, 238] width 218 height 13
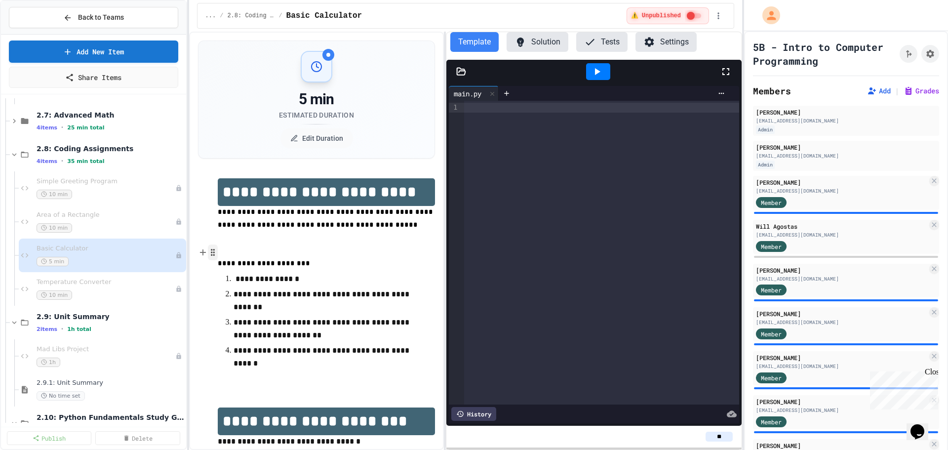
click at [209, 253] on icon "button" at bounding box center [212, 252] width 9 height 10
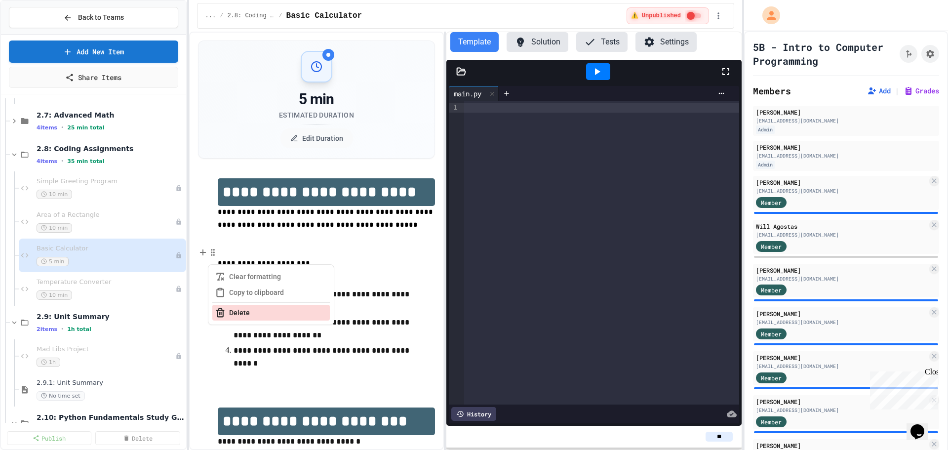
click at [228, 313] on button "Delete" at bounding box center [271, 313] width 118 height 16
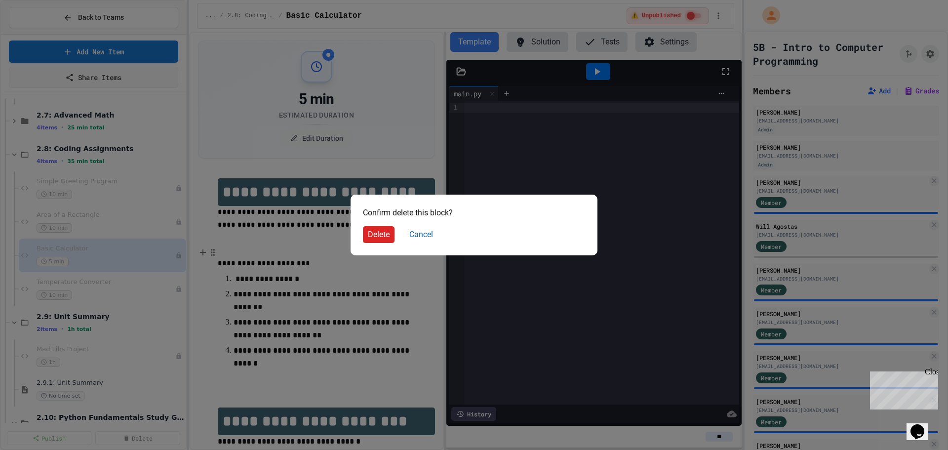
click at [381, 237] on button "Delete" at bounding box center [379, 234] width 32 height 17
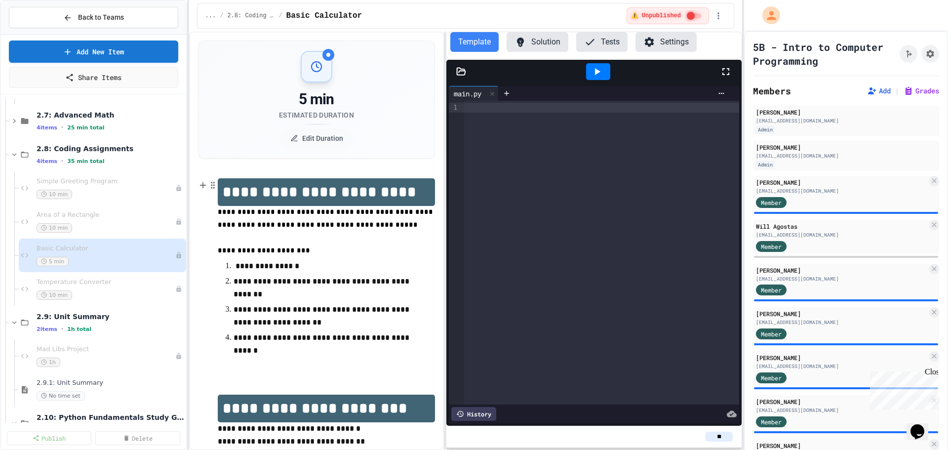
click at [415, 194] on h1 "**********" at bounding box center [327, 192] width 218 height 28
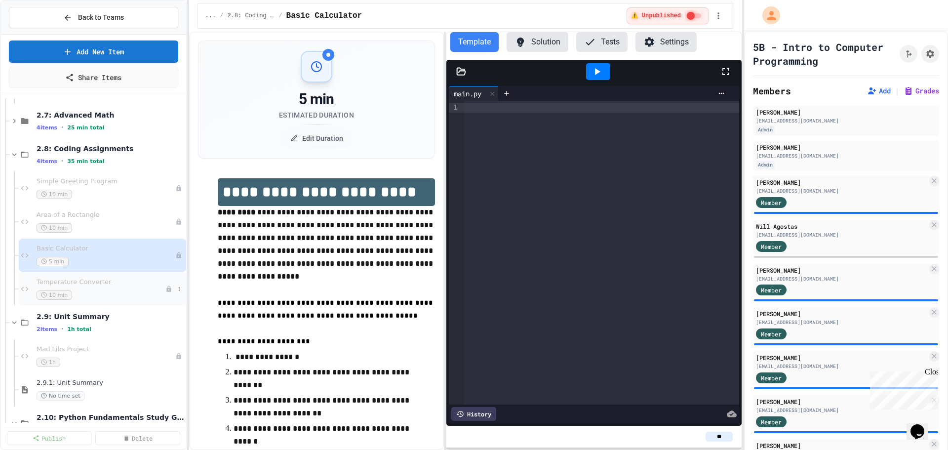
click at [86, 281] on span "Temperature Converter" at bounding box center [101, 282] width 129 height 8
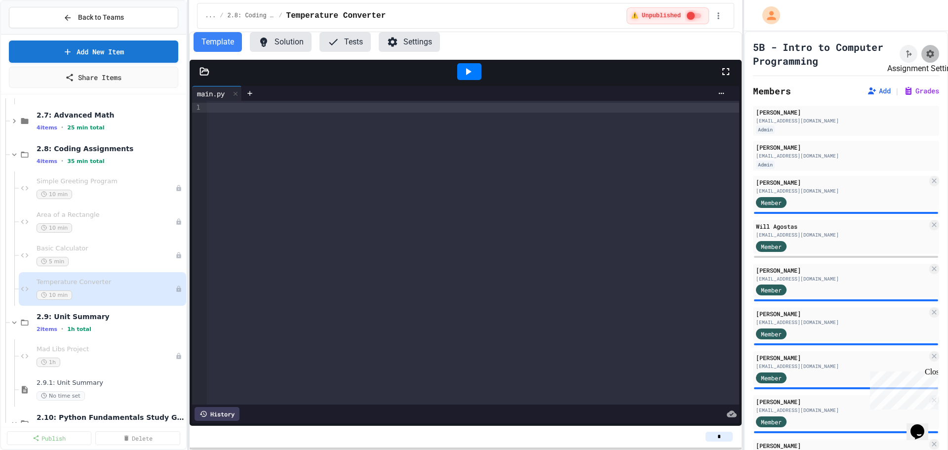
click at [925, 56] on icon "Assignment Settings" at bounding box center [930, 54] width 10 height 10
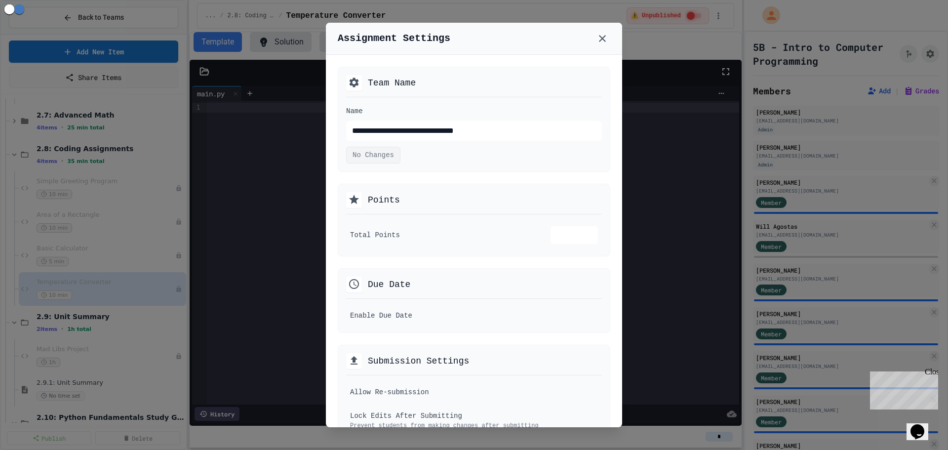
scroll to position [346, 0]
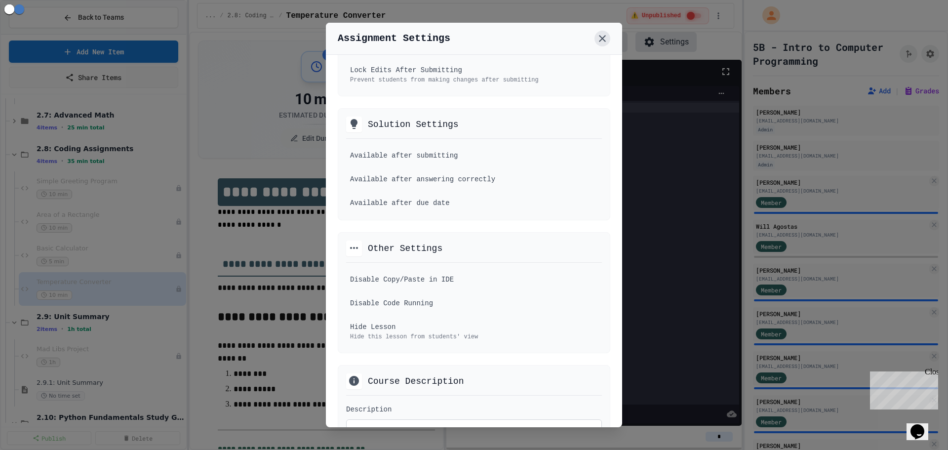
click at [607, 42] on icon at bounding box center [603, 39] width 12 height 12
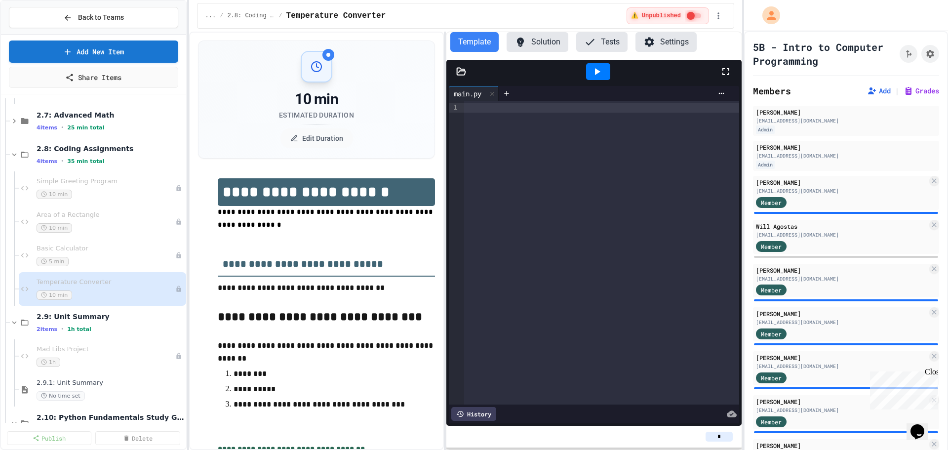
click at [400, 199] on h1 "**********" at bounding box center [327, 192] width 218 height 28
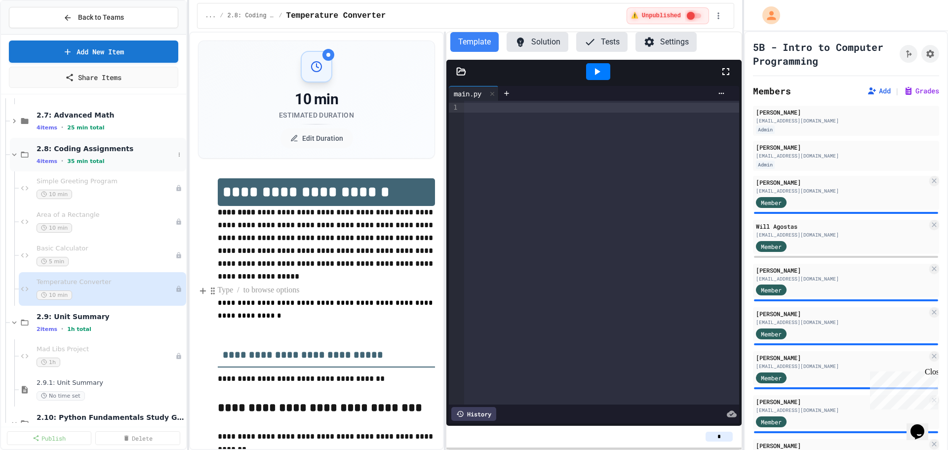
click at [102, 145] on span "2.8: Coding Assignments" at bounding box center [106, 148] width 138 height 9
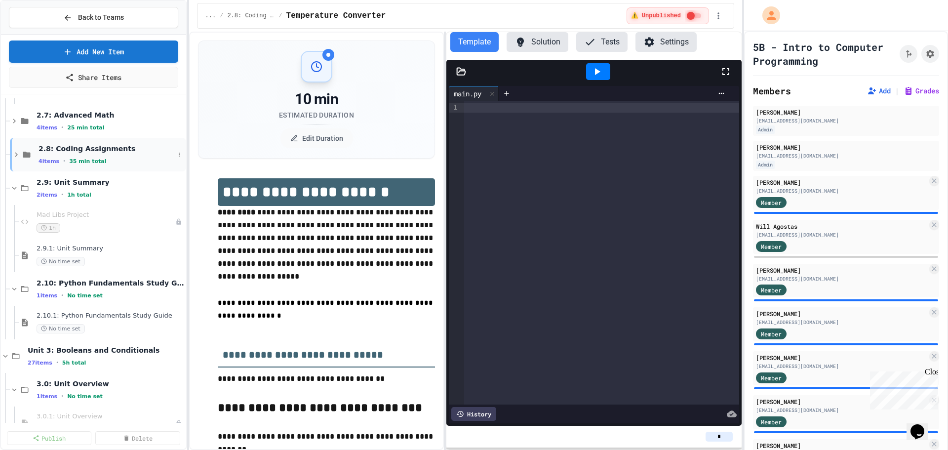
click at [18, 153] on icon at bounding box center [16, 154] width 9 height 9
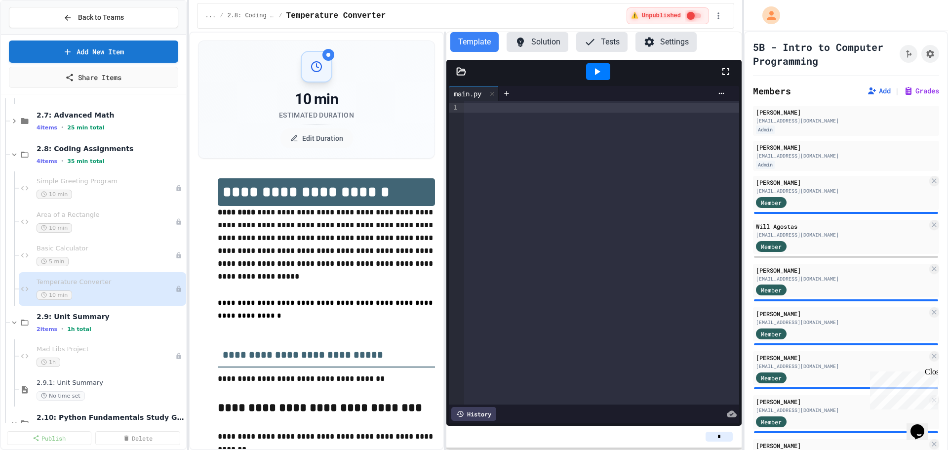
click at [18, 153] on icon at bounding box center [14, 154] width 9 height 9
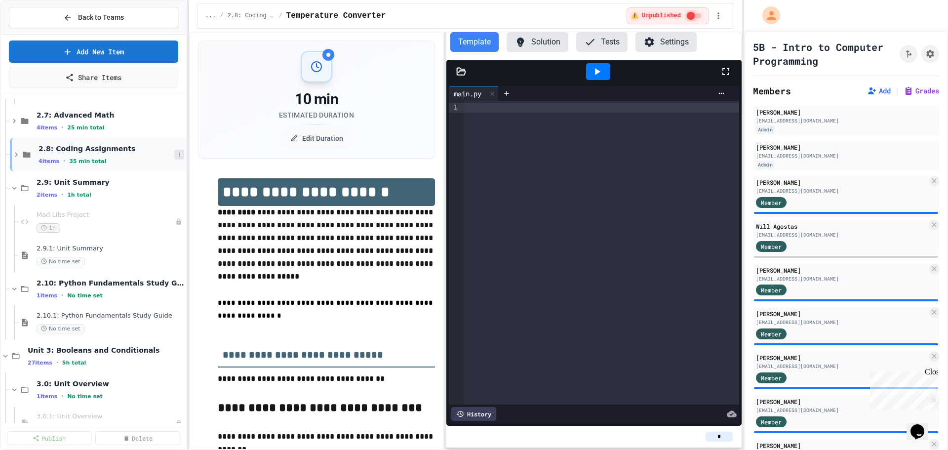
click at [176, 154] on icon at bounding box center [179, 155] width 6 height 6
click at [152, 190] on button "Rename" at bounding box center [147, 191] width 66 height 18
